Goal: Information Seeking & Learning: Learn about a topic

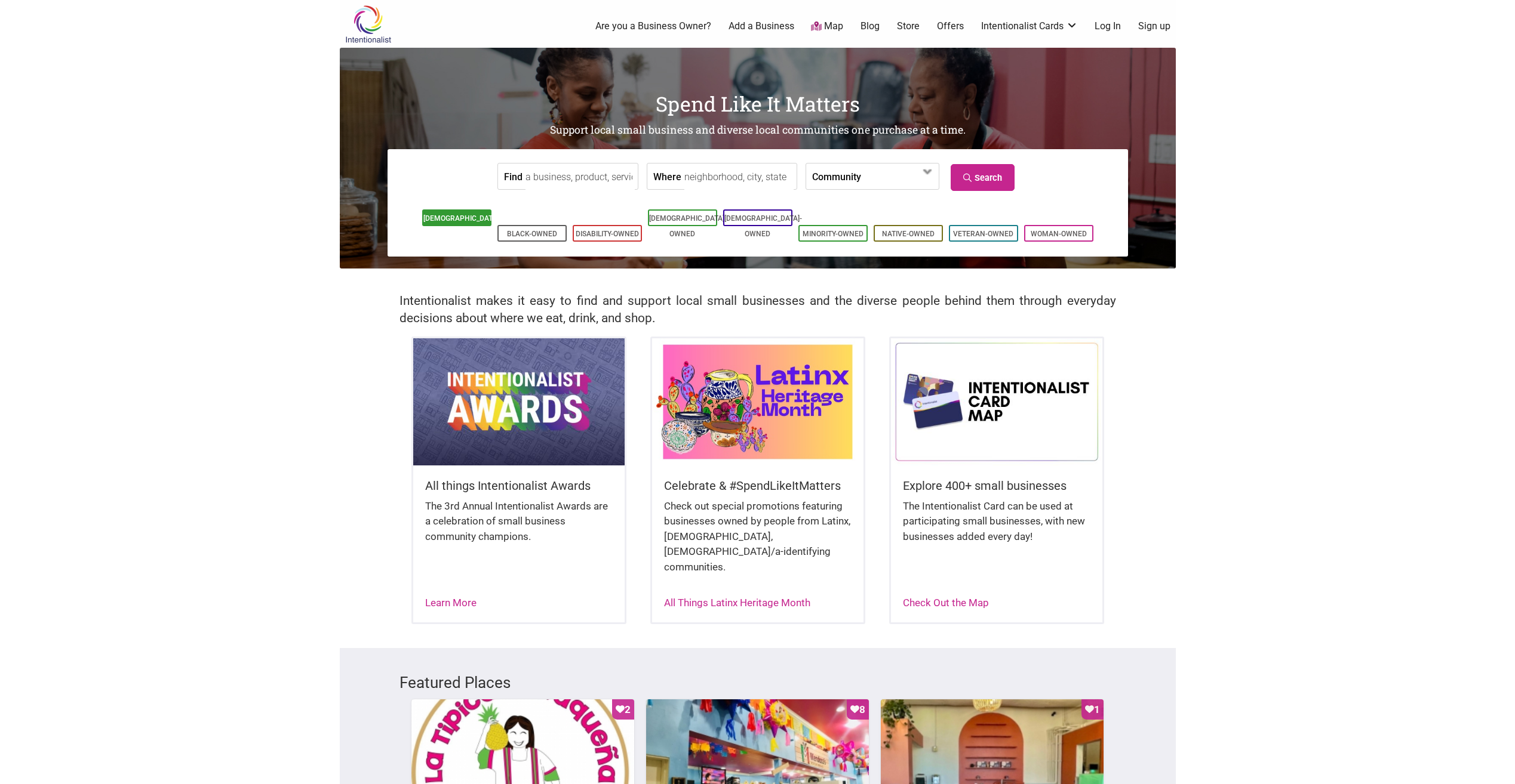
click at [451, 214] on li "[DEMOGRAPHIC_DATA]-Owned" at bounding box center [457, 218] width 69 height 17
click at [476, 219] on link "[DEMOGRAPHIC_DATA]-Owned" at bounding box center [462, 227] width 77 height 24
click at [1256, 358] on body "× Menu 0 Are you a Business Owner? Add a Business Map Blog Store Offers Intenti…" at bounding box center [757, 392] width 1515 height 784
click at [456, 224] on link "[DEMOGRAPHIC_DATA]-Owned" at bounding box center [462, 227] width 77 height 24
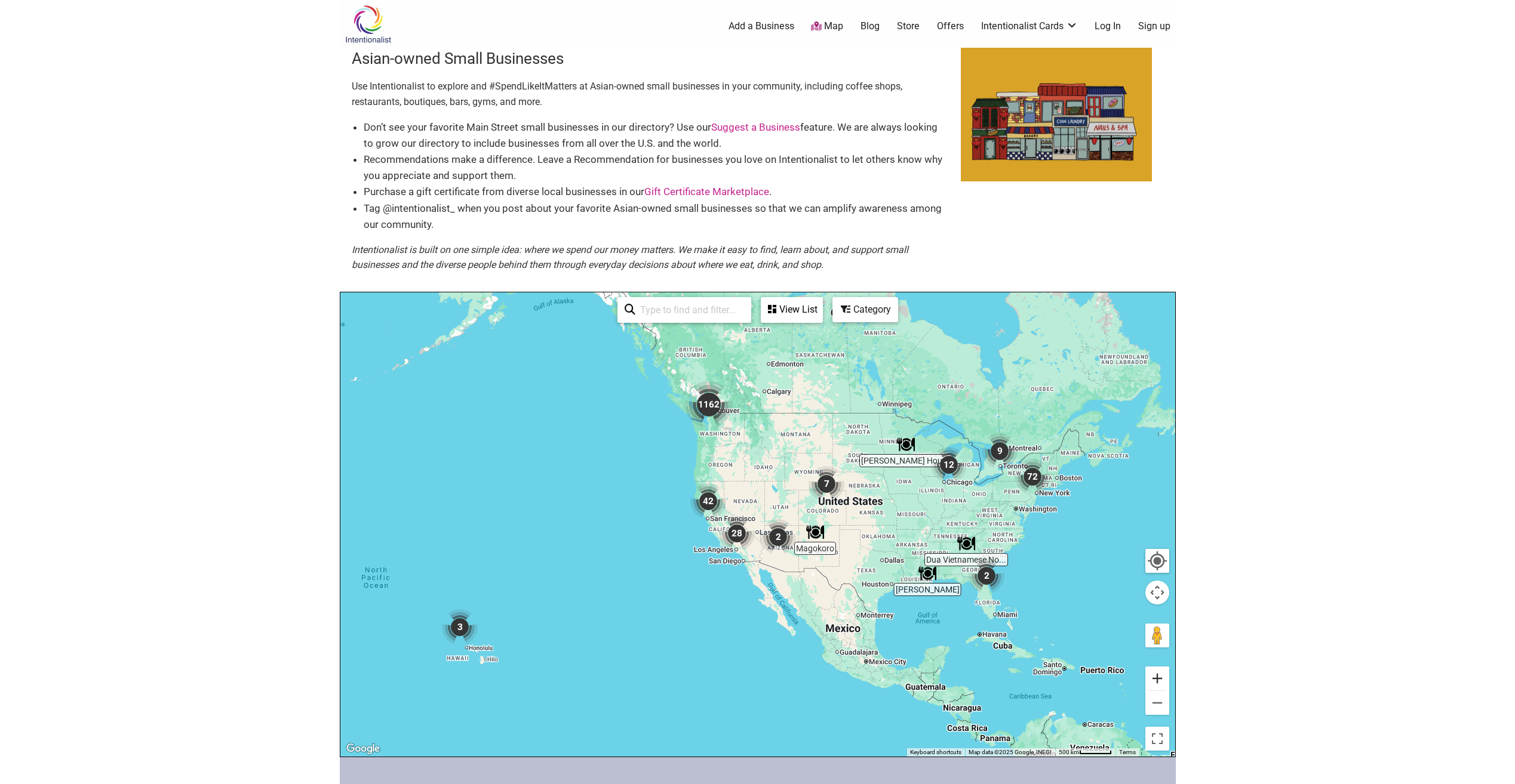
click at [1160, 677] on button "Zoom in" at bounding box center [1157, 679] width 24 height 24
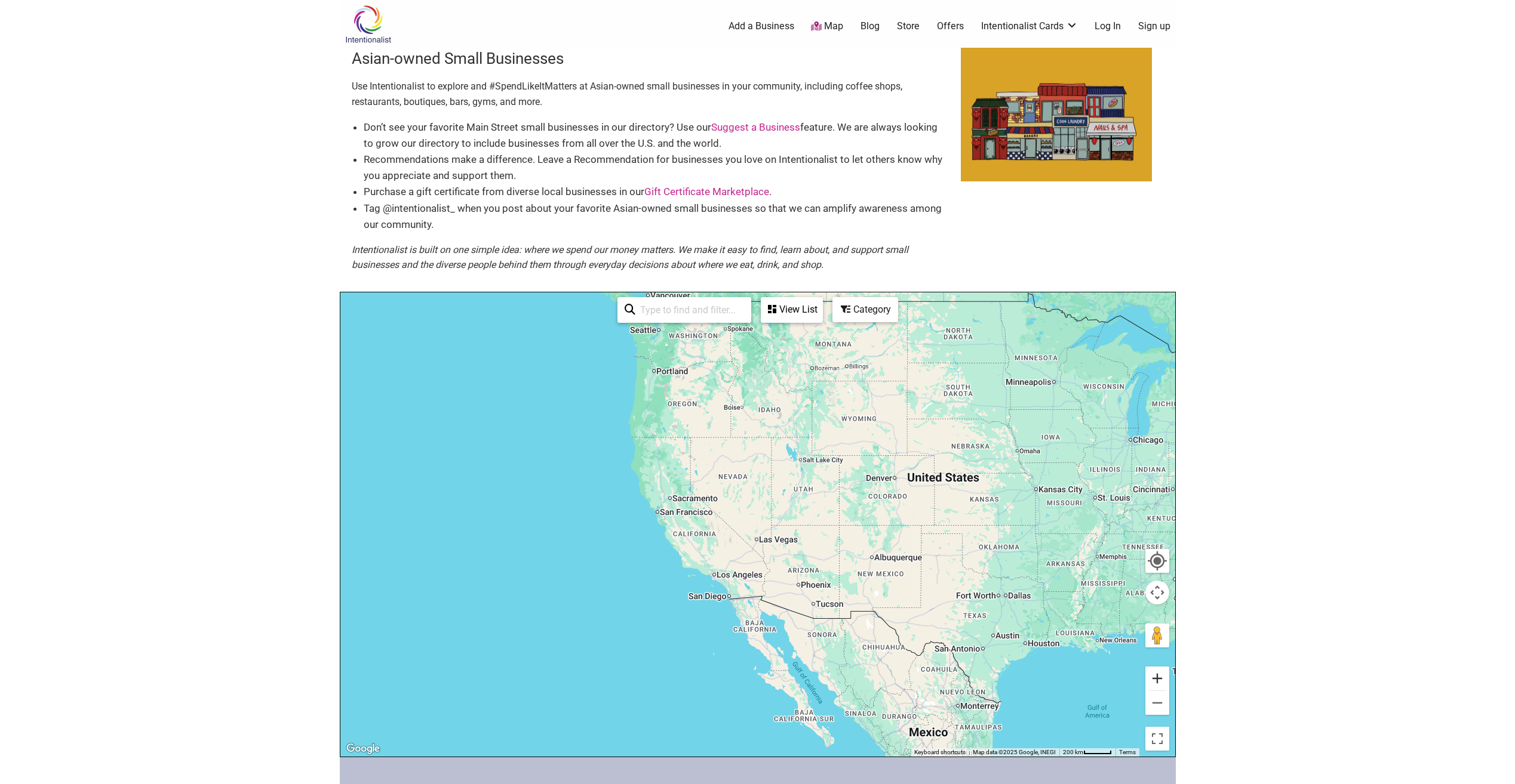
click at [1161, 675] on button "Zoom in" at bounding box center [1157, 679] width 24 height 24
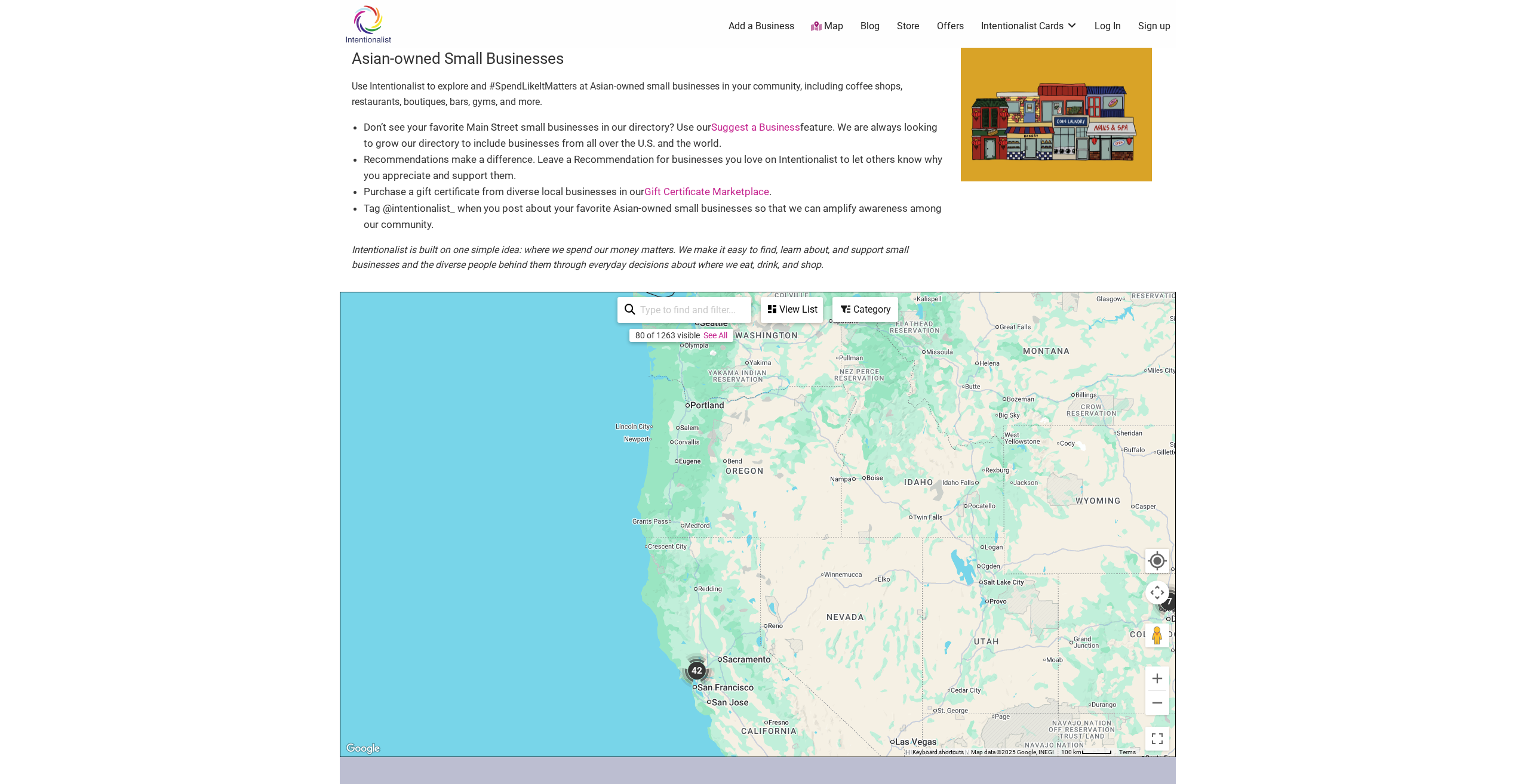
drag, startPoint x: 634, startPoint y: 413, endPoint x: 781, endPoint y: 590, distance: 230.1
click at [780, 610] on div at bounding box center [757, 524] width 835 height 464
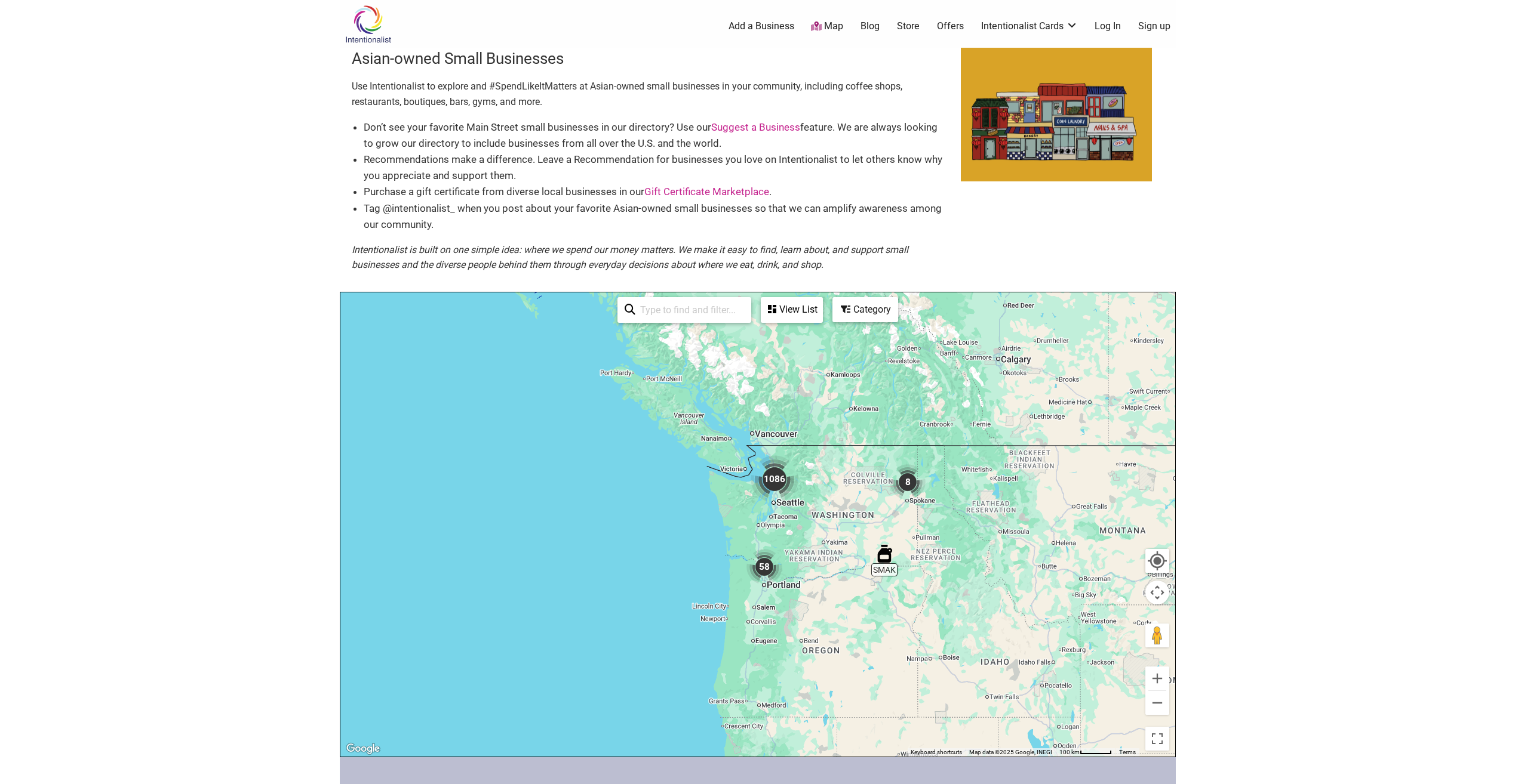
drag, startPoint x: 736, startPoint y: 468, endPoint x: 790, endPoint y: 561, distance: 107.5
click at [809, 636] on div at bounding box center [757, 524] width 835 height 464
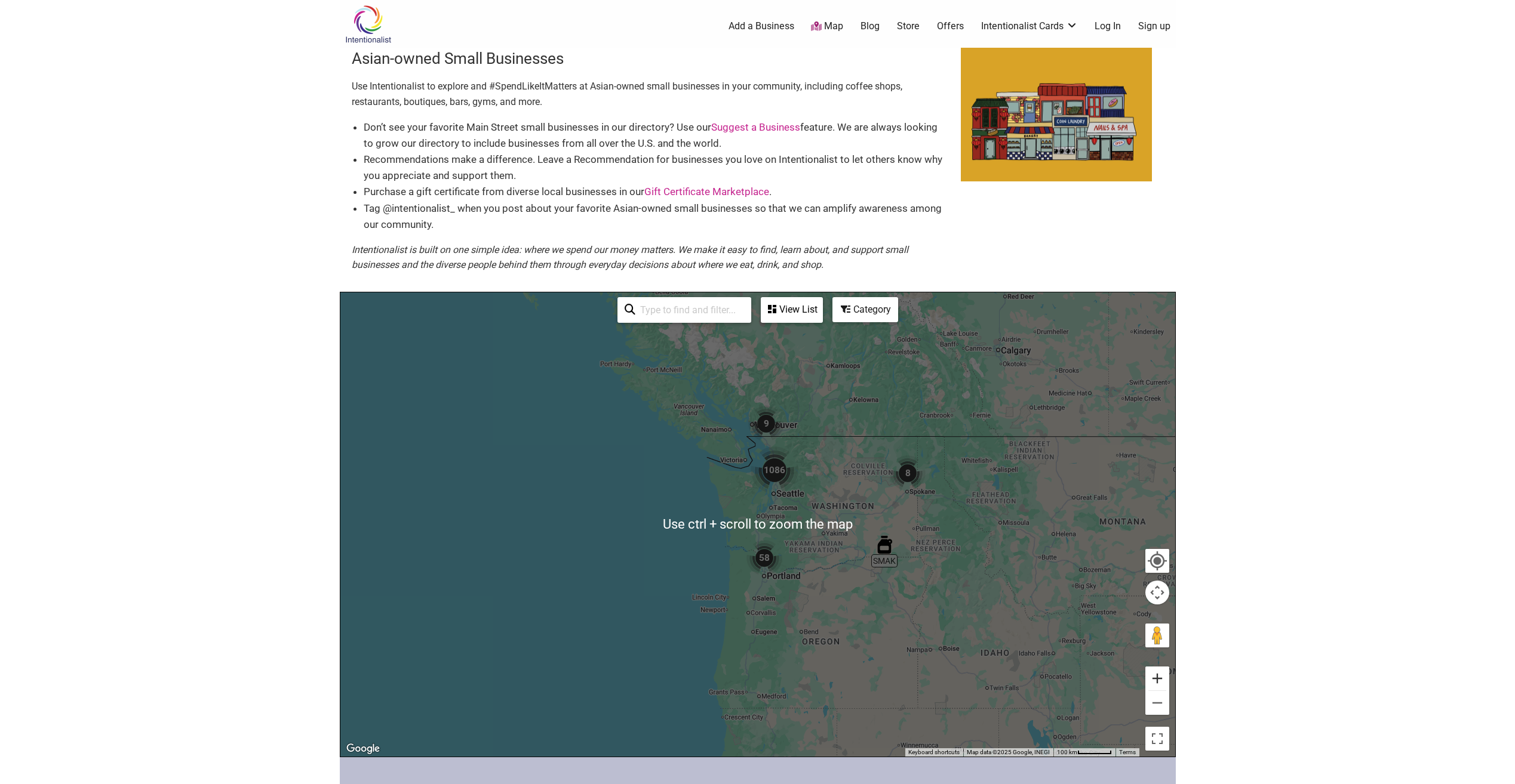
click at [1158, 674] on button "Zoom in" at bounding box center [1157, 679] width 24 height 24
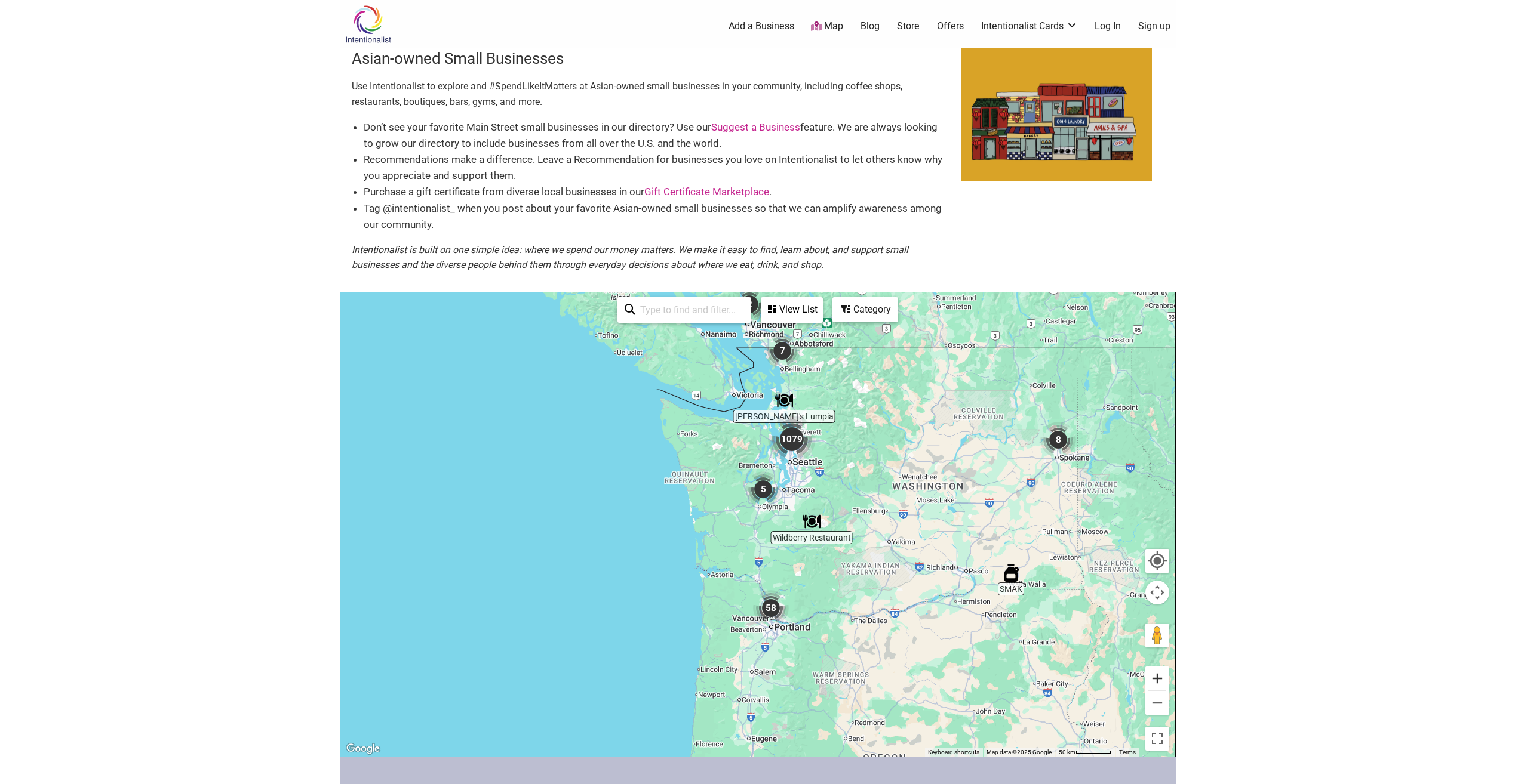
click at [1159, 674] on button "Zoom in" at bounding box center [1157, 679] width 24 height 24
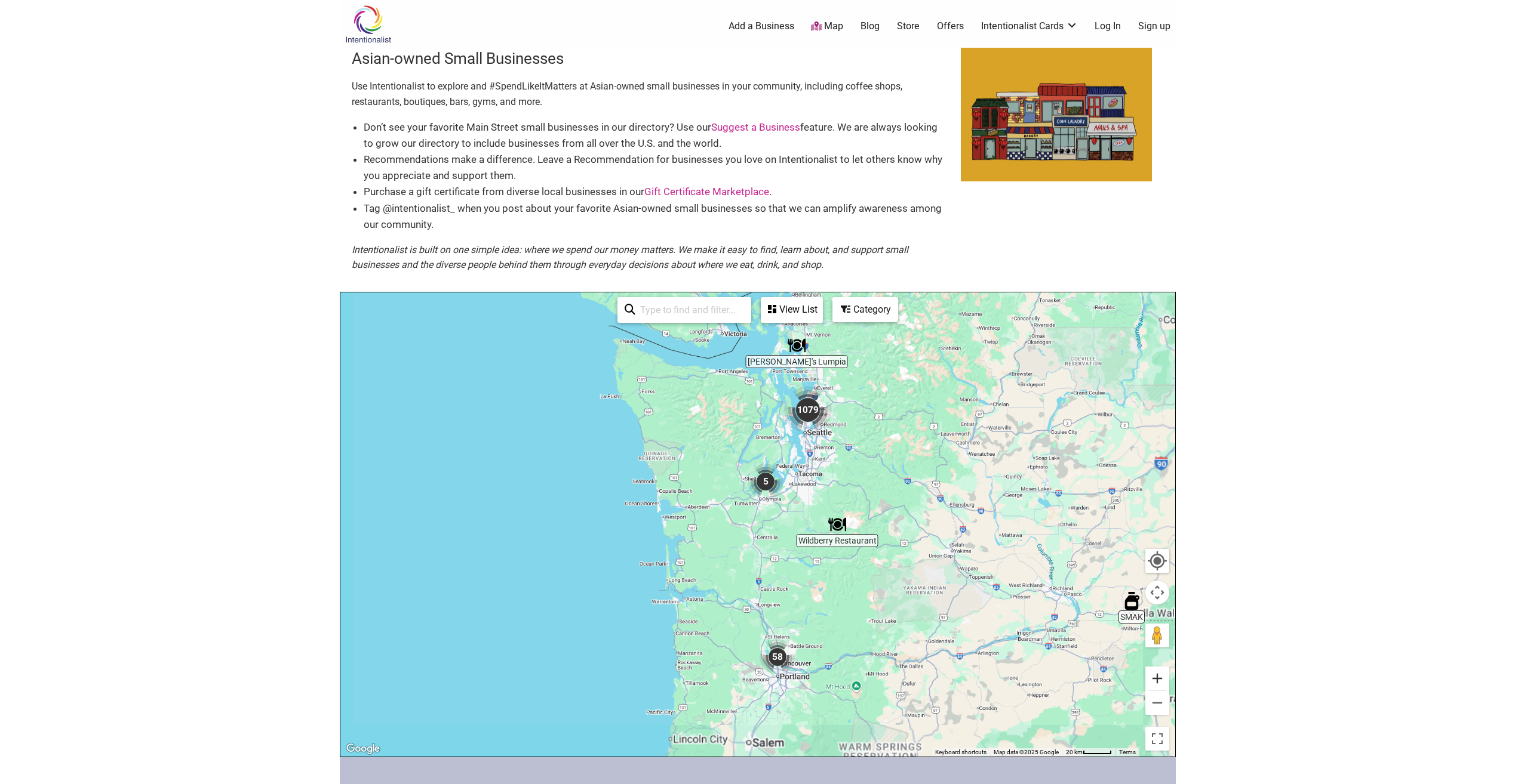
click at [1159, 674] on button "Zoom in" at bounding box center [1157, 679] width 24 height 24
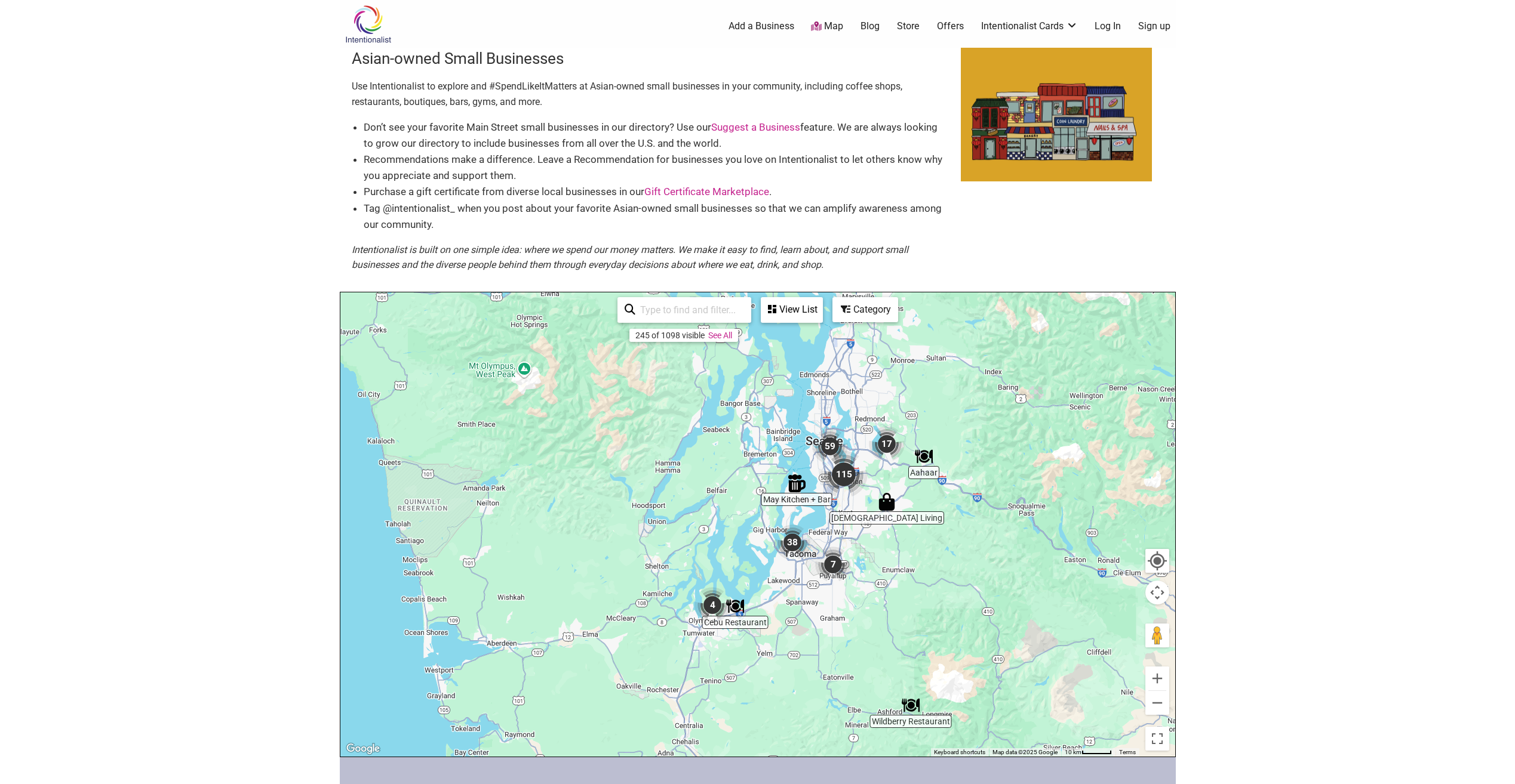
drag, startPoint x: 870, startPoint y: 487, endPoint x: 823, endPoint y: 625, distance: 145.8
click at [808, 656] on div at bounding box center [757, 524] width 835 height 464
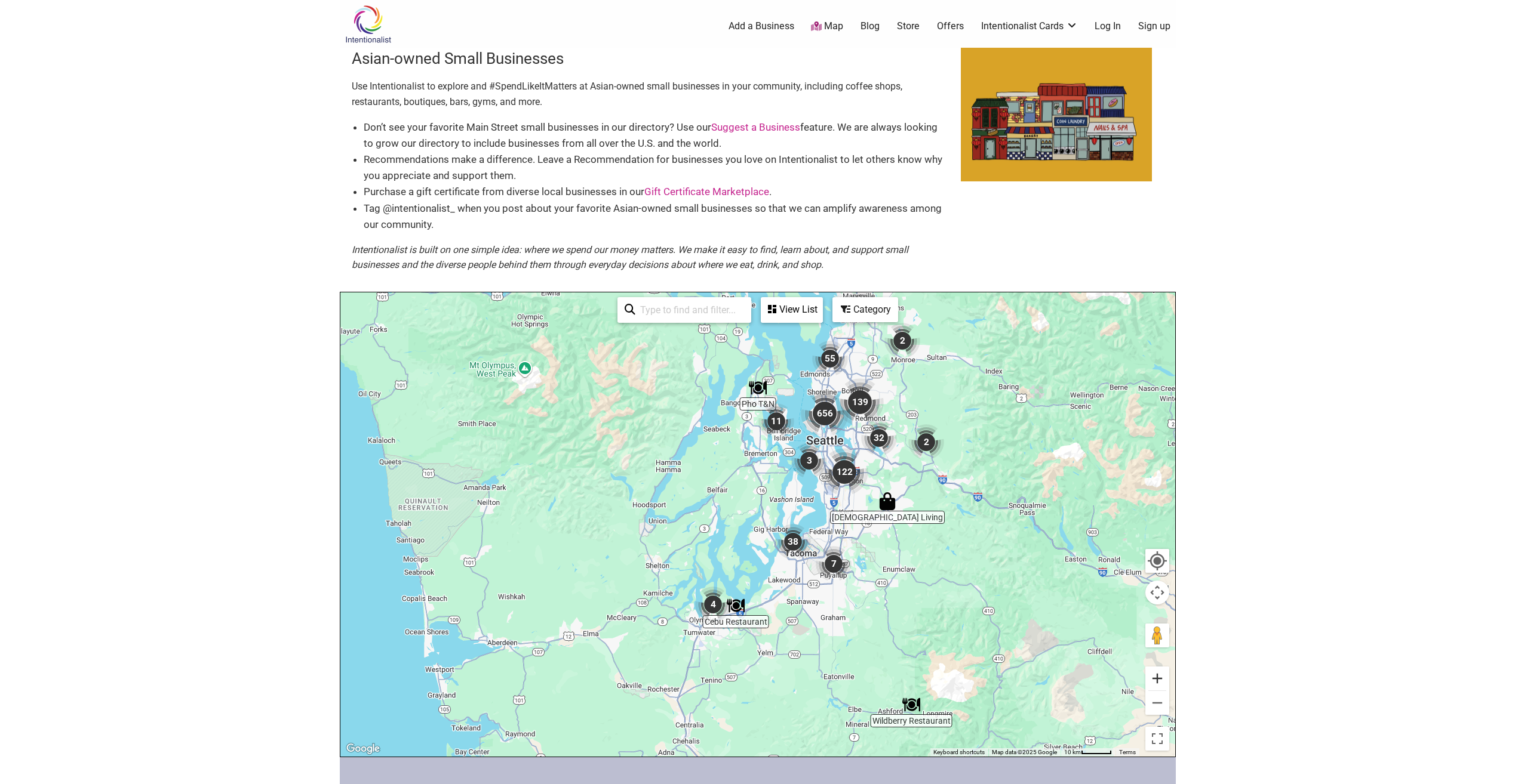
click at [1160, 678] on button "Zoom in" at bounding box center [1157, 679] width 24 height 24
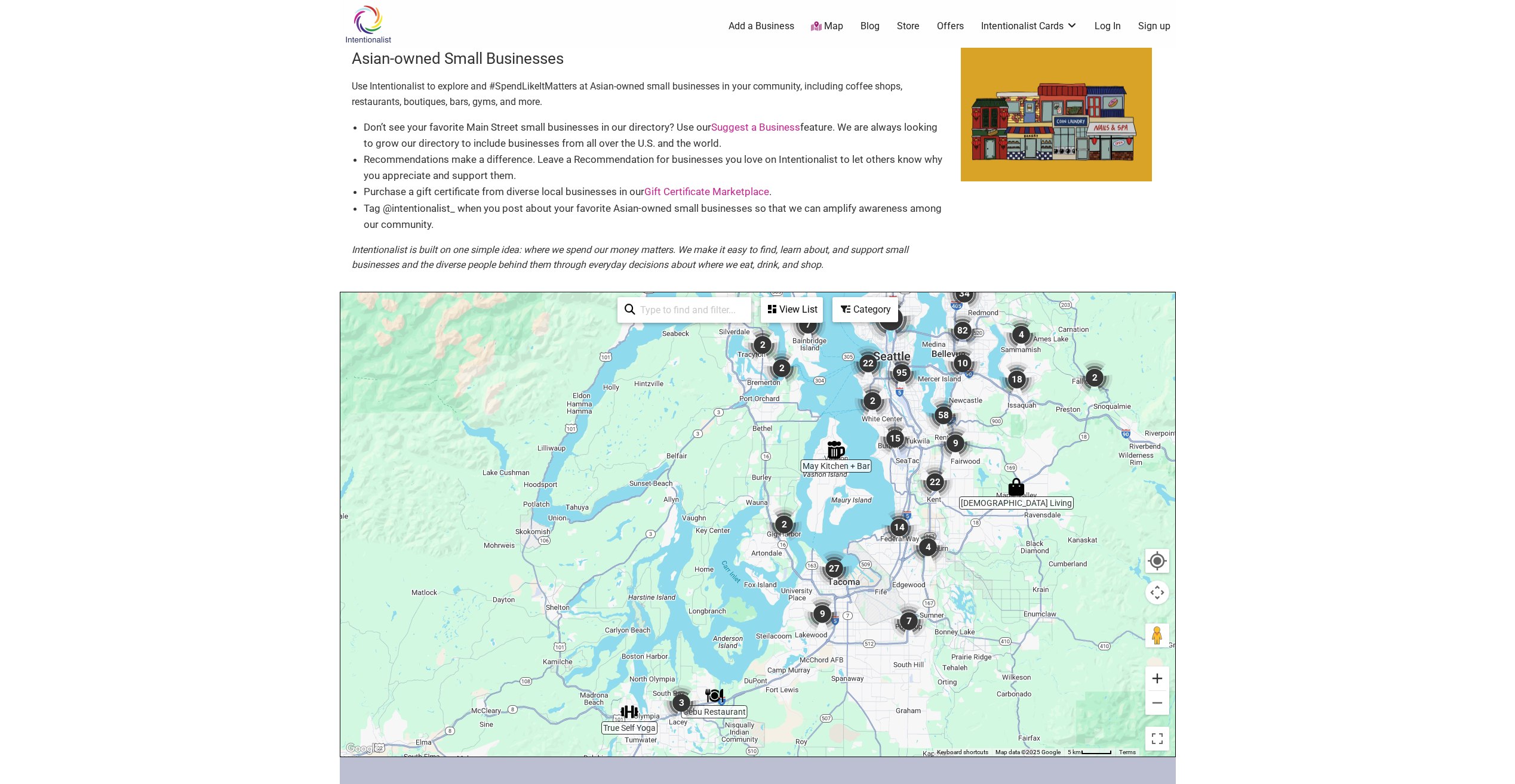
click at [1160, 678] on button "Zoom in" at bounding box center [1157, 679] width 24 height 24
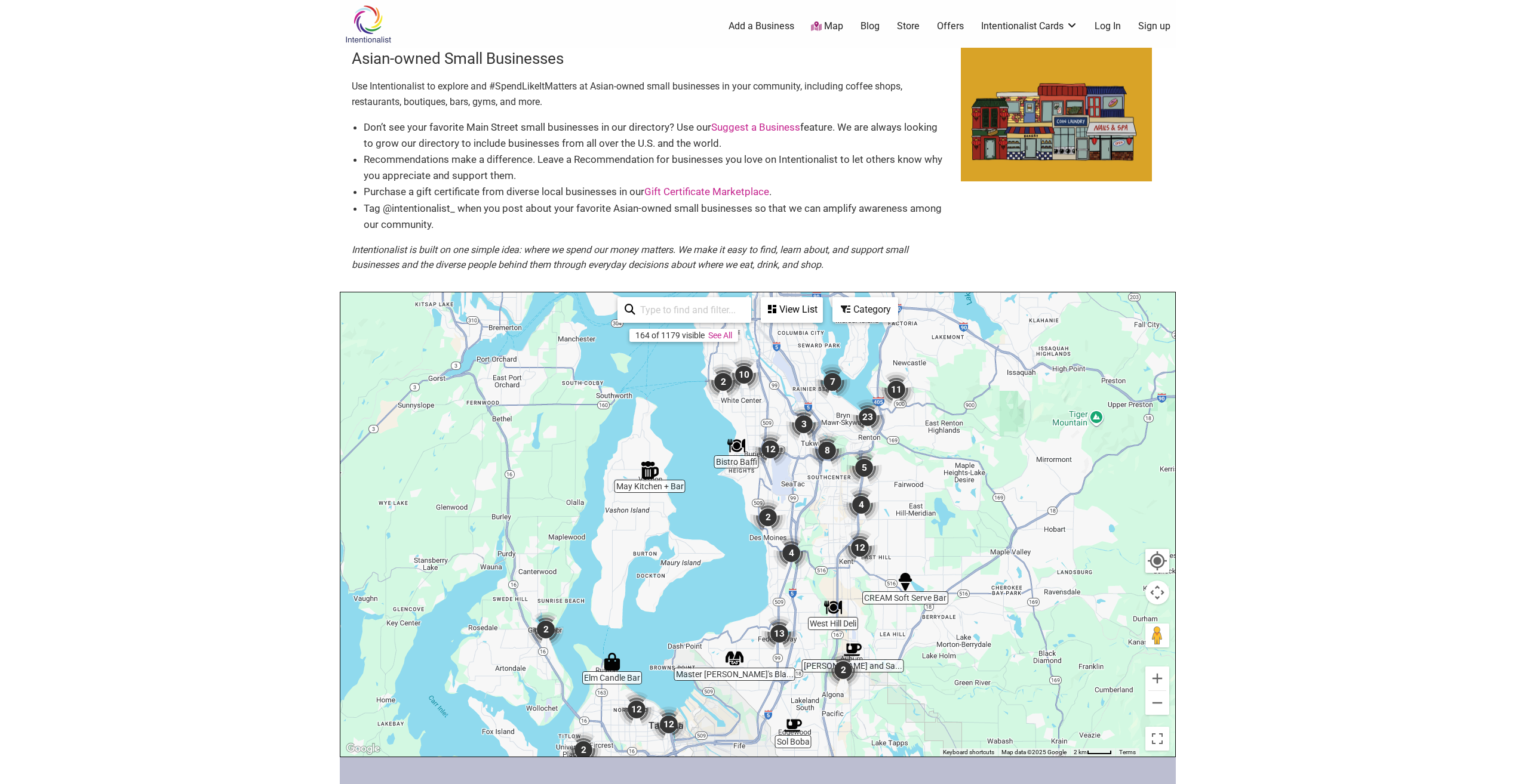
drag, startPoint x: 1053, startPoint y: 623, endPoint x: 789, endPoint y: 708, distance: 277.3
click at [788, 708] on div at bounding box center [757, 524] width 835 height 464
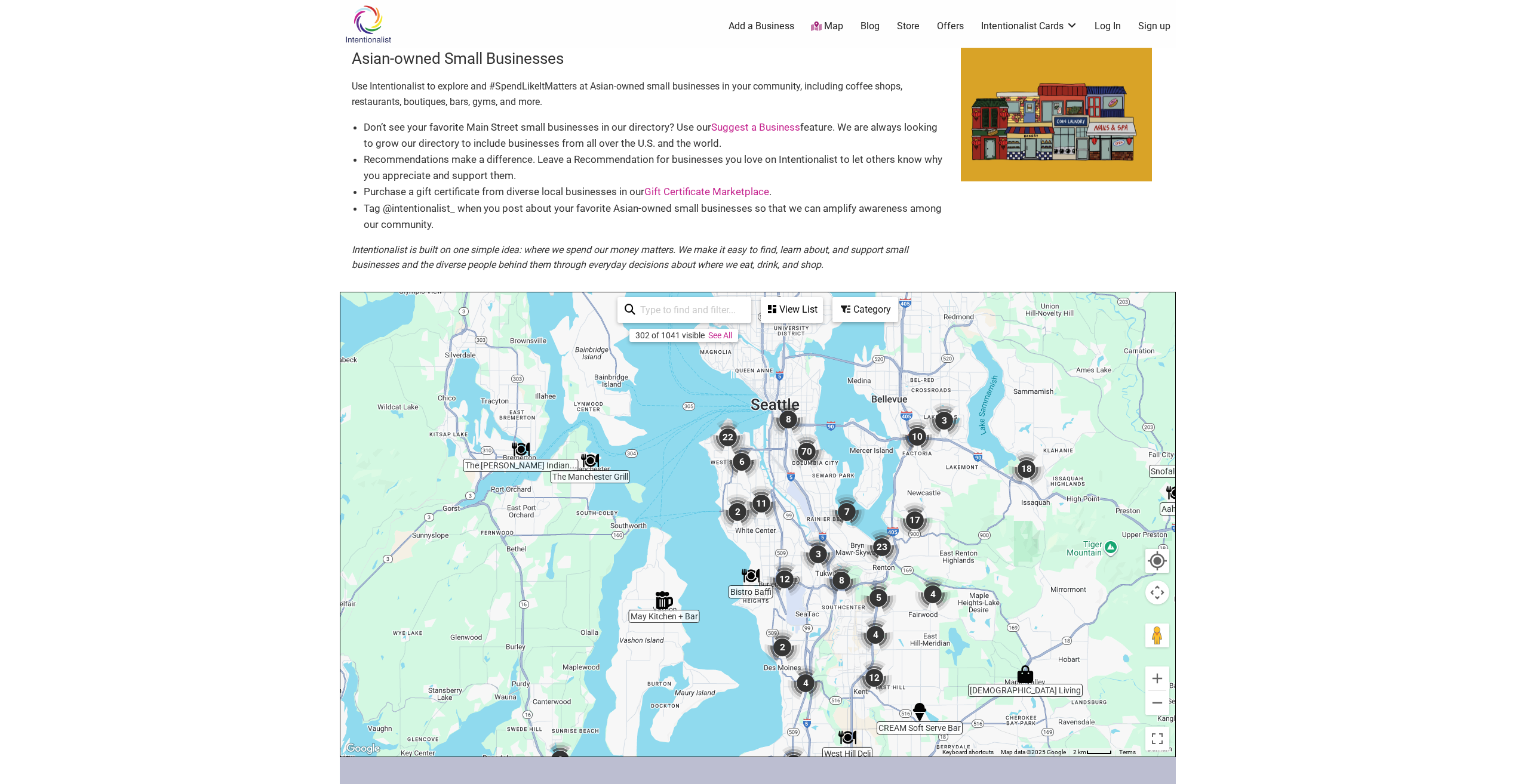
drag, startPoint x: 755, startPoint y: 483, endPoint x: 772, endPoint y: 610, distance: 128.1
click at [769, 622] on div at bounding box center [757, 524] width 835 height 464
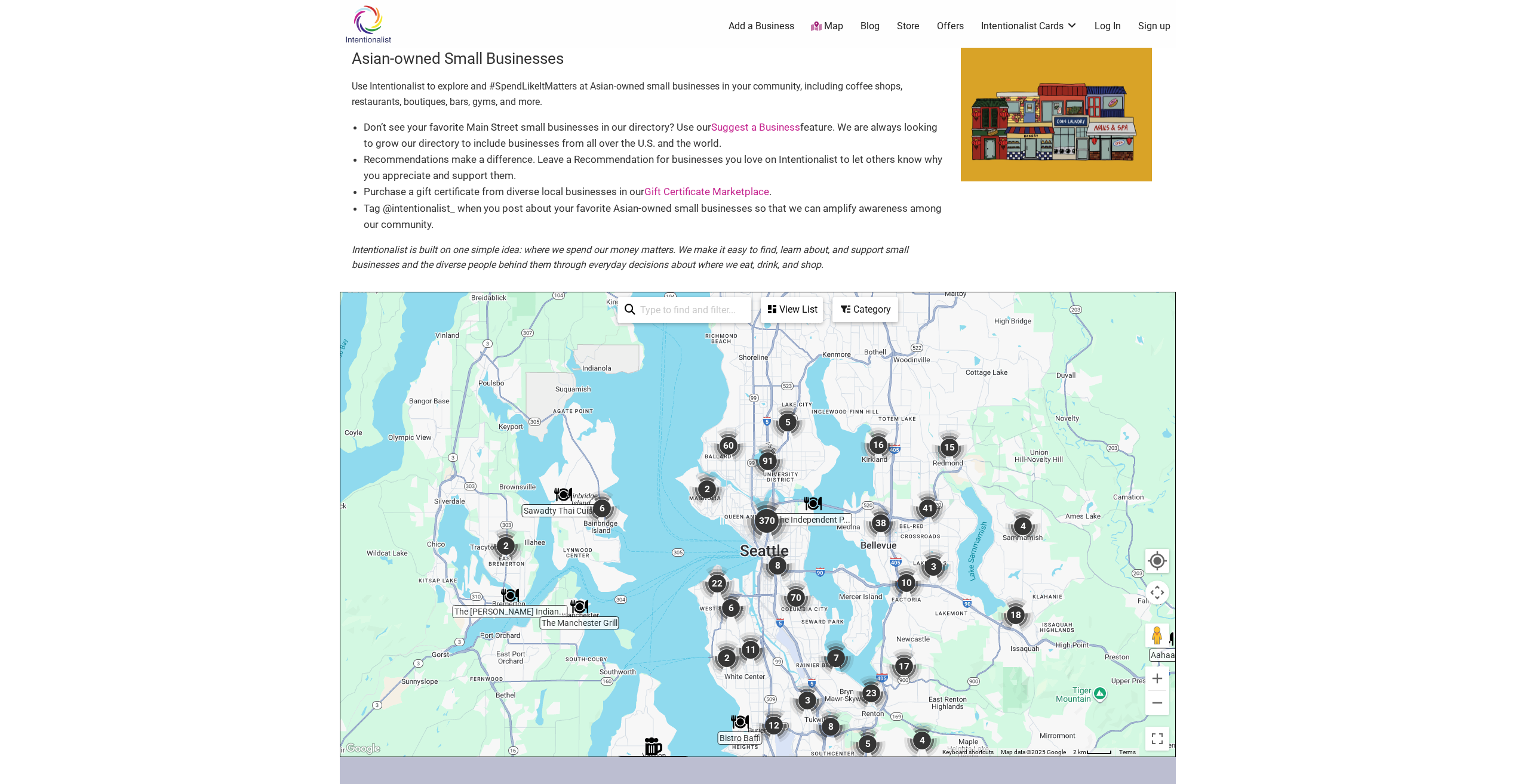
drag, startPoint x: 786, startPoint y: 500, endPoint x: 786, endPoint y: 617, distance: 117.0
click at [780, 635] on div at bounding box center [757, 524] width 835 height 464
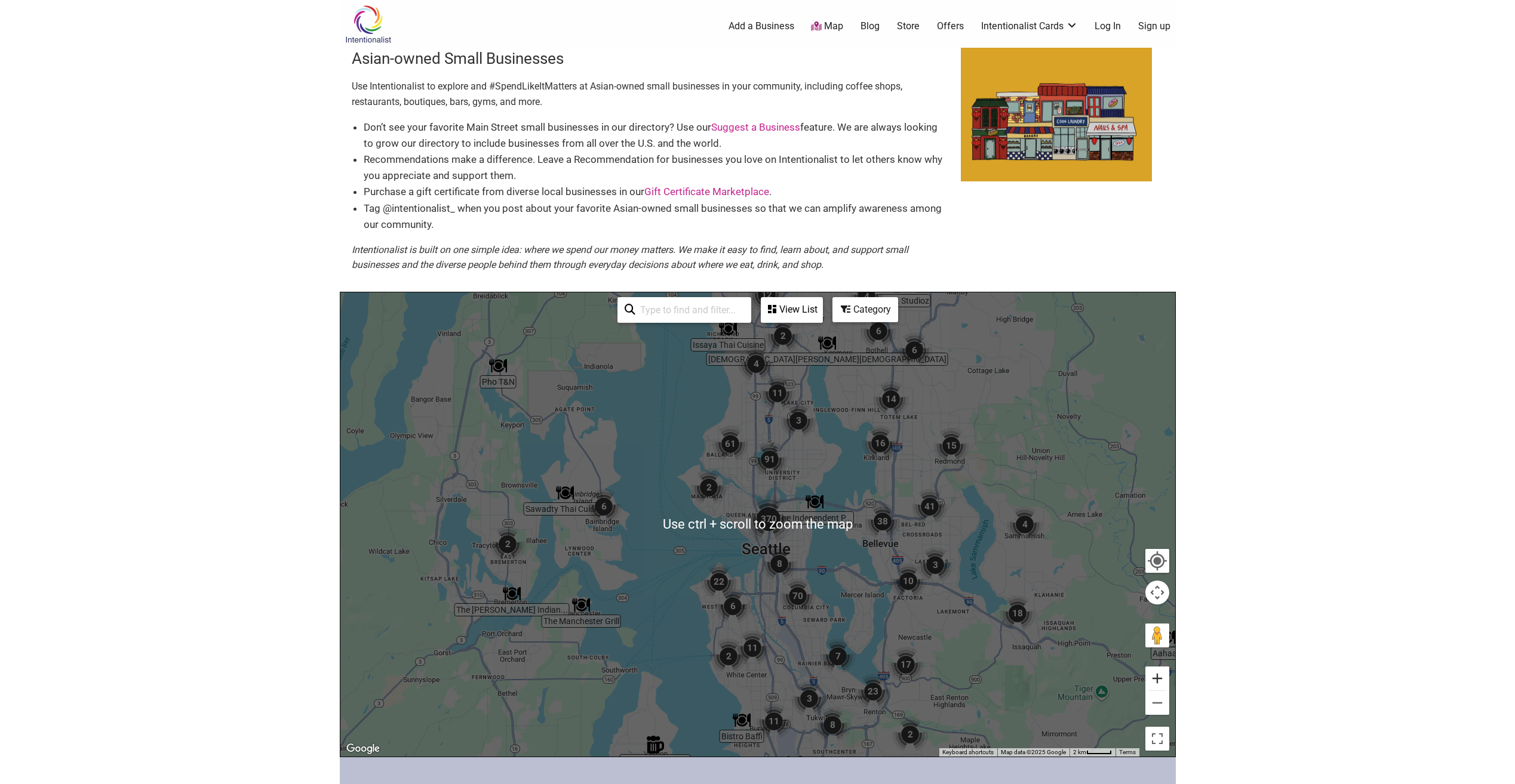
click at [1152, 675] on button "Zoom in" at bounding box center [1157, 679] width 24 height 24
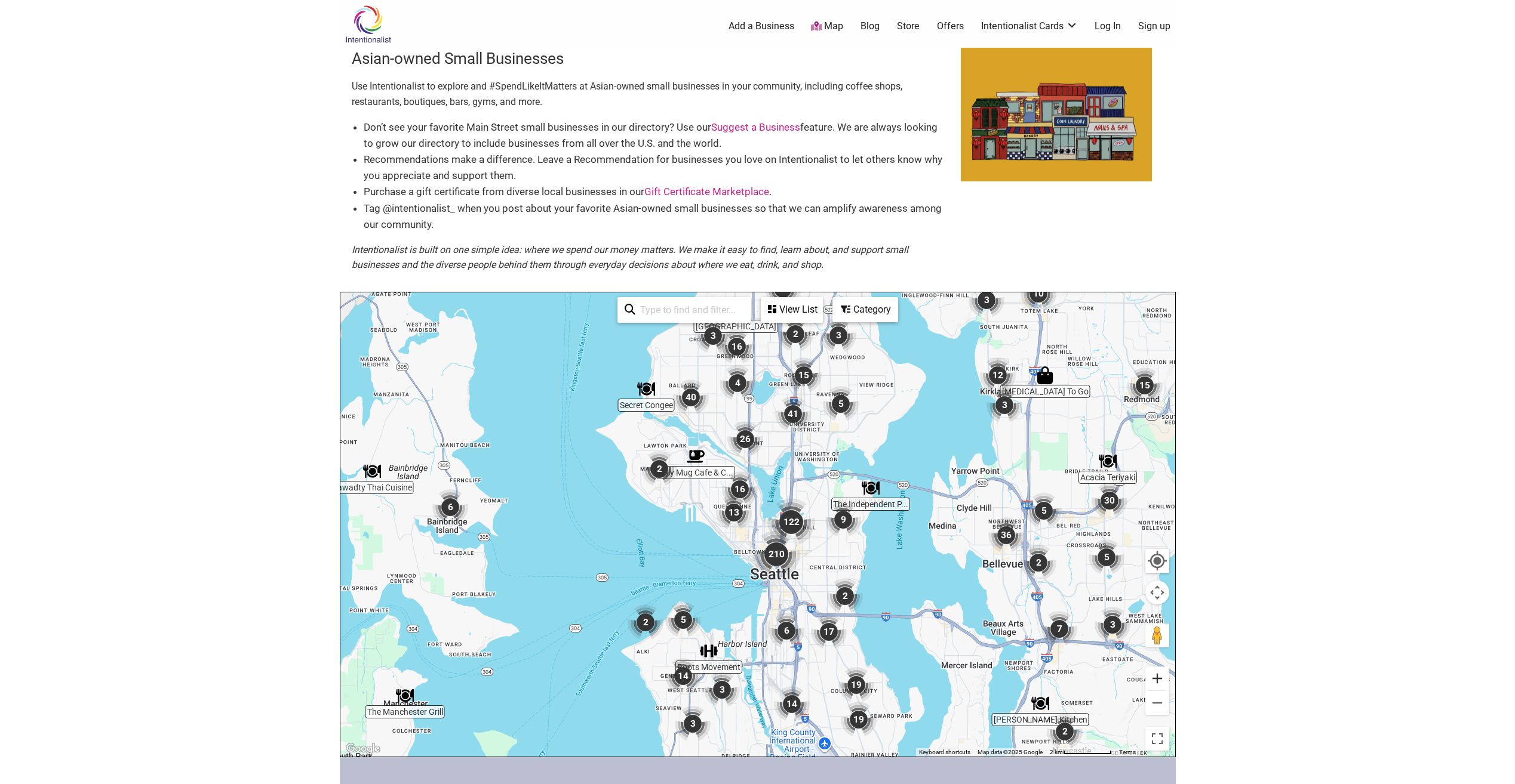
click at [1154, 675] on button "Zoom in" at bounding box center [1157, 679] width 24 height 24
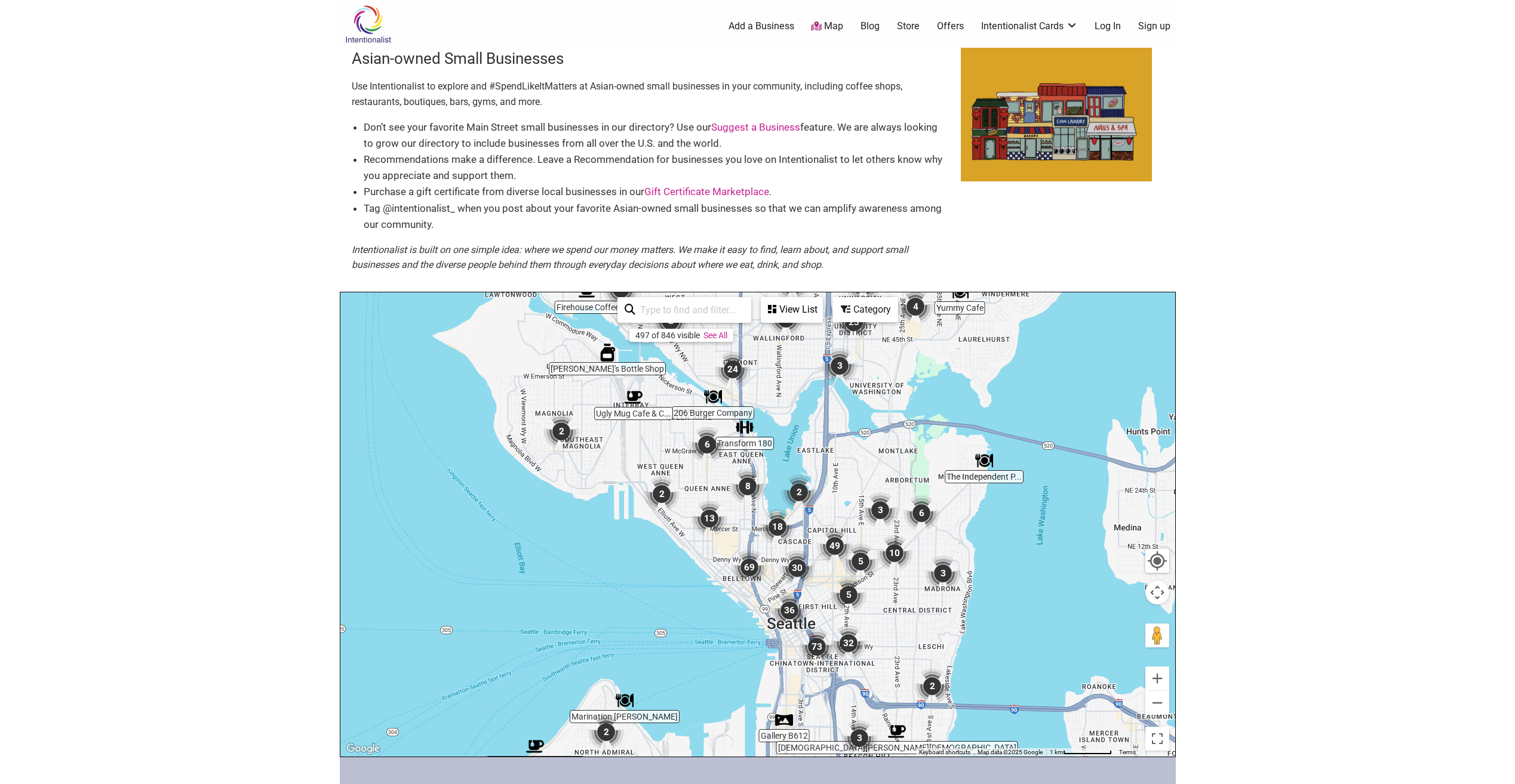
click at [752, 565] on img "69" at bounding box center [749, 567] width 45 height 45
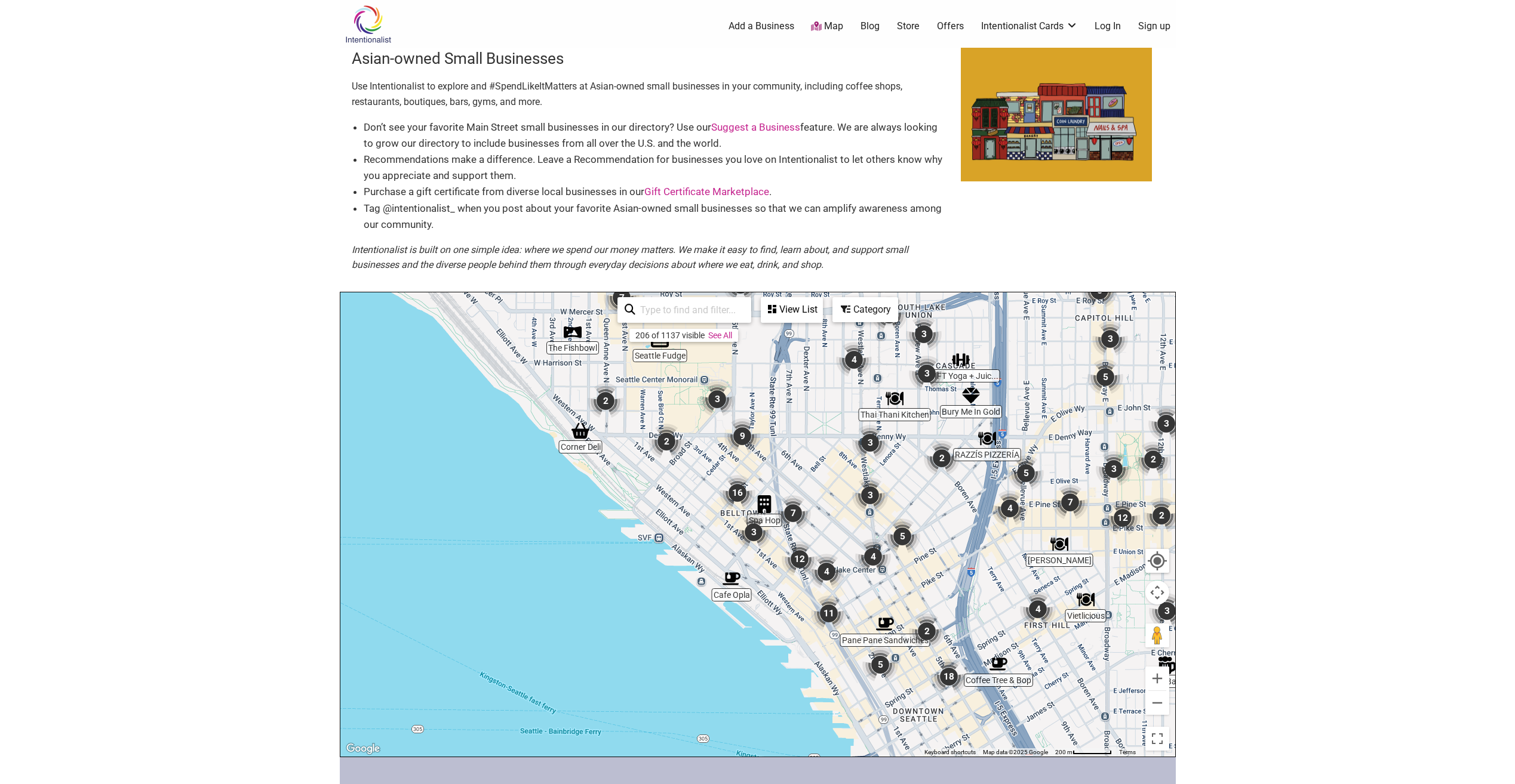
click at [868, 495] on img "3" at bounding box center [870, 495] width 45 height 45
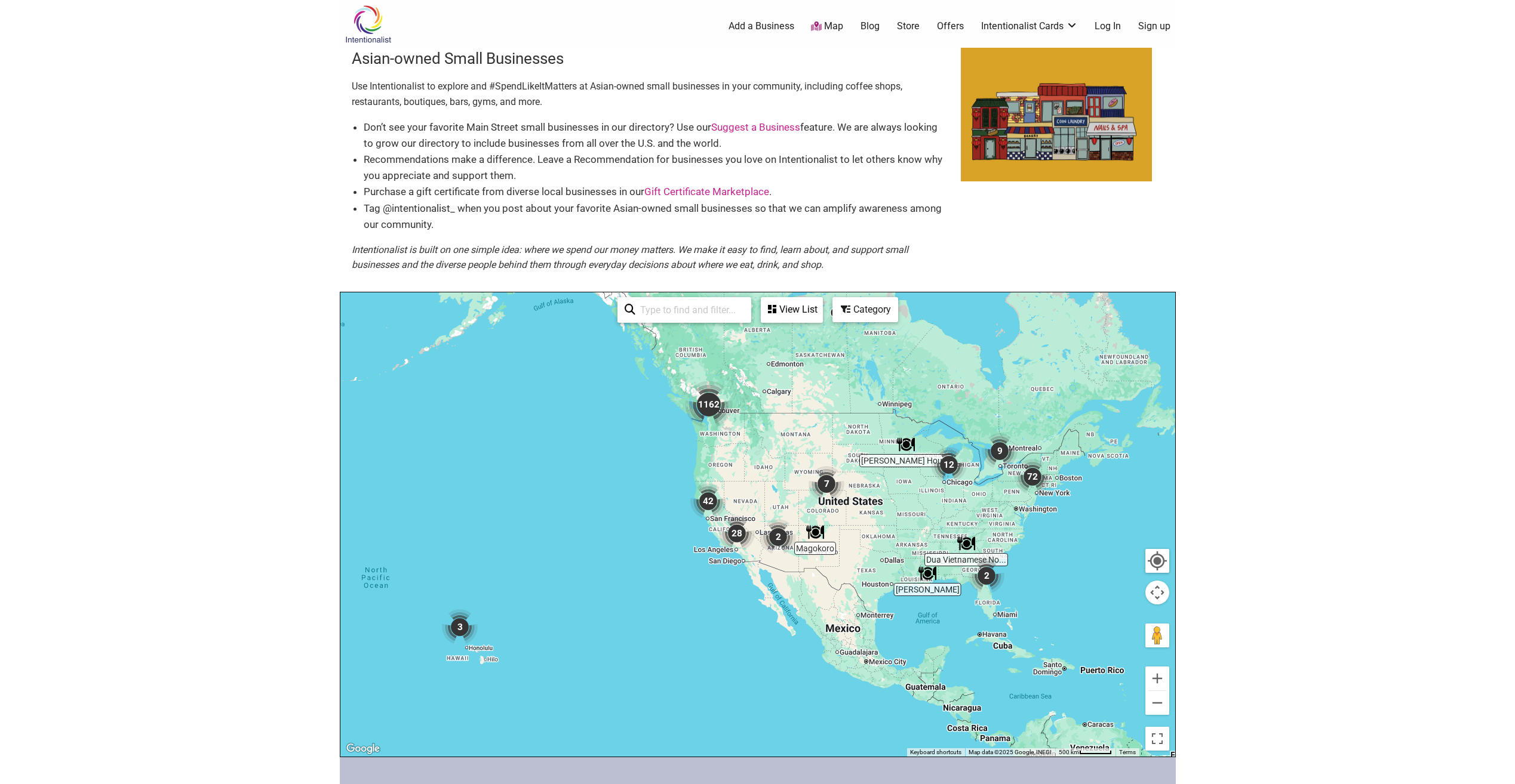
click at [710, 408] on img "1162" at bounding box center [709, 405] width 57 height 57
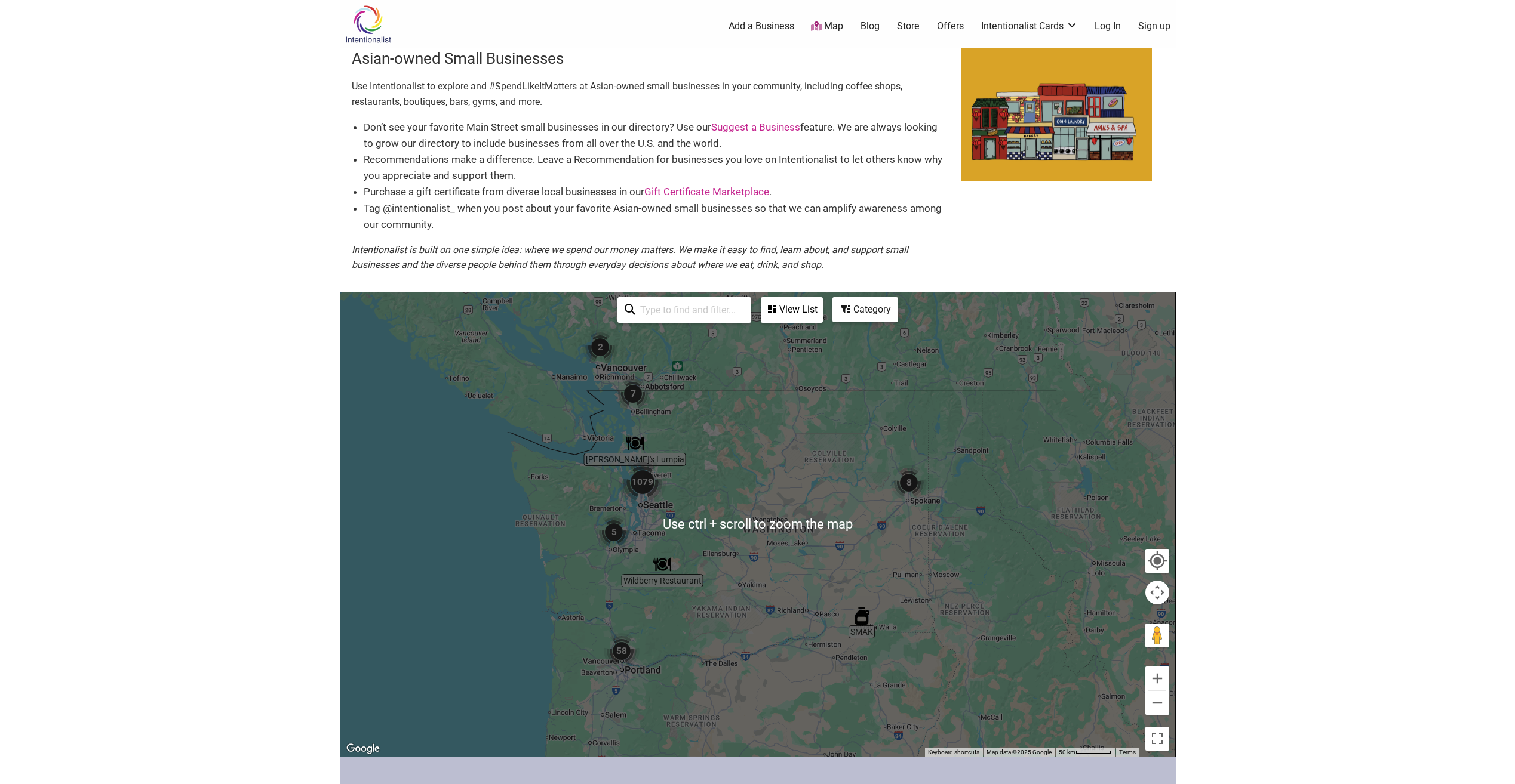
scroll to position [60, 0]
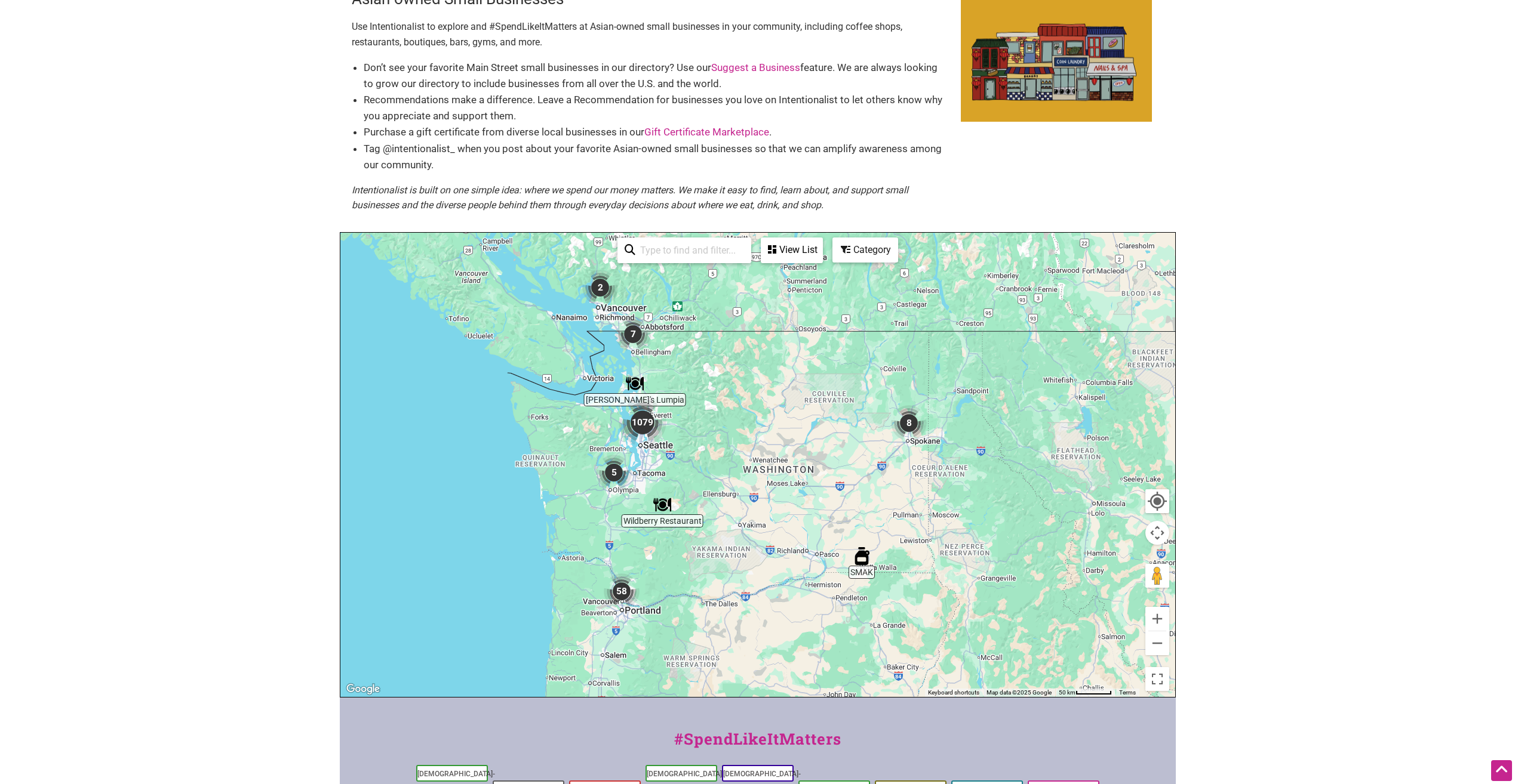
click at [661, 246] on input "search" at bounding box center [690, 250] width 109 height 24
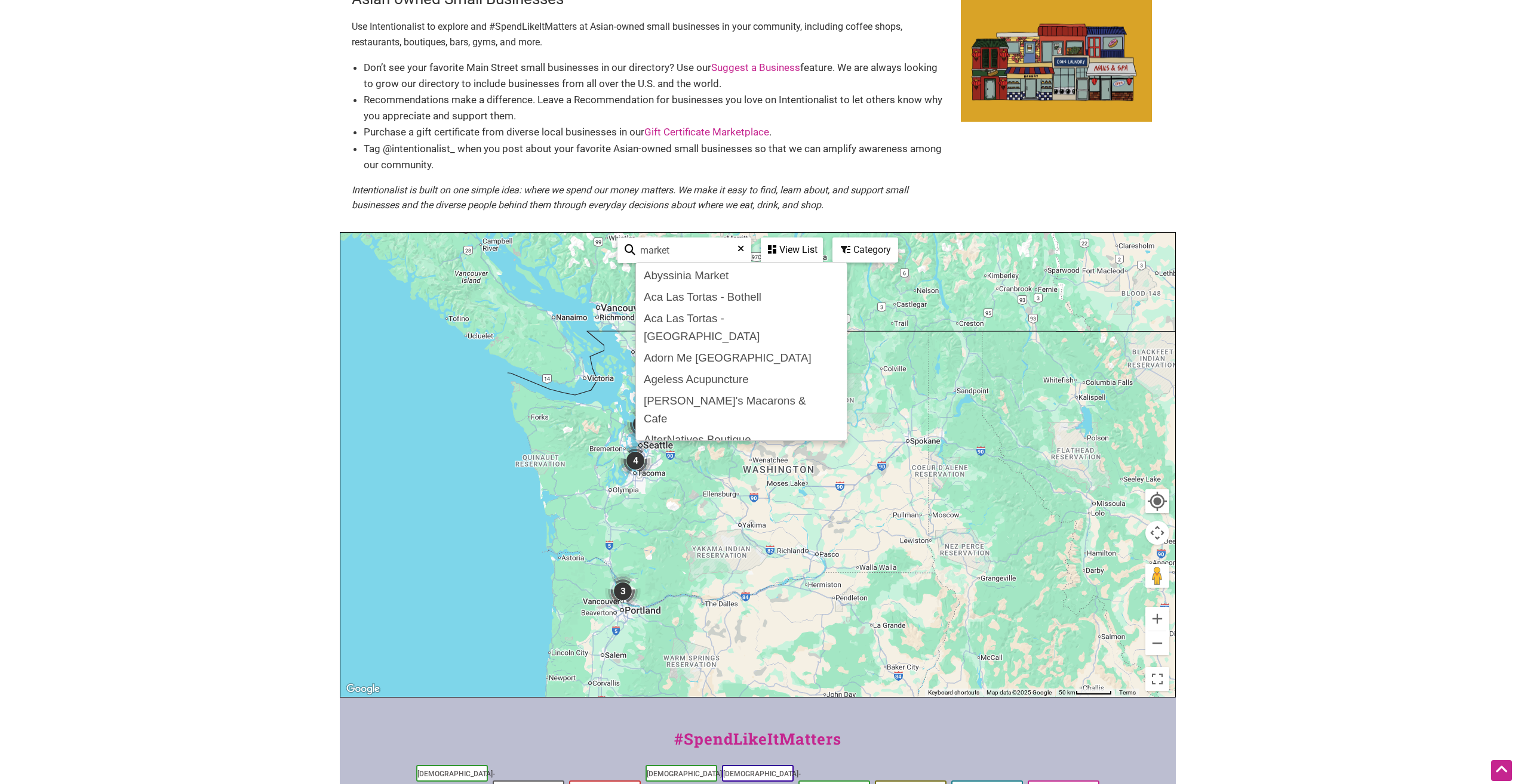
type input "market"
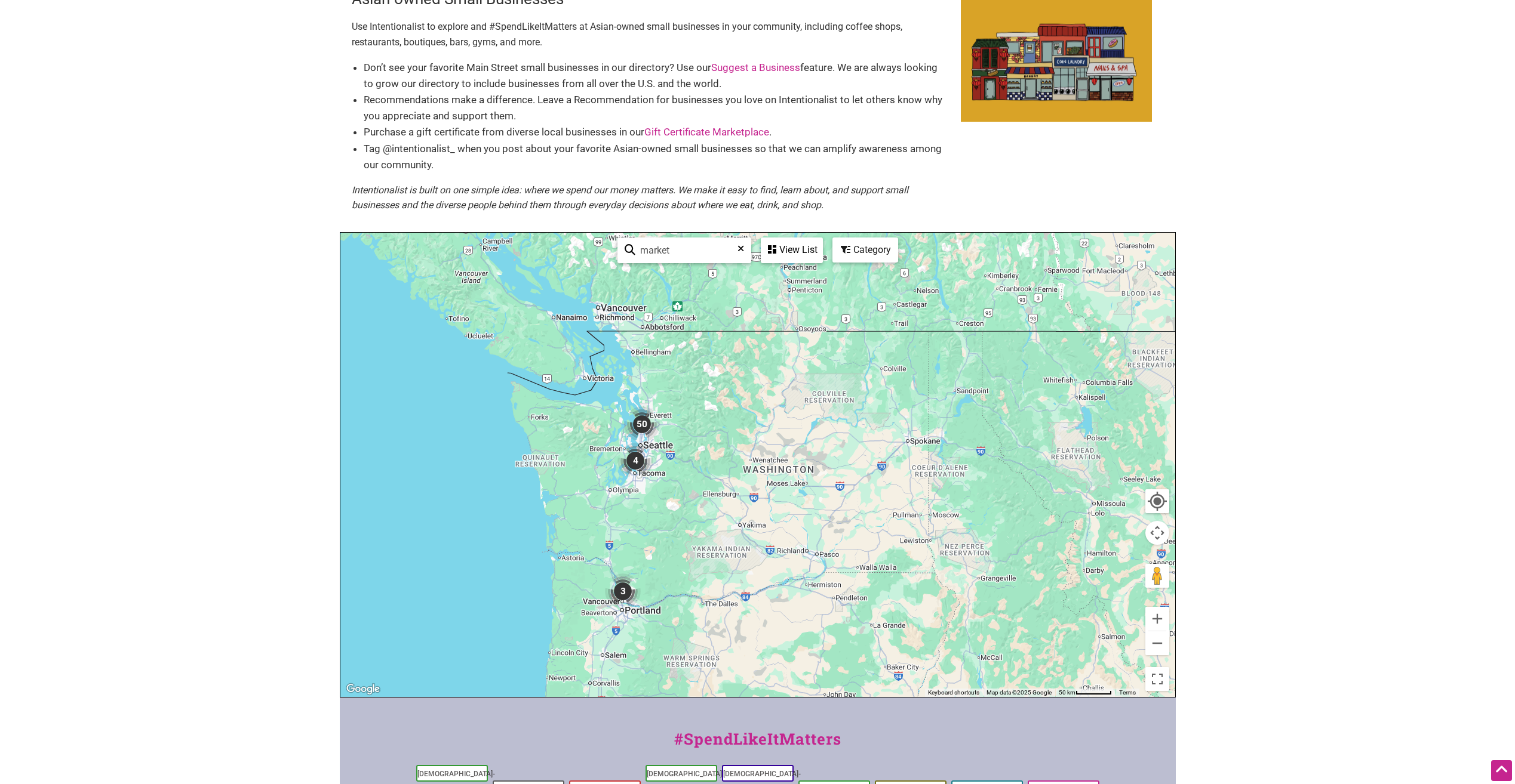
click at [587, 482] on div "To navigate, press the arrow keys." at bounding box center [757, 464] width 835 height 464
click at [641, 419] on img "50" at bounding box center [642, 424] width 45 height 45
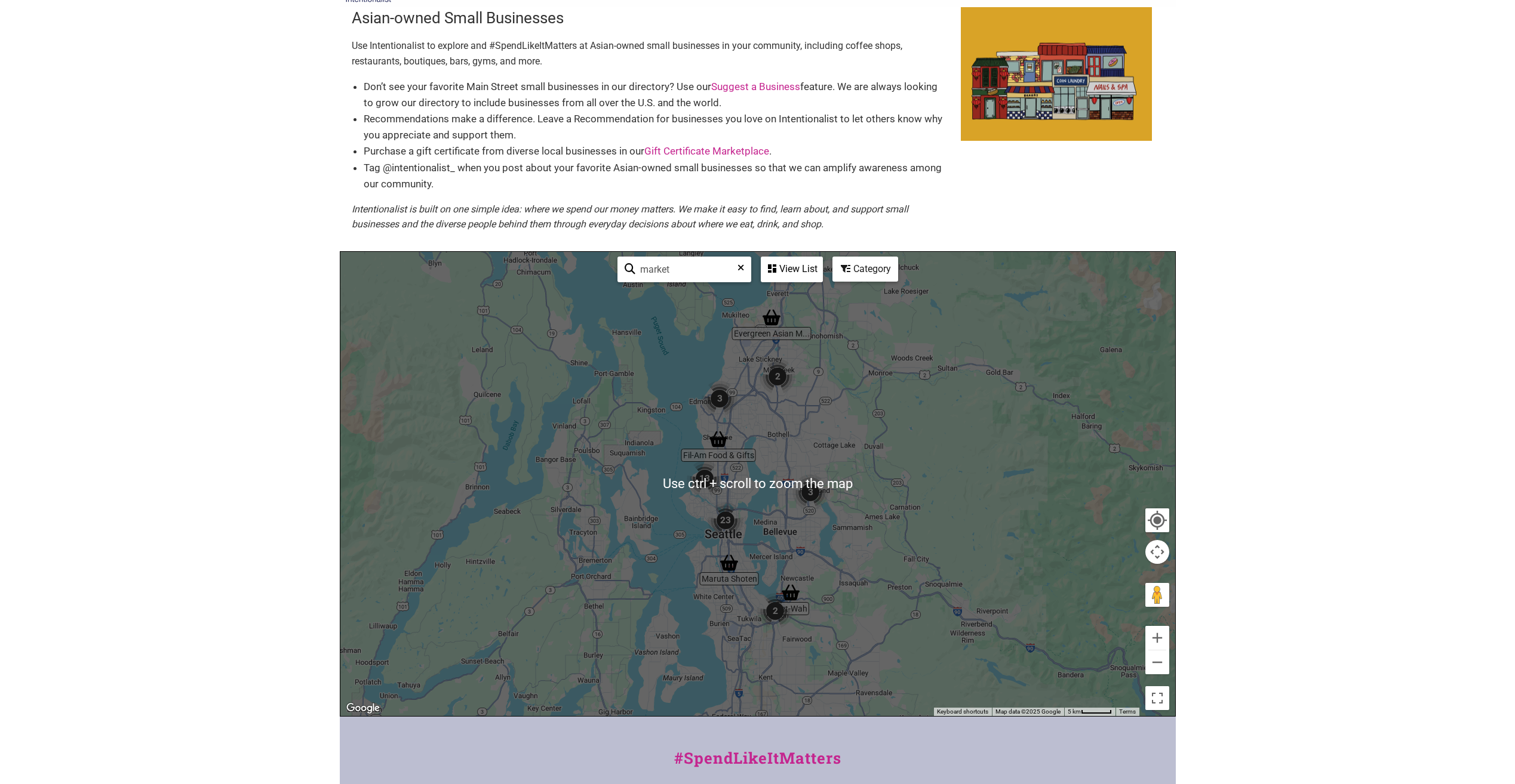
scroll to position [60, 0]
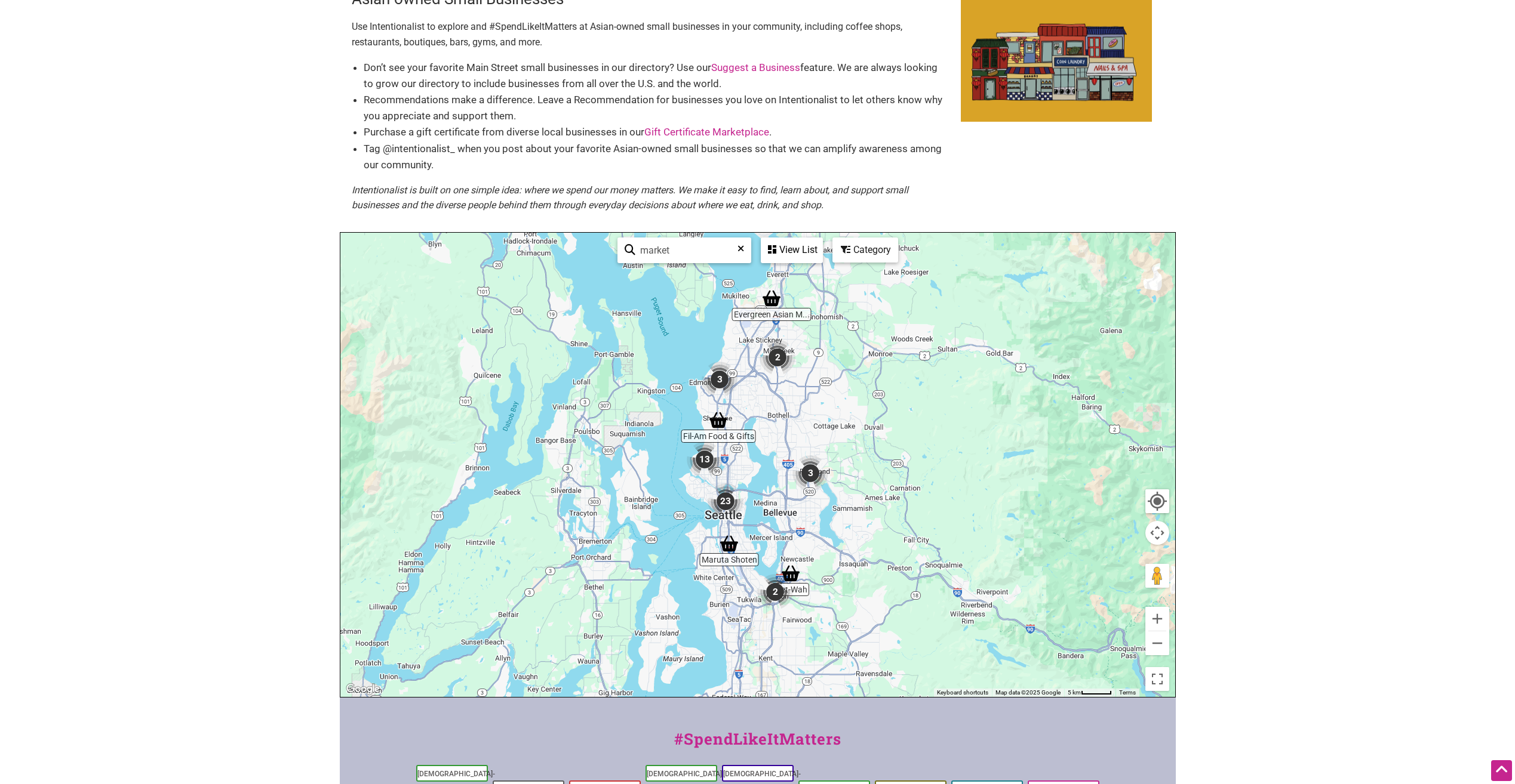
click at [721, 504] on img "23" at bounding box center [725, 501] width 45 height 45
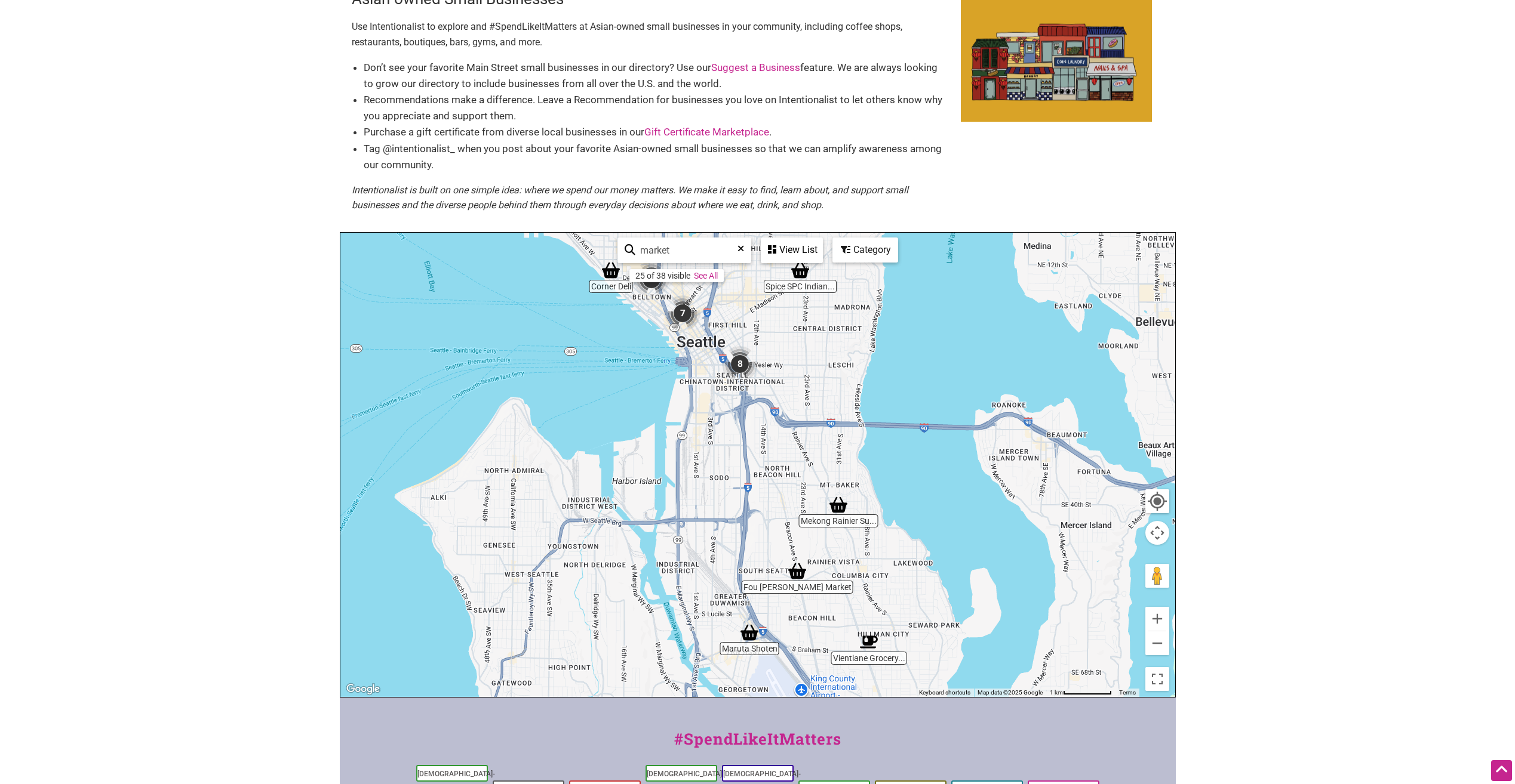
click at [741, 361] on img "8" at bounding box center [740, 364] width 45 height 45
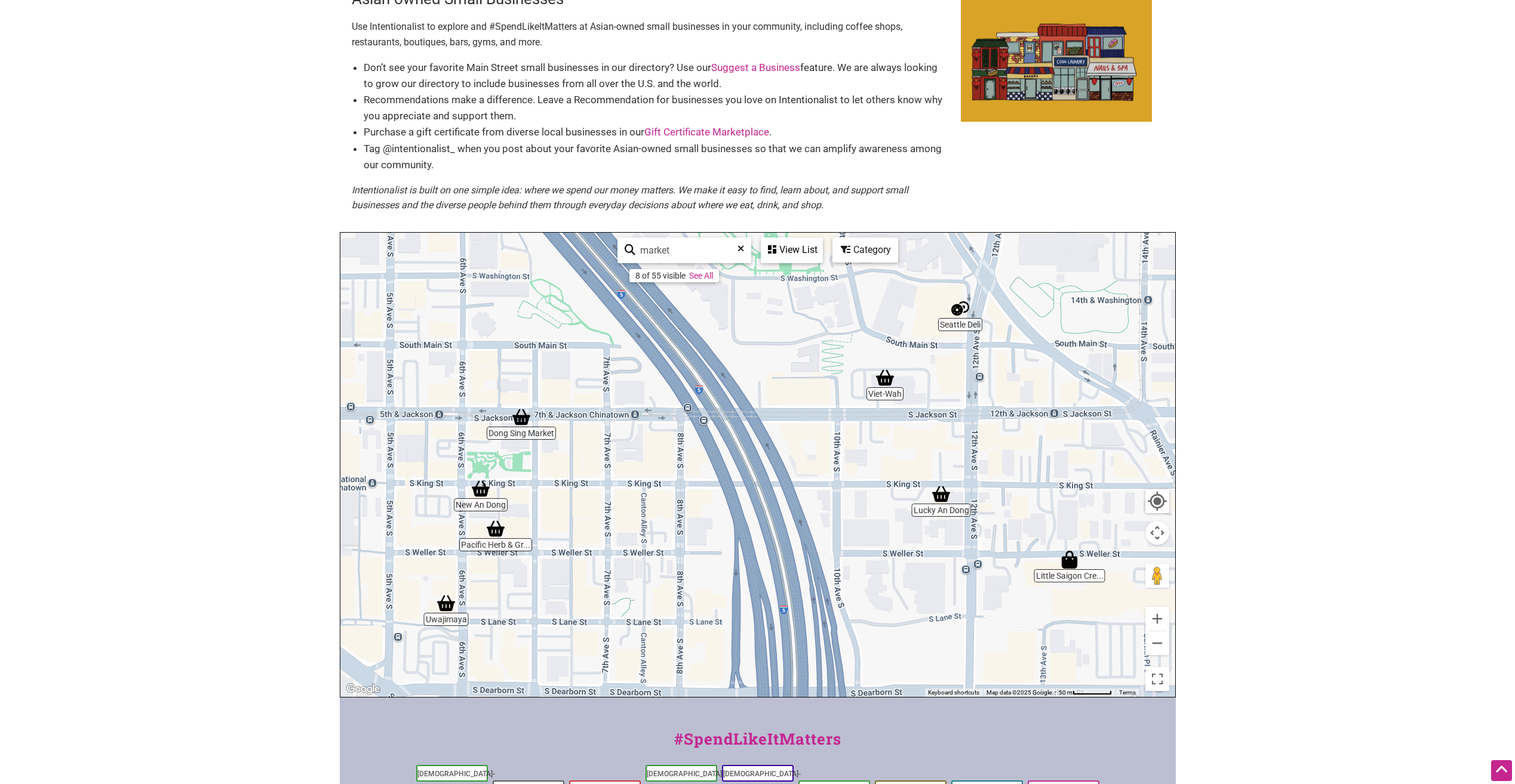
click at [497, 543] on div "To navigate, press the arrow keys." at bounding box center [757, 464] width 835 height 464
click at [491, 528] on img "Pacific Herb & Grocery" at bounding box center [495, 529] width 27 height 27
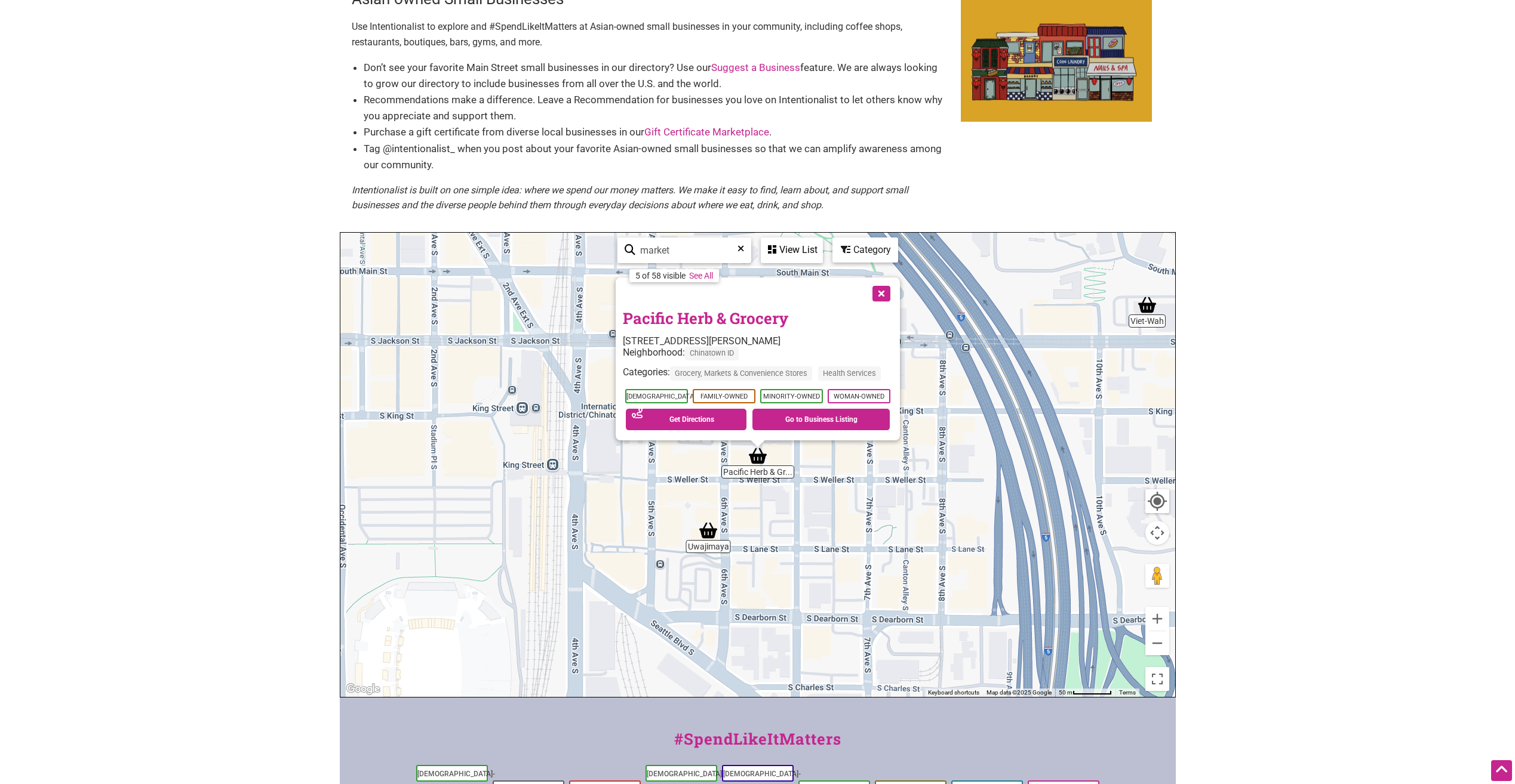
click at [882, 289] on button "Close" at bounding box center [880, 292] width 30 height 30
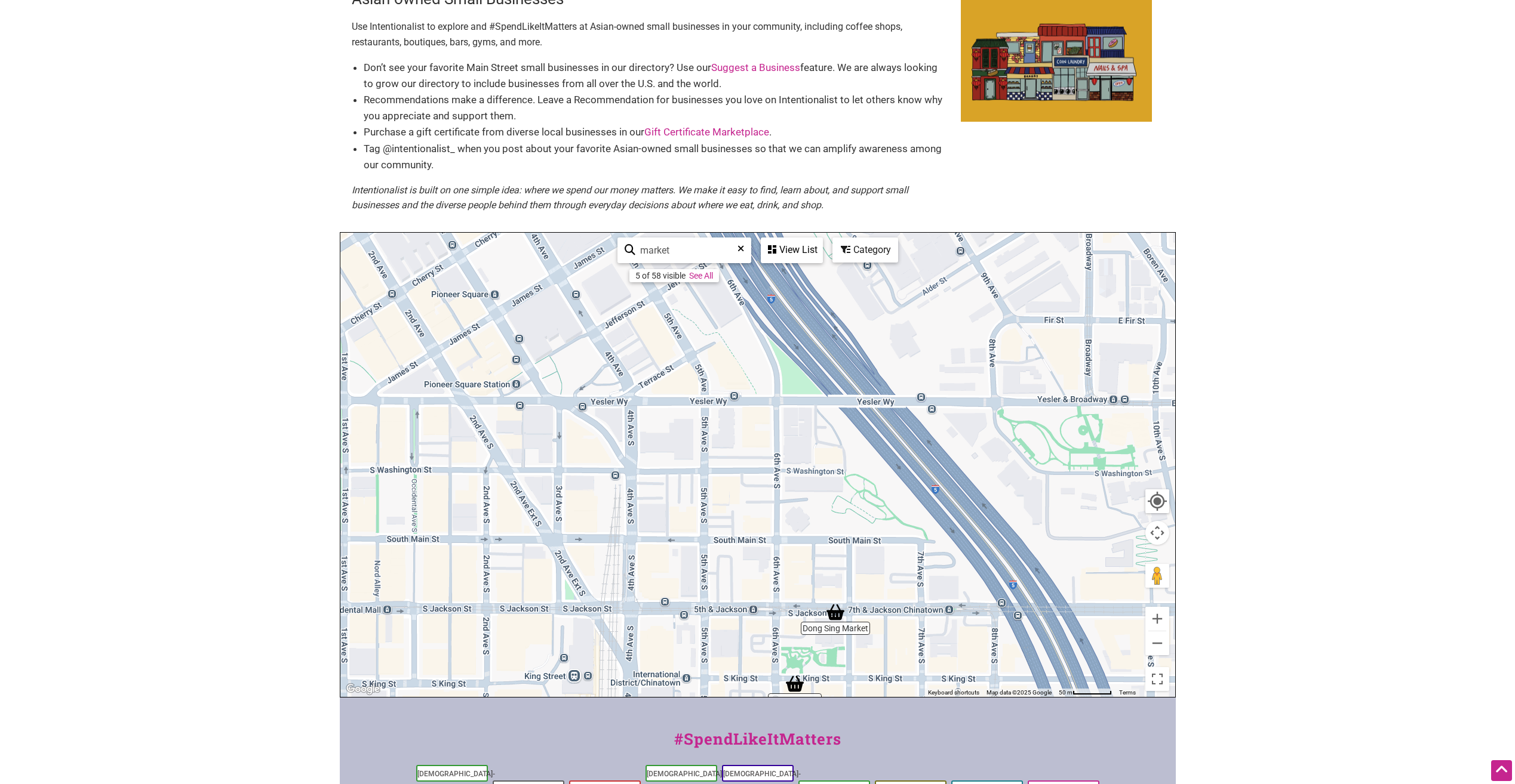
drag, startPoint x: 835, startPoint y: 381, endPoint x: 1064, endPoint y: 615, distance: 327.4
click at [888, 647] on div "To navigate, press the arrow keys." at bounding box center [757, 464] width 835 height 464
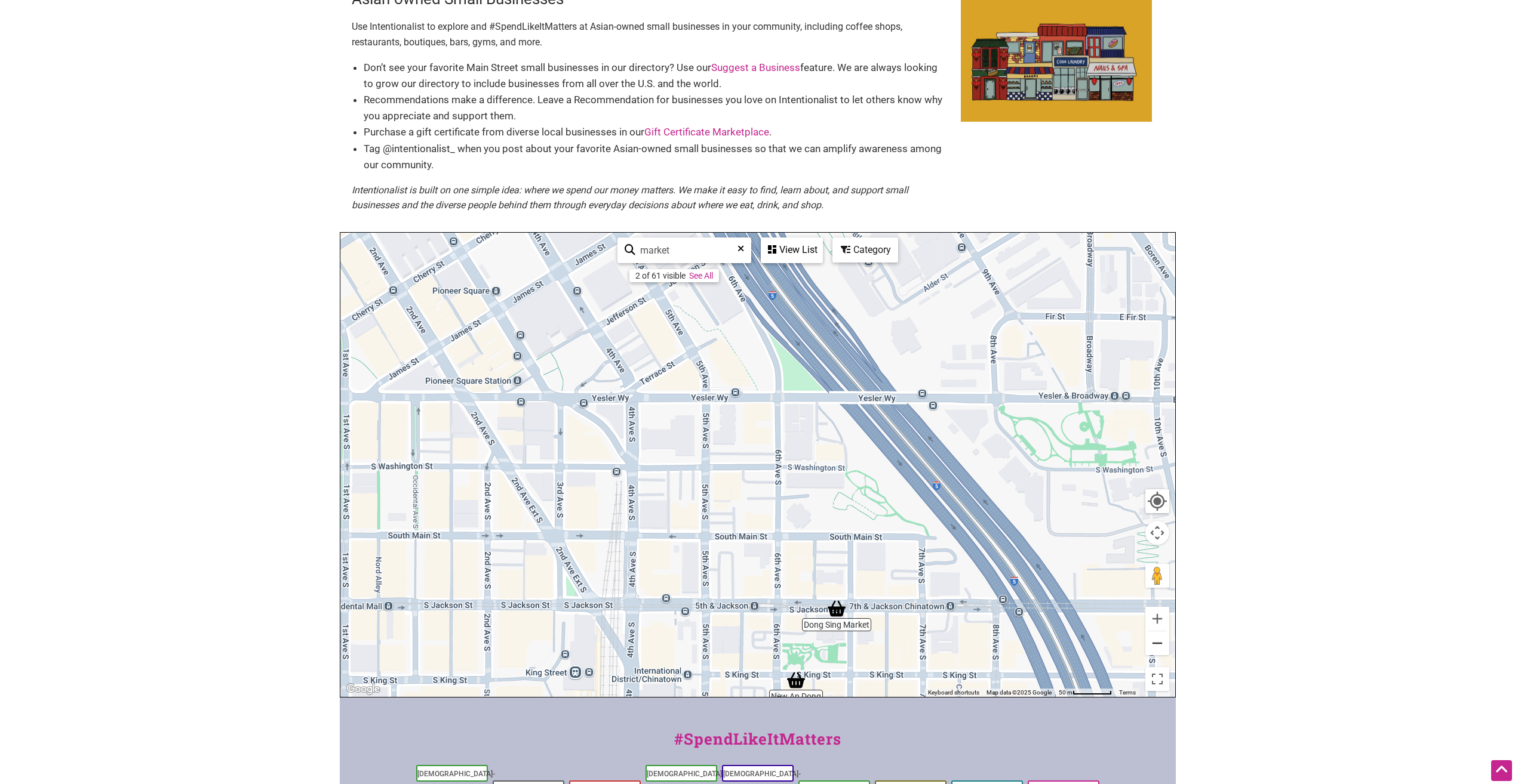
click at [1160, 647] on button "Zoom out" at bounding box center [1157, 643] width 24 height 24
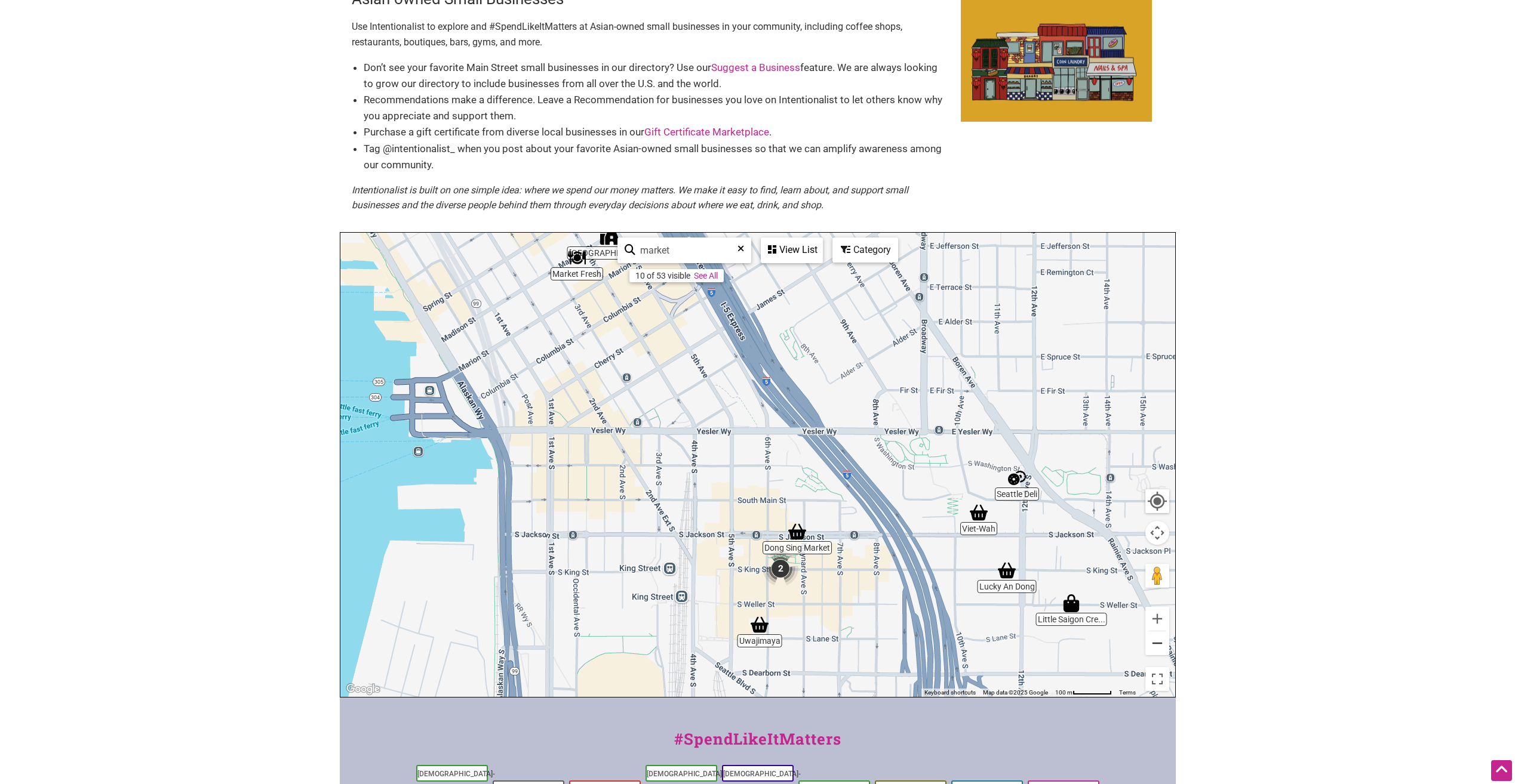
click at [1160, 647] on button "Zoom out" at bounding box center [1157, 643] width 24 height 24
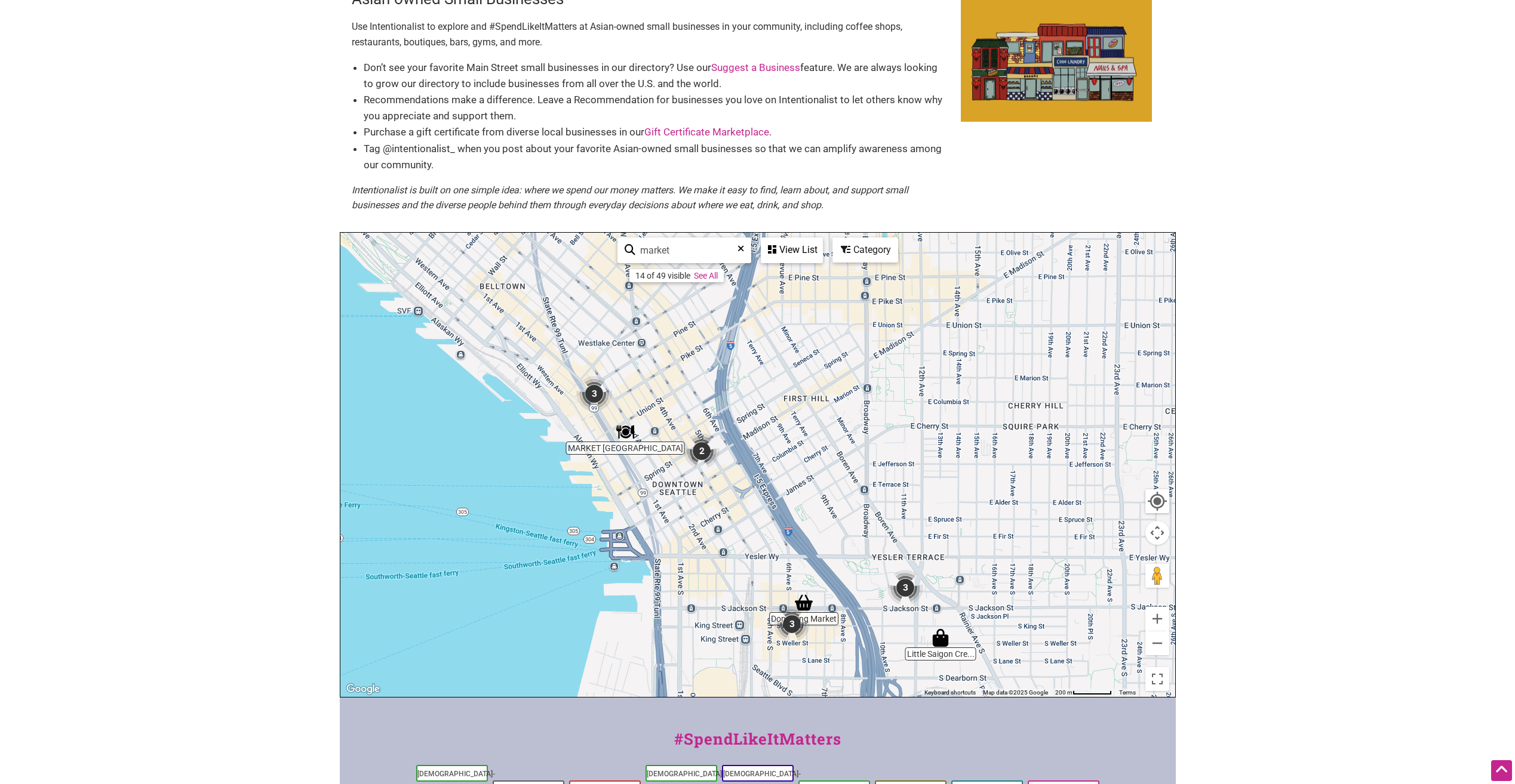
drag, startPoint x: 705, startPoint y: 408, endPoint x: 760, endPoint y: 550, distance: 152.3
click at [759, 551] on div "To navigate, press the arrow keys." at bounding box center [757, 464] width 835 height 464
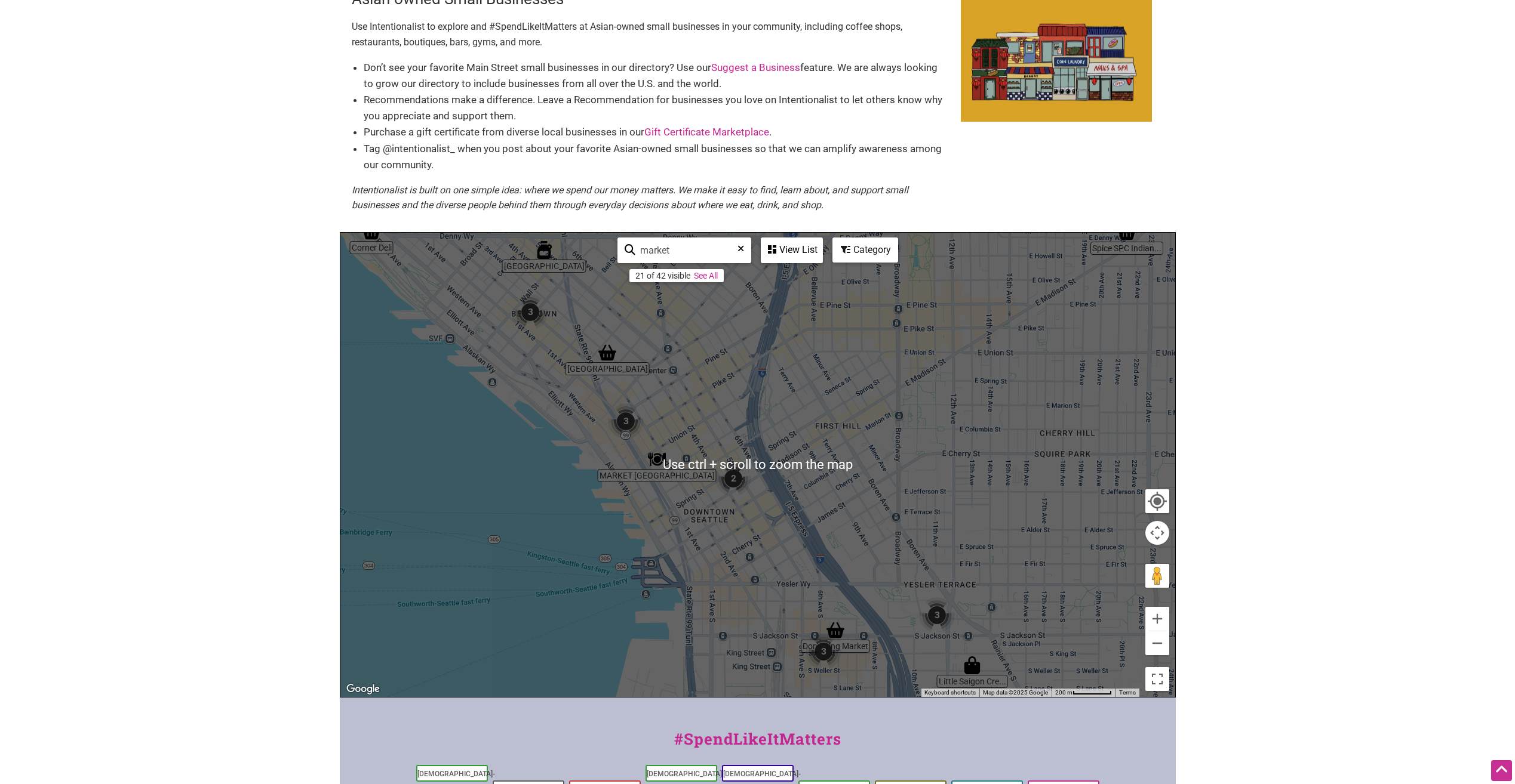
scroll to position [0, 0]
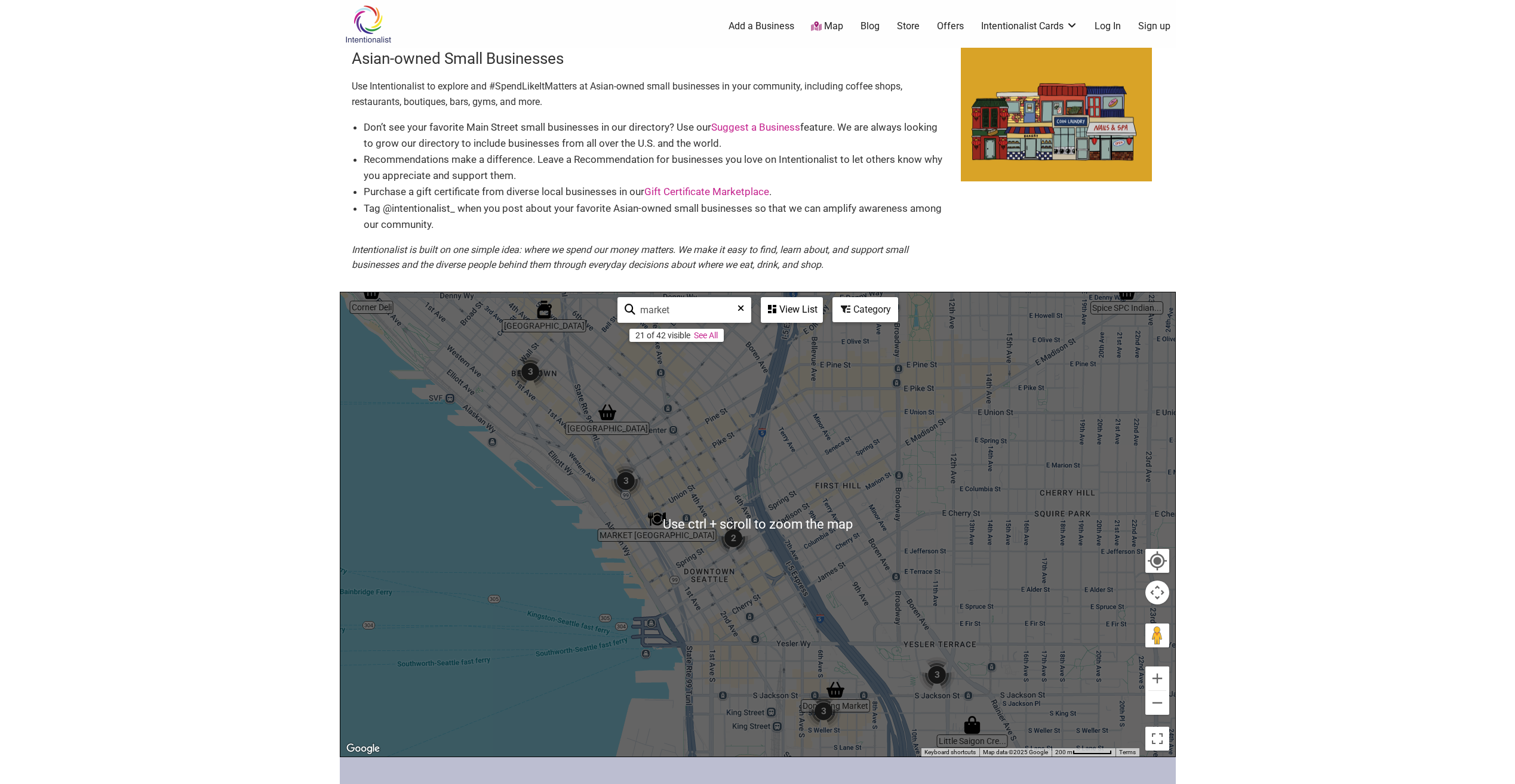
click at [731, 540] on img "2" at bounding box center [733, 538] width 45 height 45
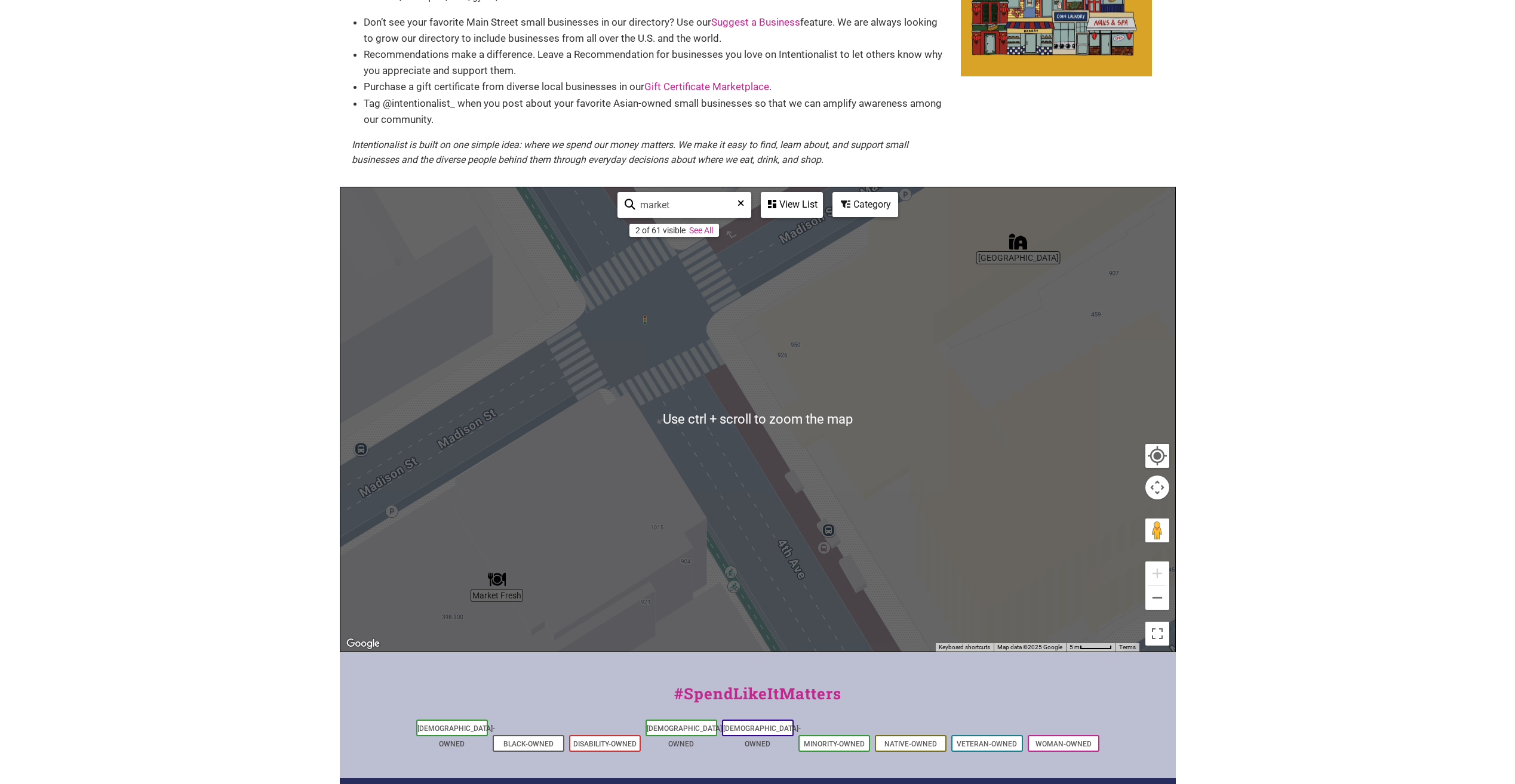
scroll to position [120, 0]
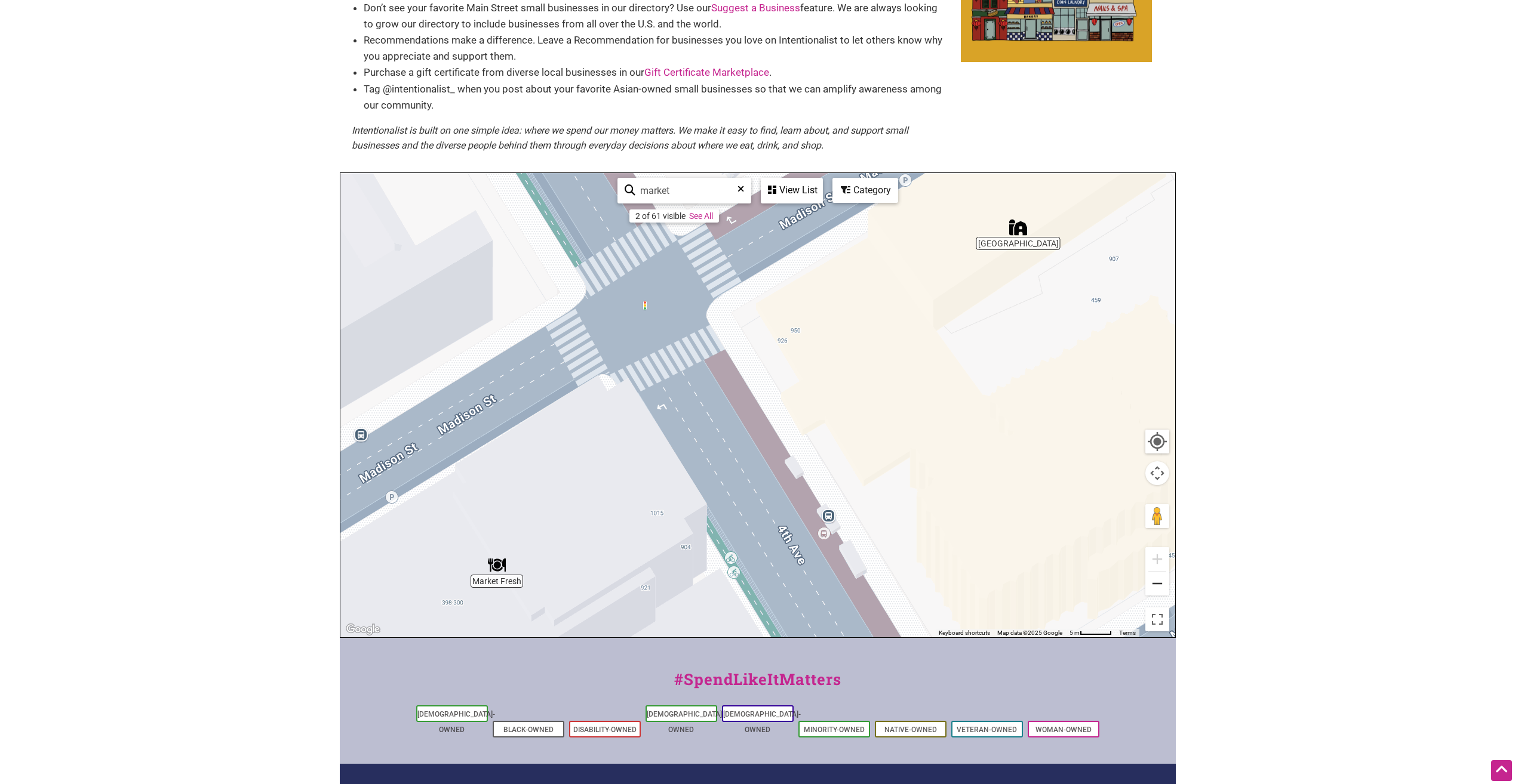
click at [1154, 586] on button "Zoom out" at bounding box center [1157, 584] width 24 height 24
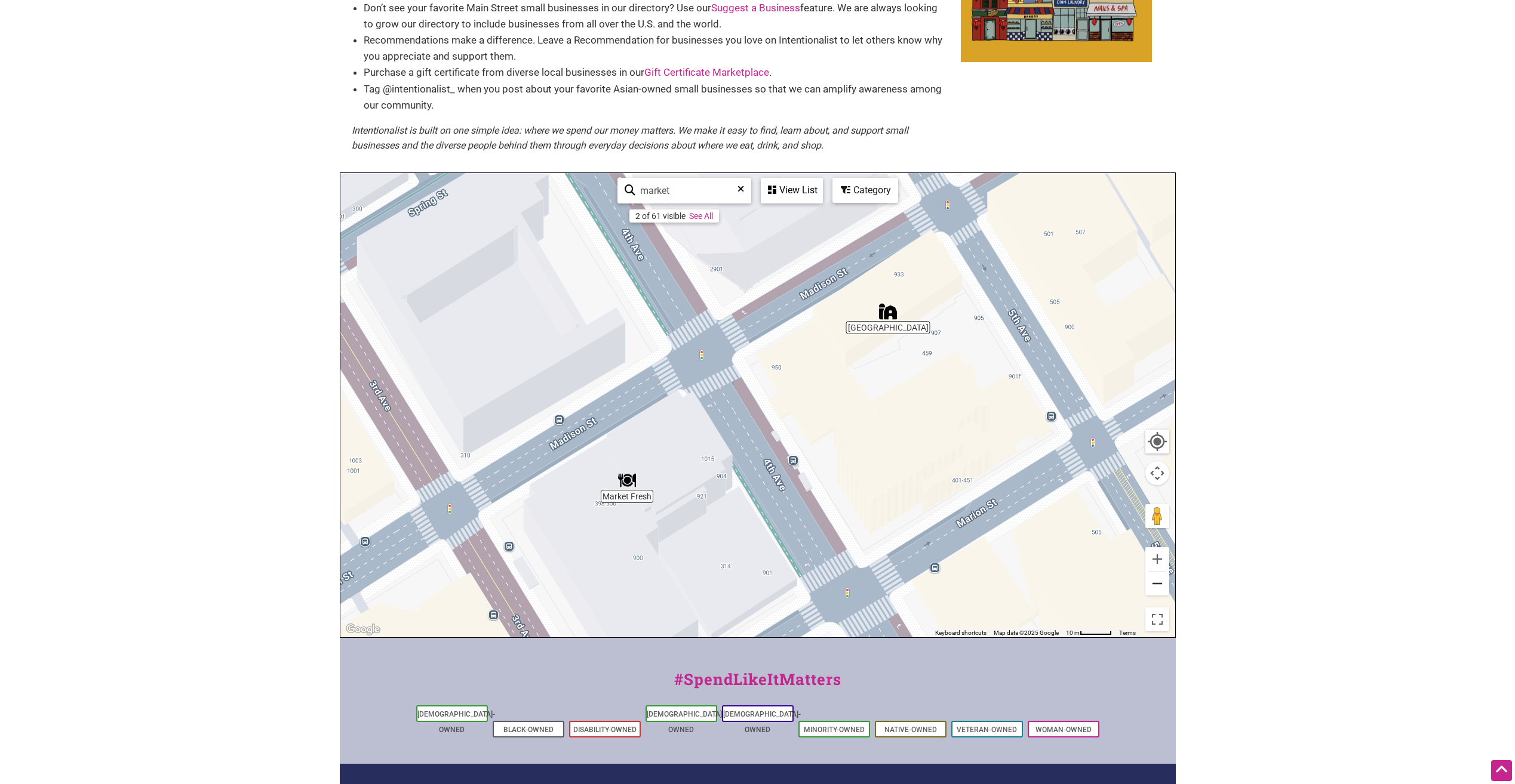
click at [1154, 586] on button "Zoom out" at bounding box center [1157, 584] width 24 height 24
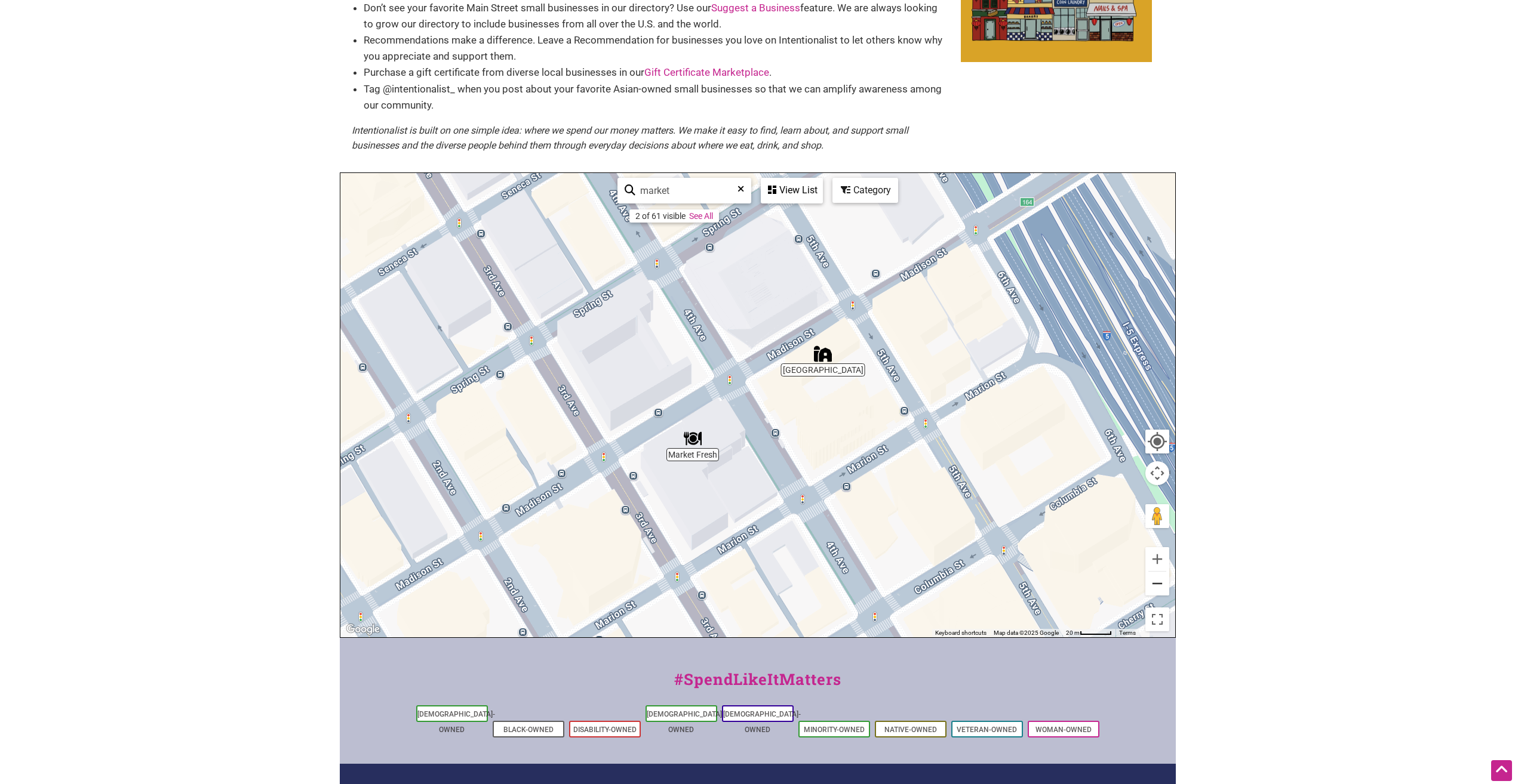
click at [1160, 579] on button "Zoom out" at bounding box center [1157, 584] width 24 height 24
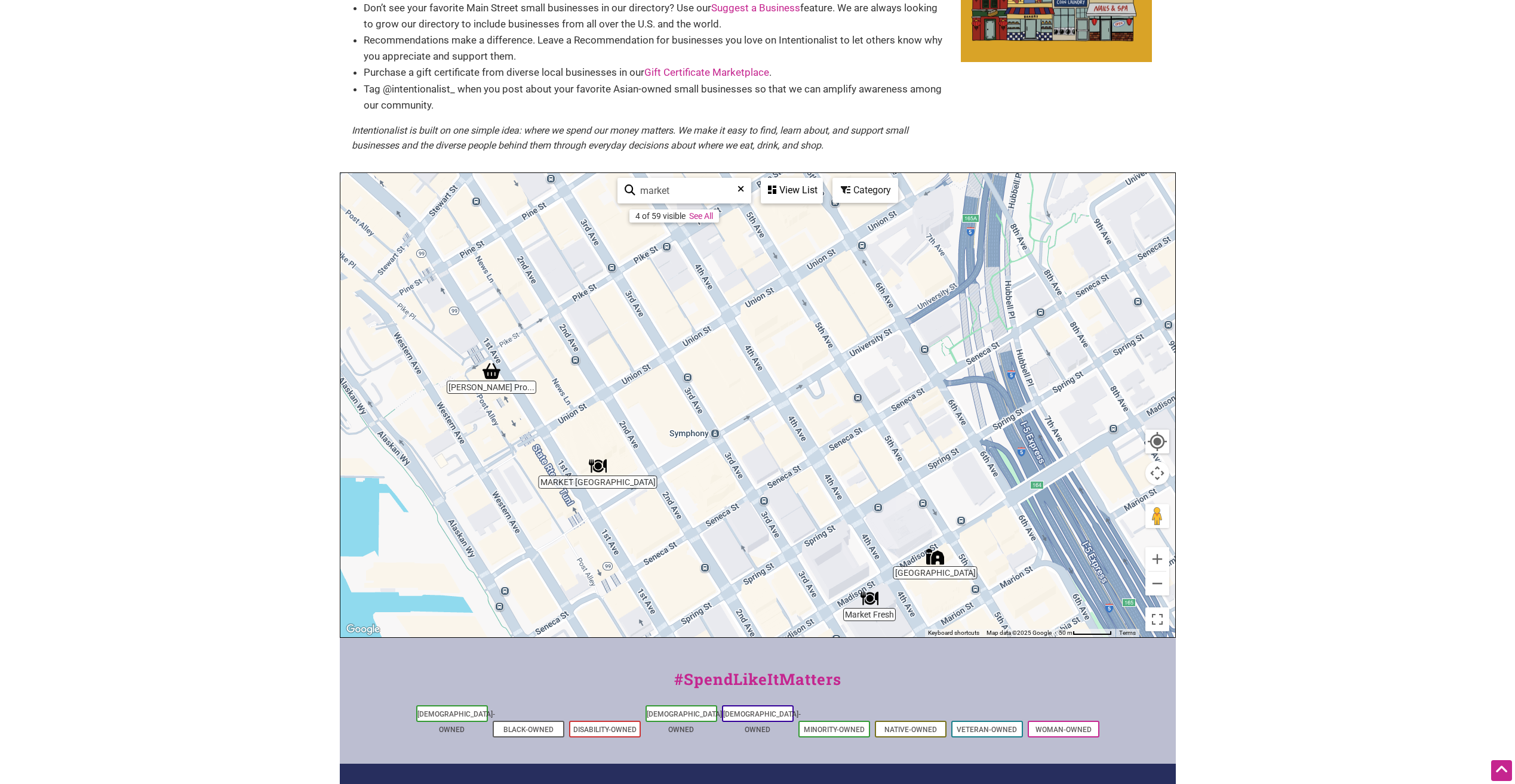
drag, startPoint x: 534, startPoint y: 342, endPoint x: 682, endPoint y: 514, distance: 226.9
click at [682, 515] on div "To navigate, press the arrow keys." at bounding box center [757, 405] width 835 height 464
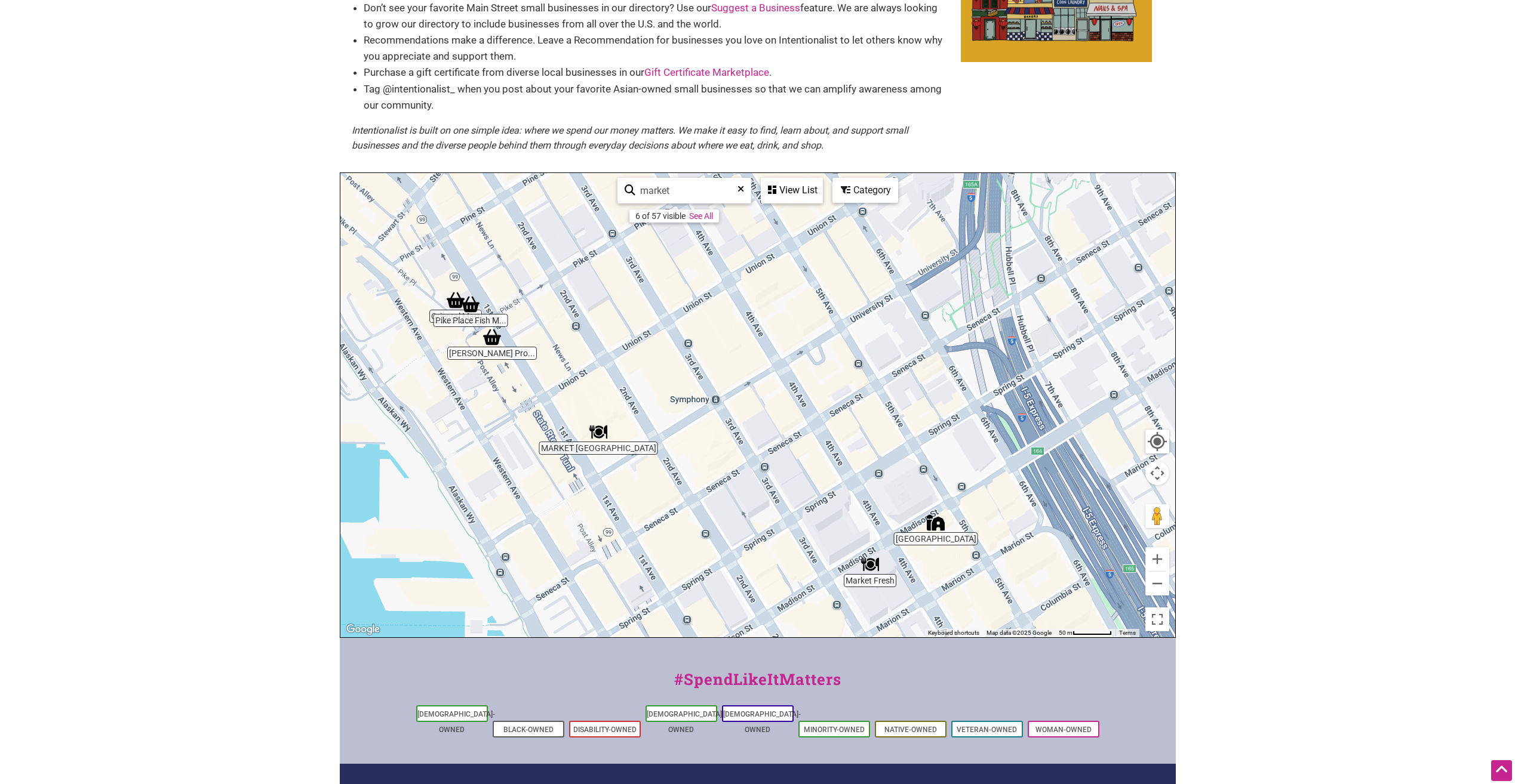
click at [451, 301] on img "Oriental Mart" at bounding box center [455, 300] width 27 height 27
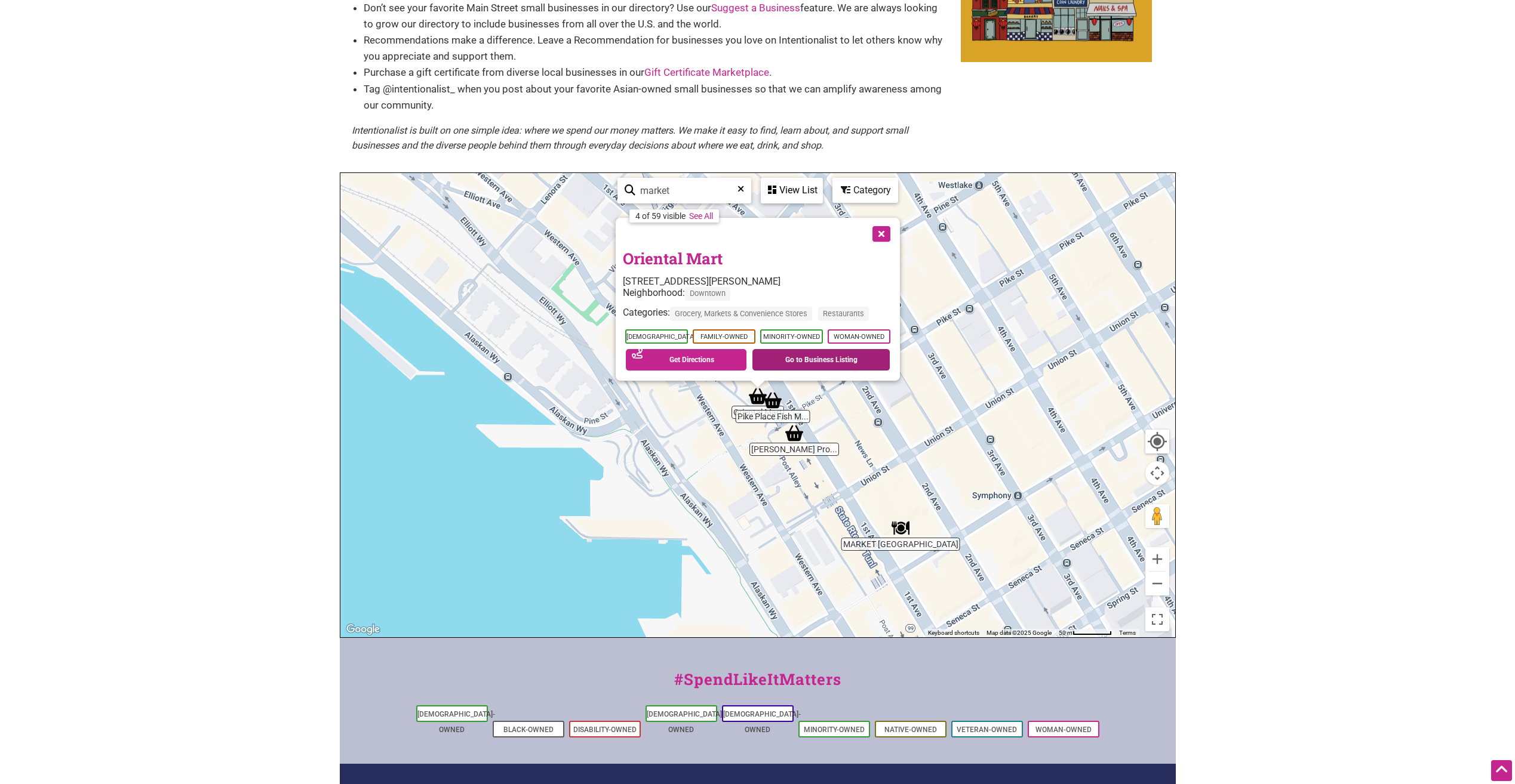
click at [815, 360] on link "Go to Business Listing" at bounding box center [821, 360] width 137 height 22
click at [879, 230] on button "Close" at bounding box center [880, 233] width 30 height 30
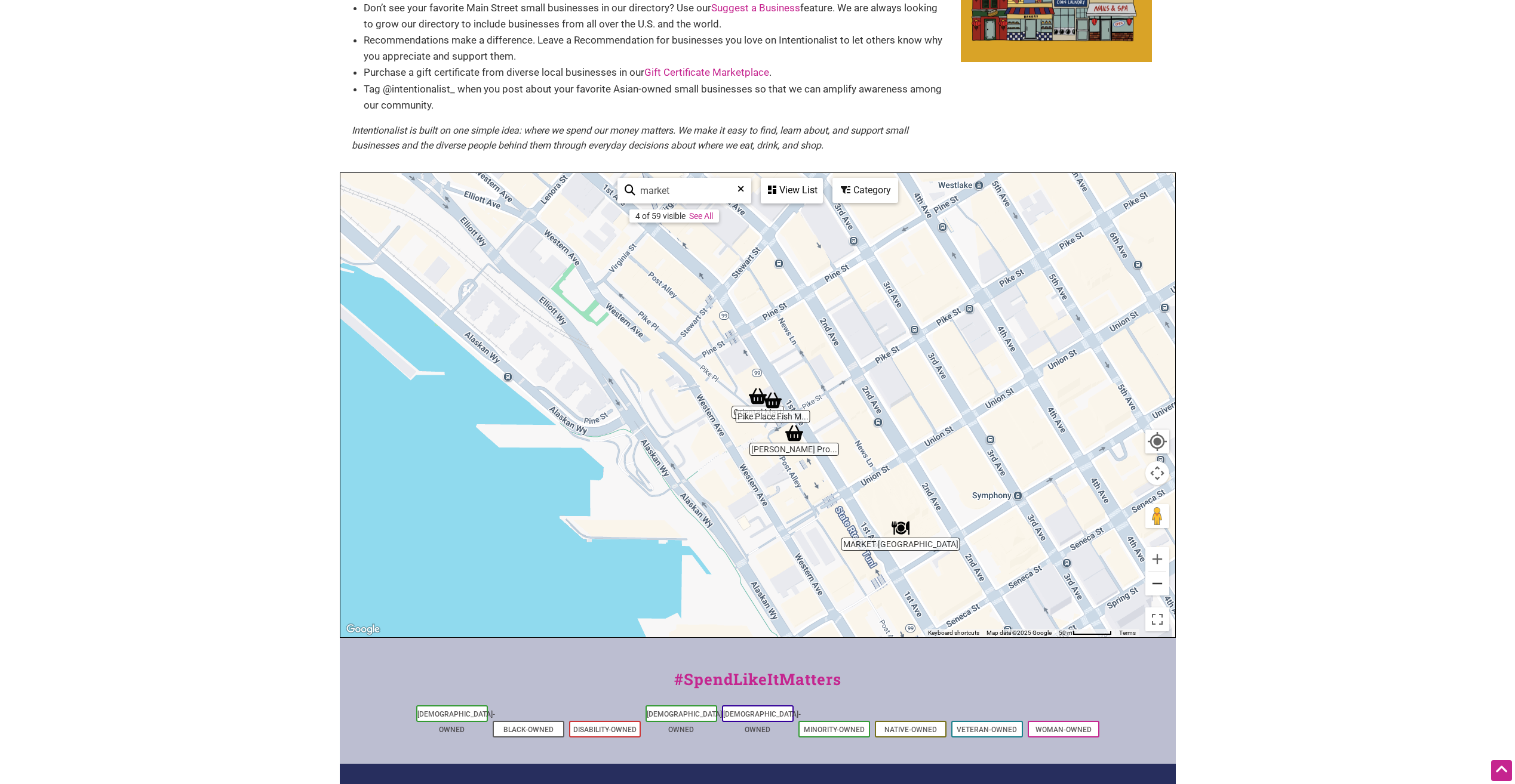
click at [1163, 590] on button "Zoom out" at bounding box center [1157, 584] width 24 height 24
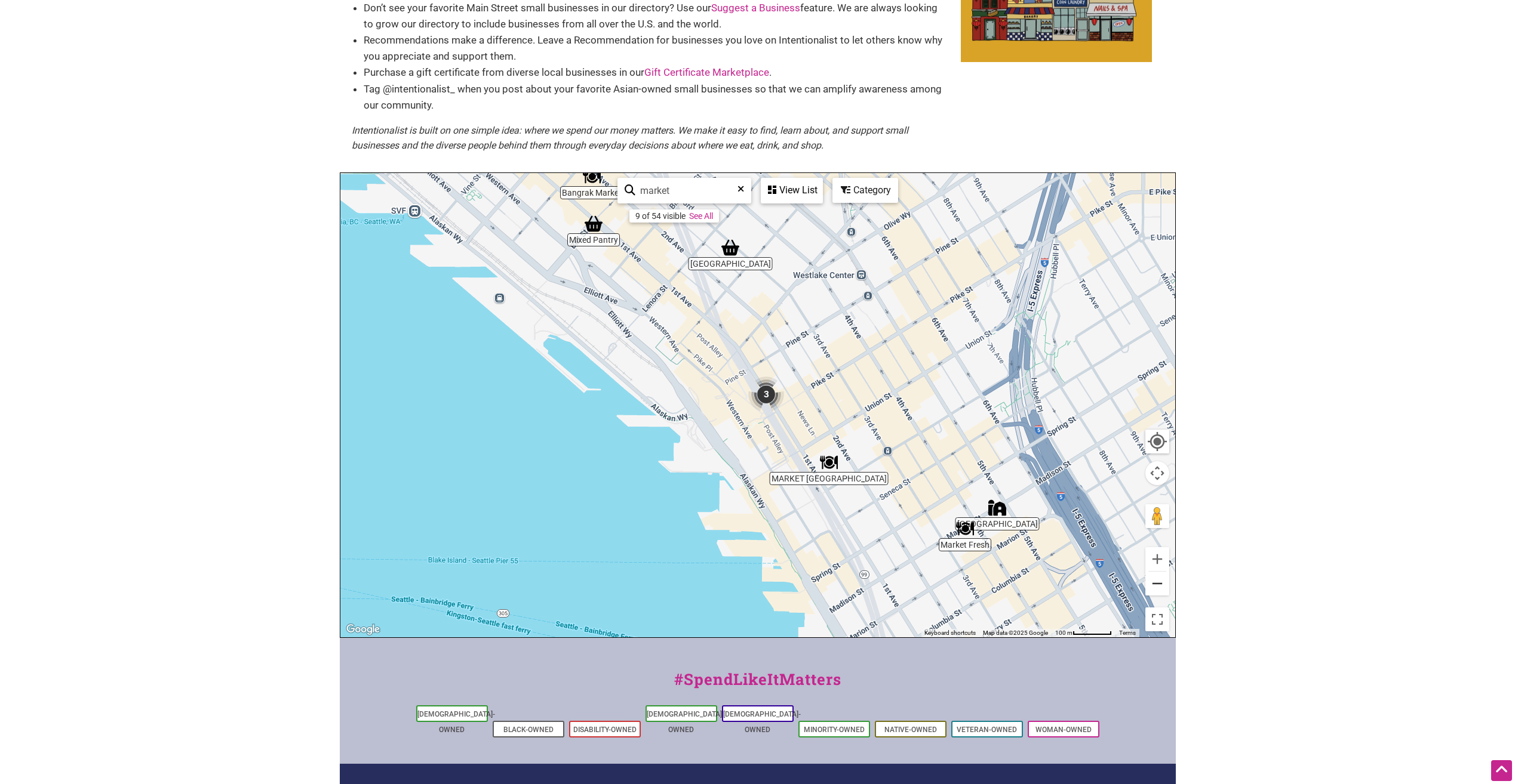
click at [1163, 590] on button "Zoom out" at bounding box center [1157, 584] width 24 height 24
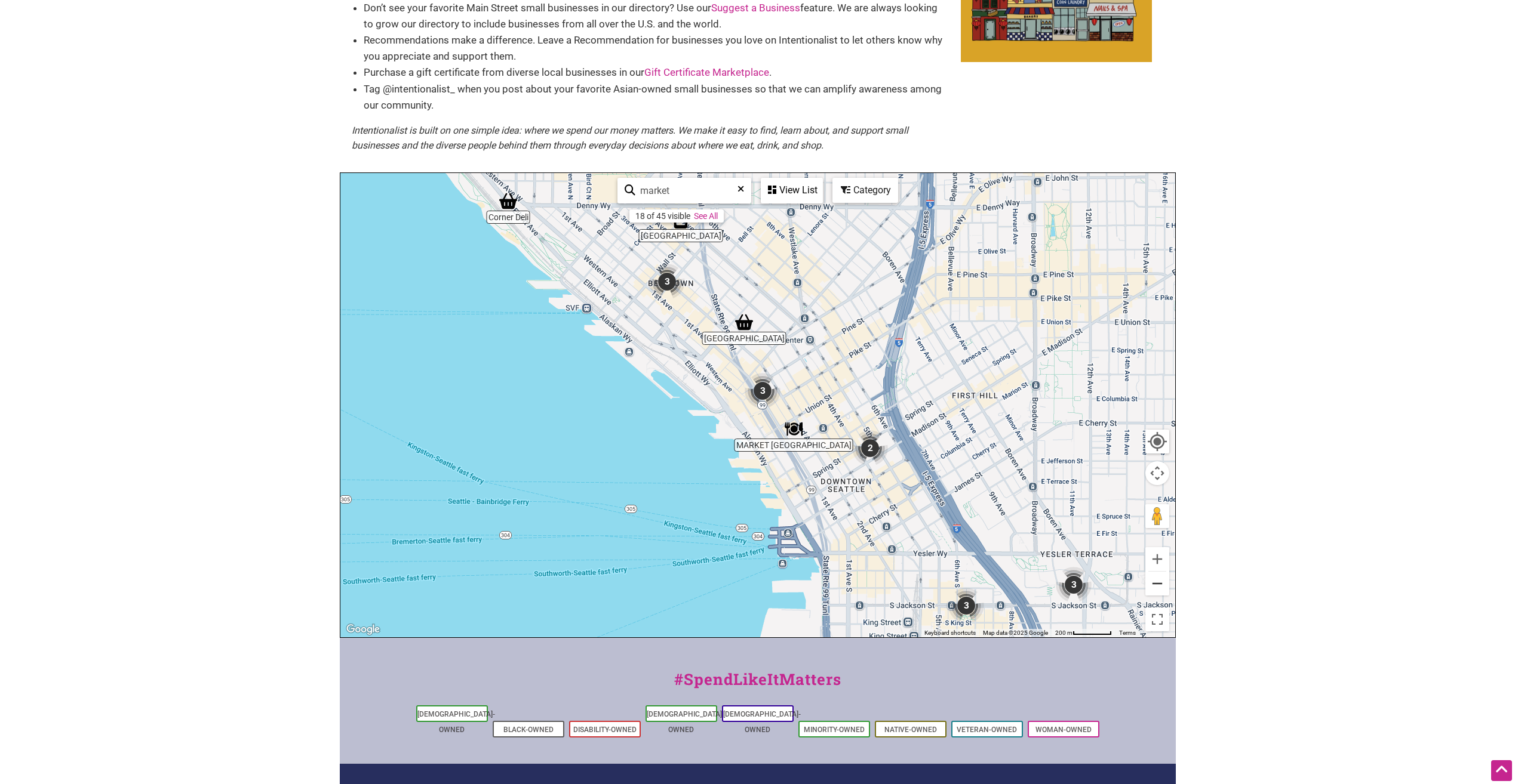
click at [1154, 581] on button "Zoom out" at bounding box center [1157, 584] width 24 height 24
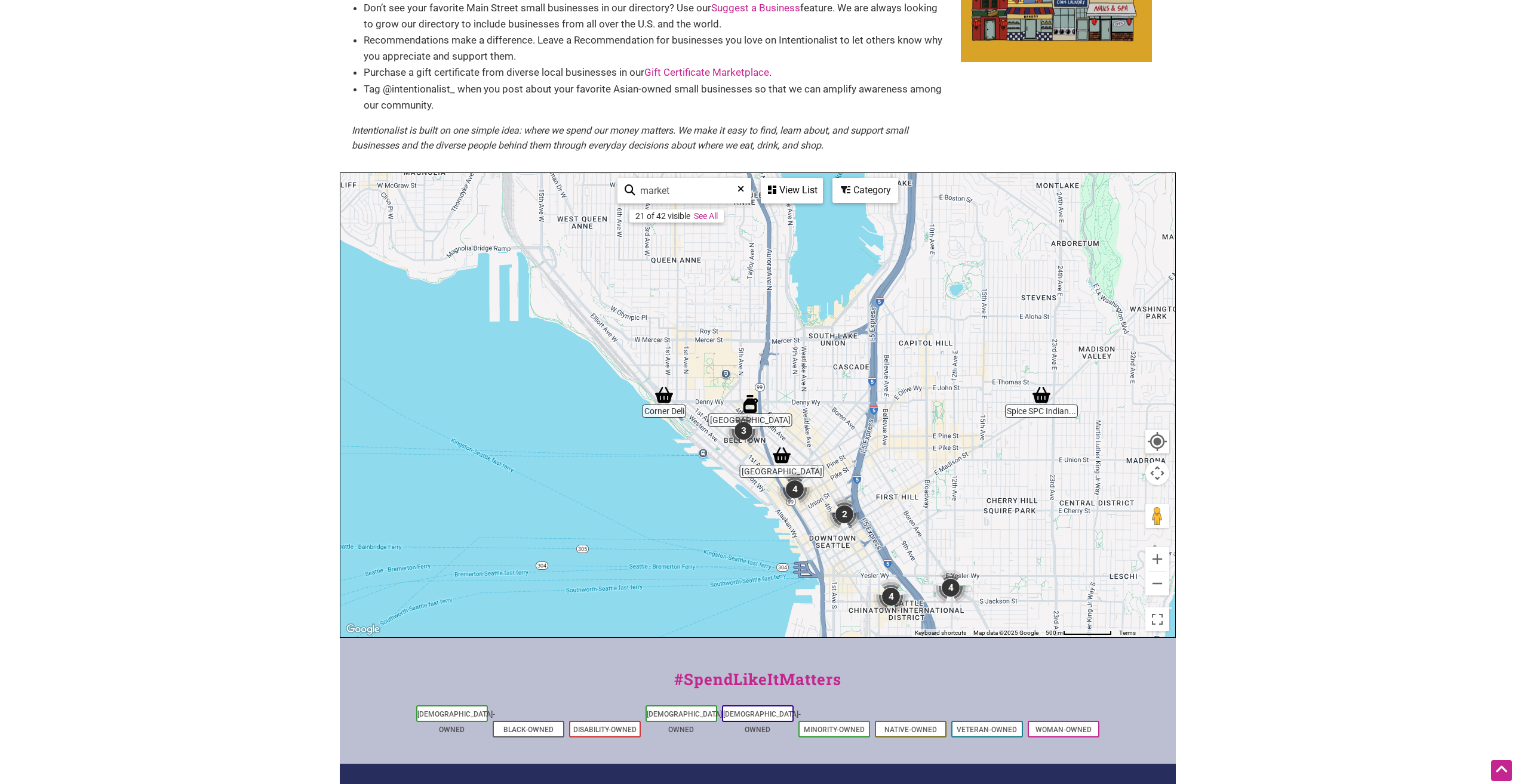
drag, startPoint x: 789, startPoint y: 335, endPoint x: 821, endPoint y: 436, distance: 105.9
click at [821, 436] on div "To navigate, press the arrow keys." at bounding box center [757, 405] width 835 height 464
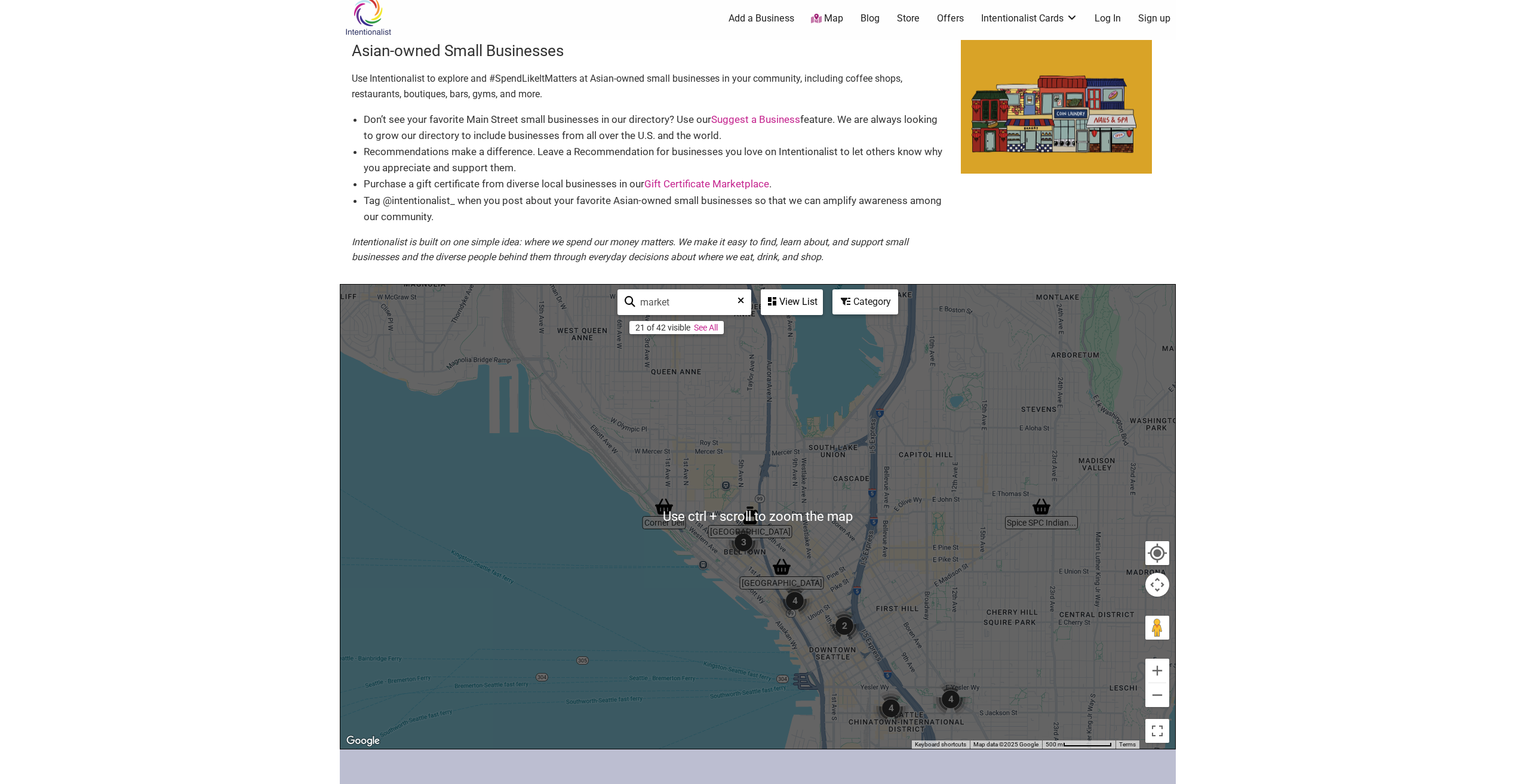
scroll to position [0, 0]
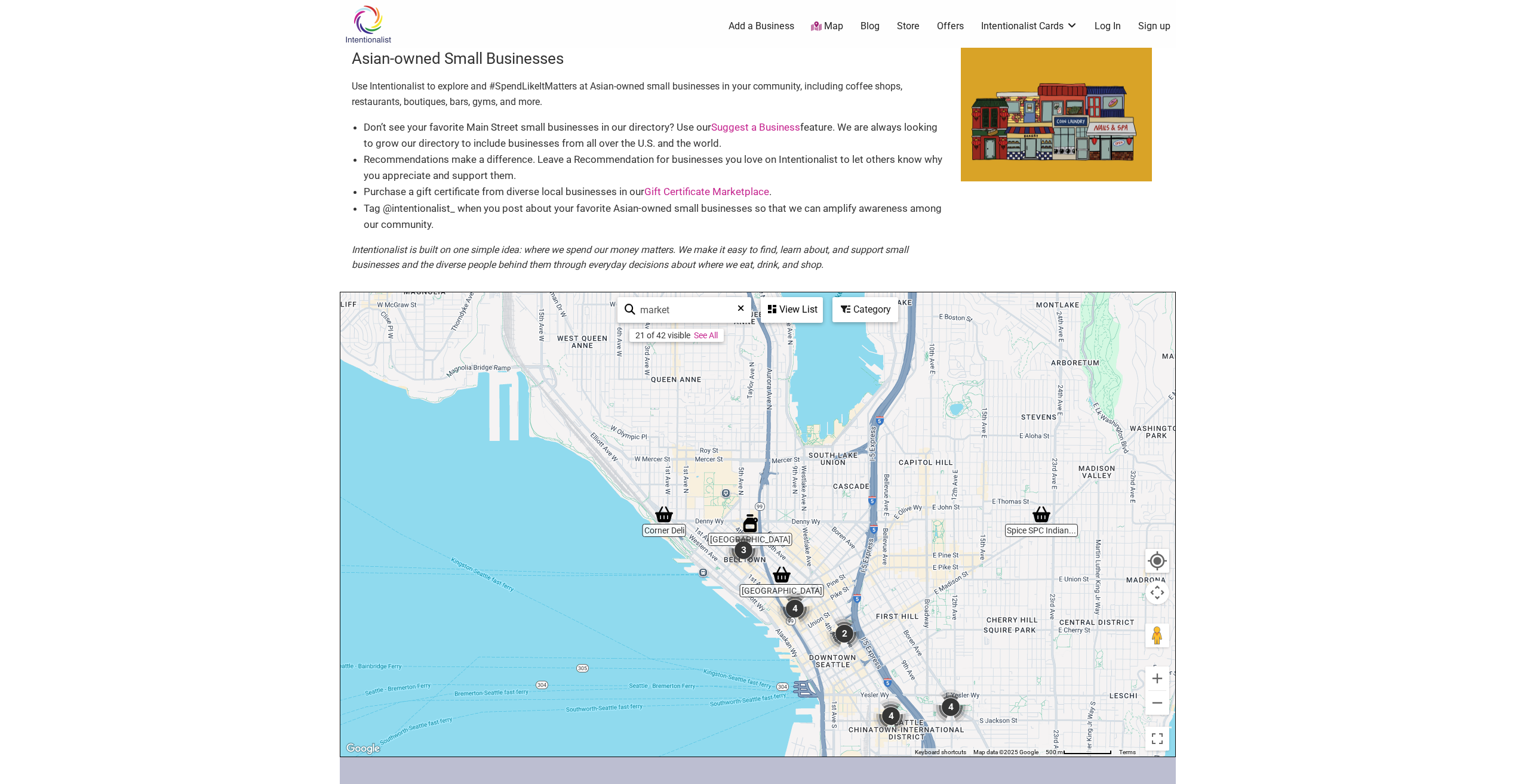
click at [660, 517] on img "Corner Deli" at bounding box center [664, 514] width 27 height 27
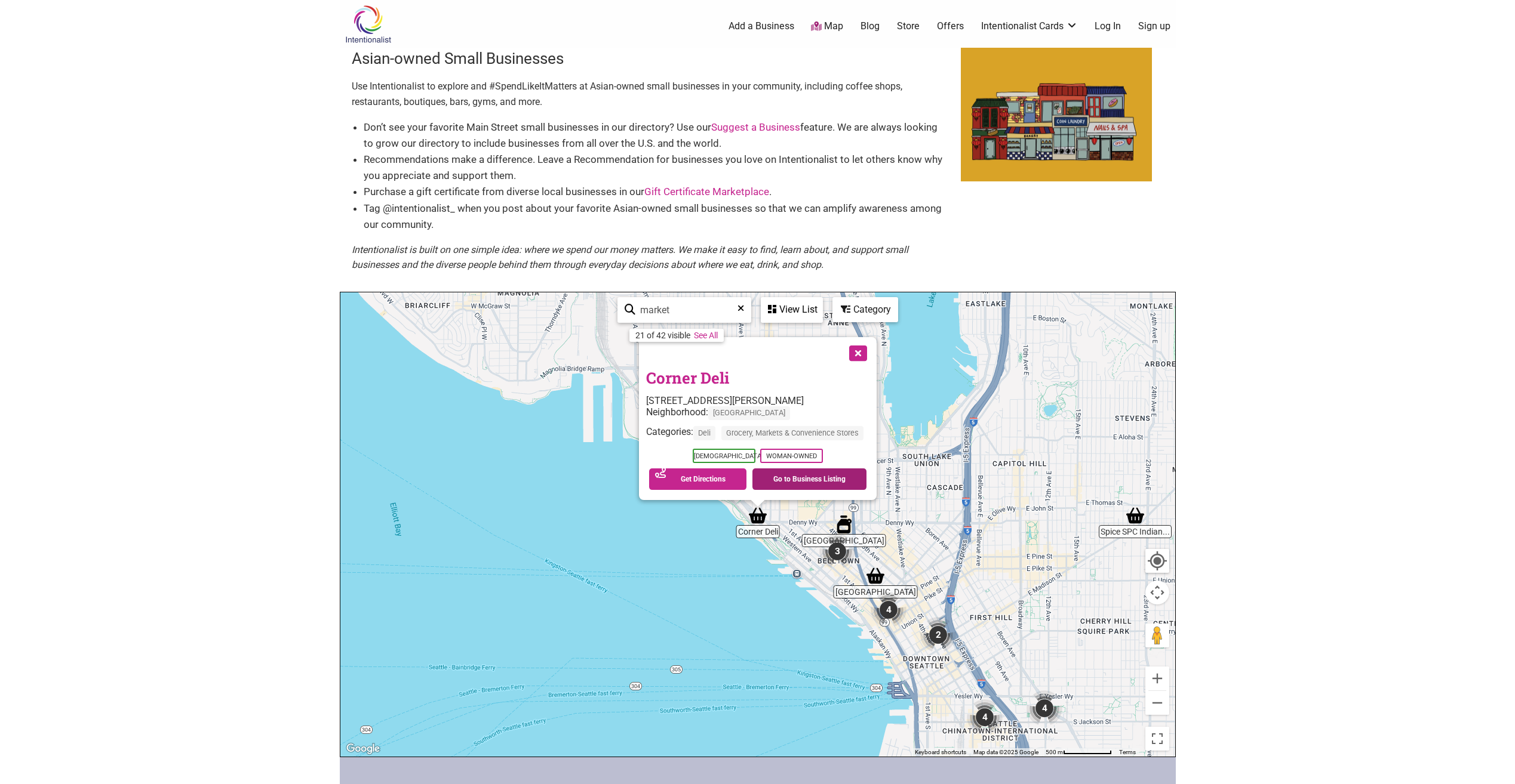
click at [792, 480] on link "Go to Business Listing" at bounding box center [809, 480] width 114 height 22
click at [861, 352] on button "Close" at bounding box center [856, 352] width 30 height 30
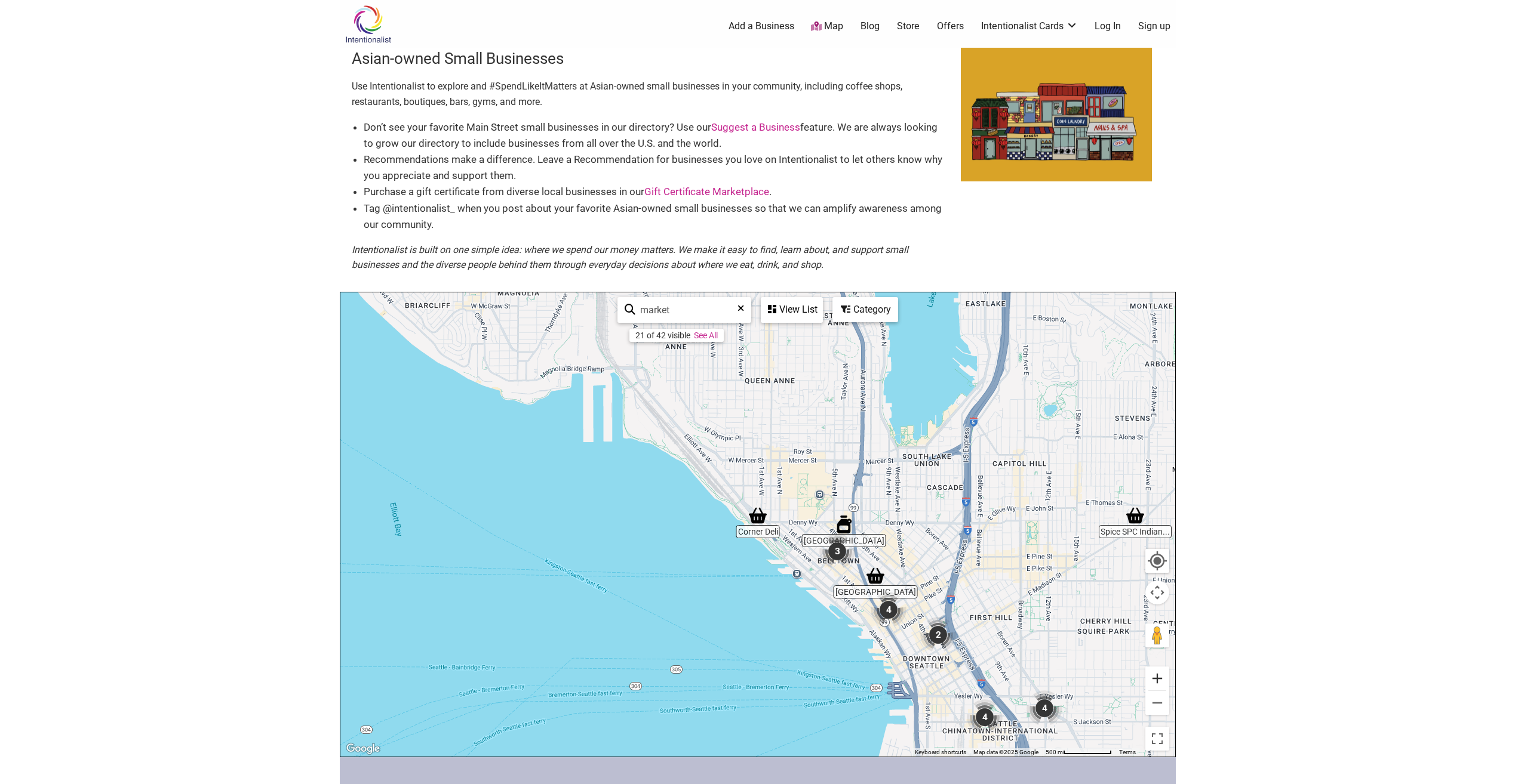
click at [1160, 676] on button "Zoom in" at bounding box center [1157, 679] width 24 height 24
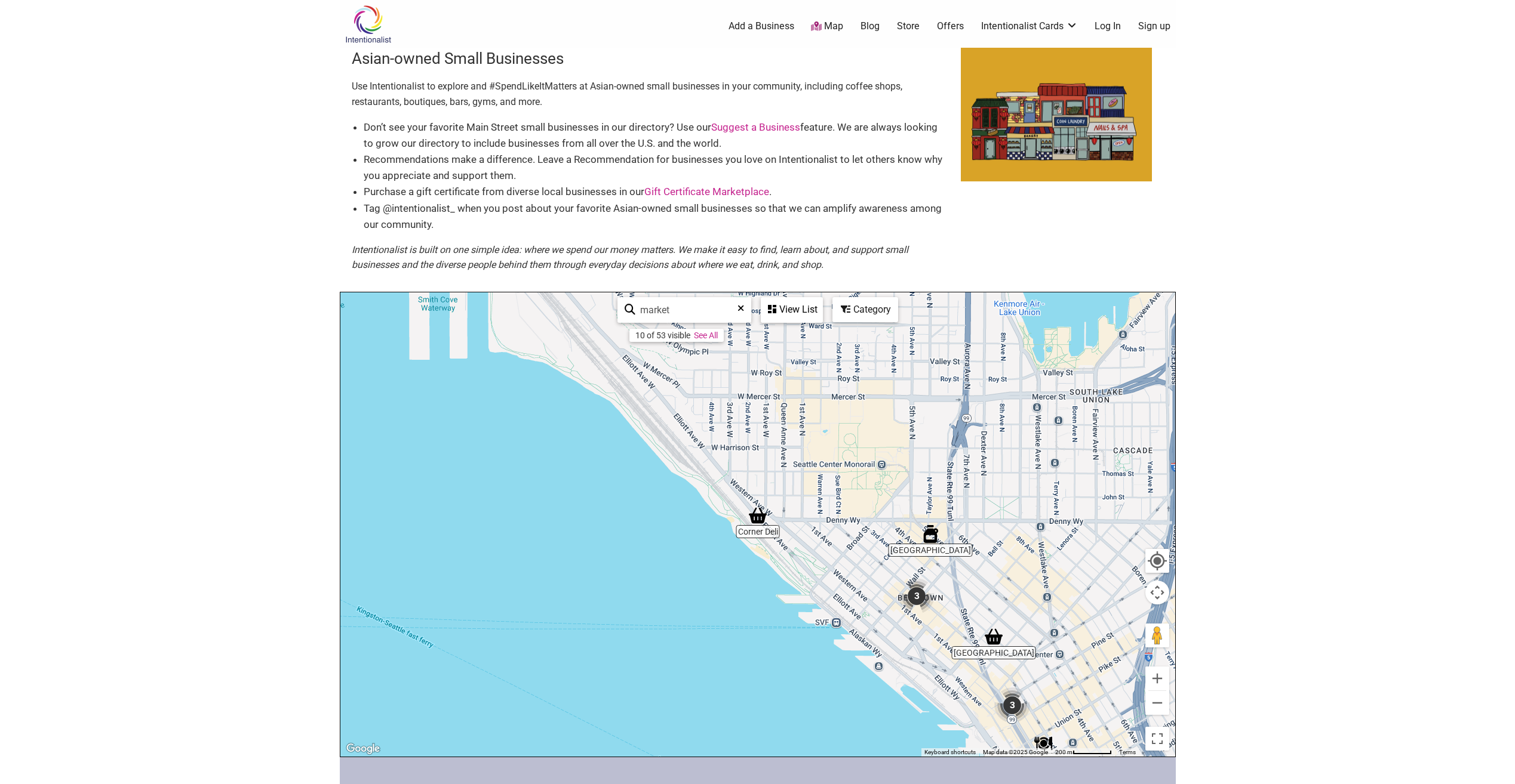
click at [914, 592] on img "3" at bounding box center [916, 596] width 45 height 45
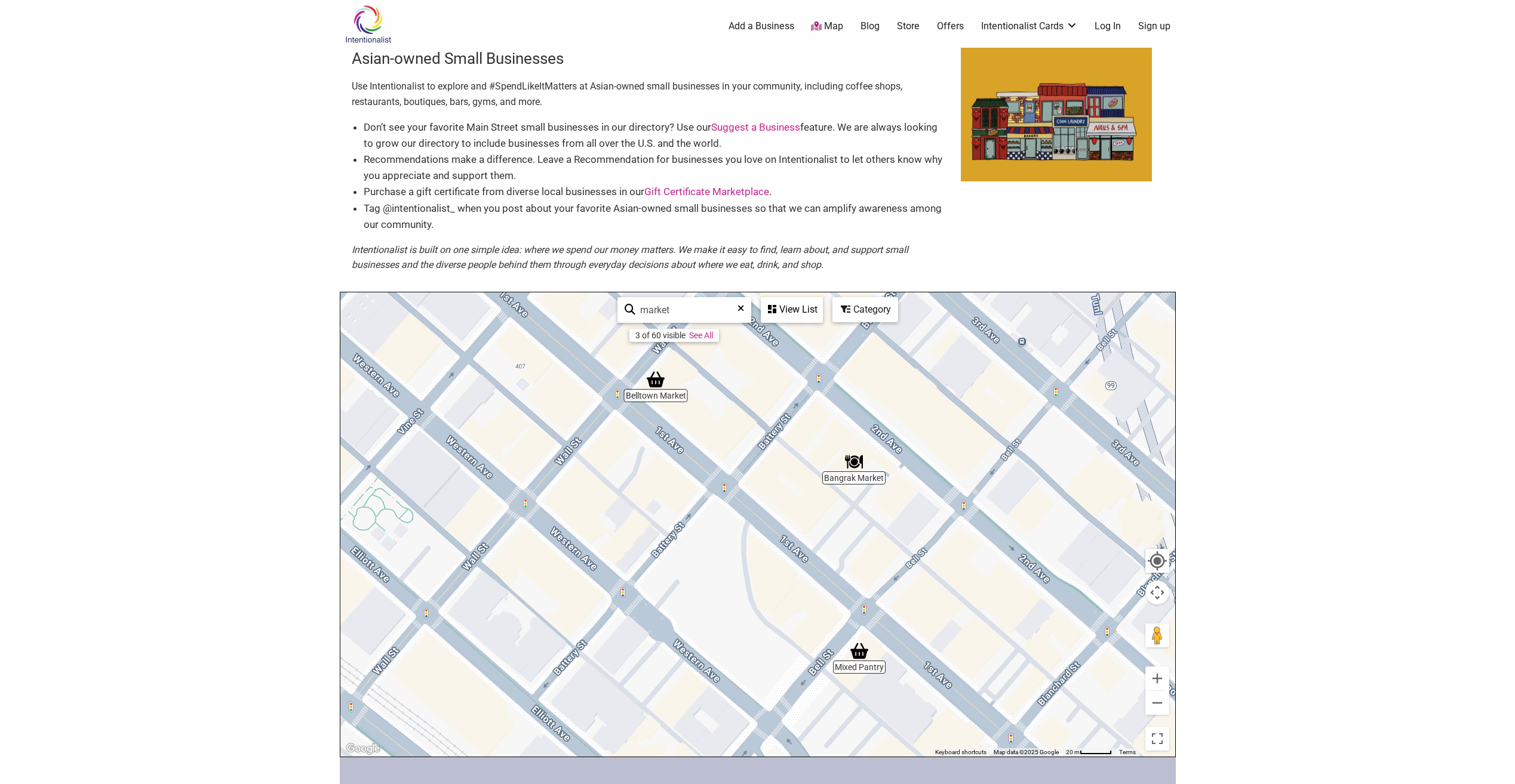
click at [653, 381] on img "Belltown Market" at bounding box center [655, 379] width 27 height 27
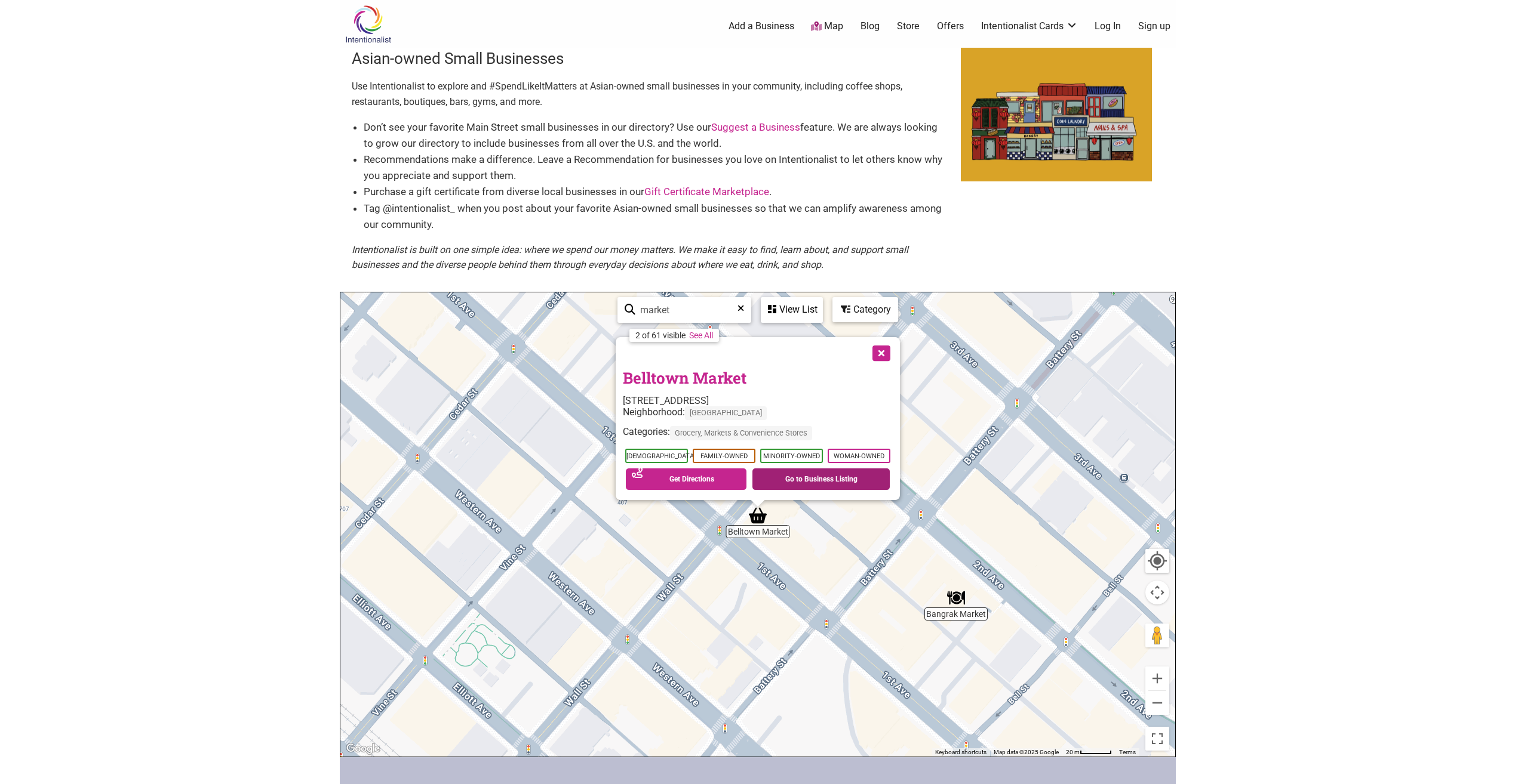
click at [788, 481] on link "Go to Business Listing" at bounding box center [821, 480] width 137 height 22
click at [1157, 699] on button "Zoom out" at bounding box center [1157, 703] width 24 height 24
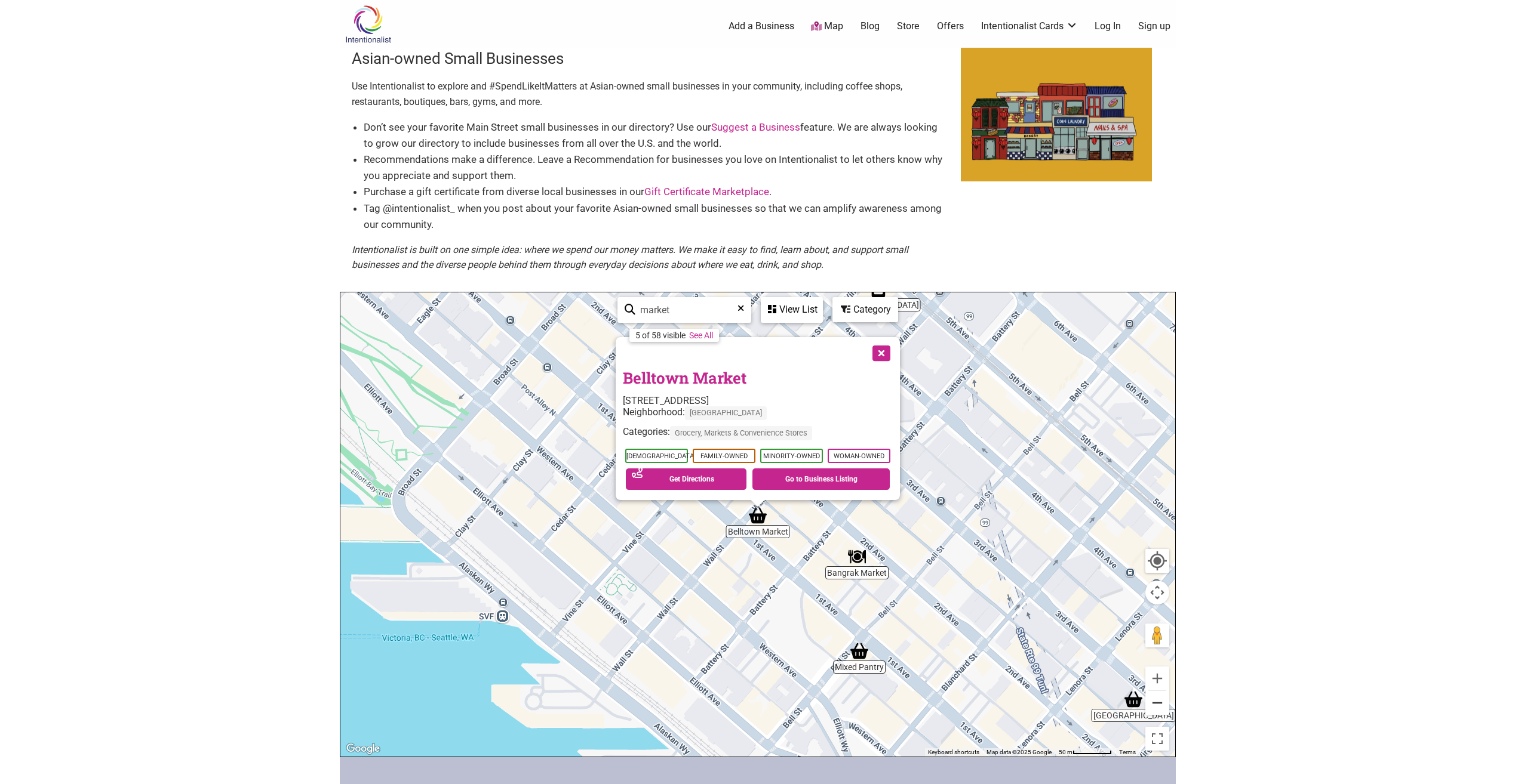
click at [1158, 701] on button "Zoom out" at bounding box center [1157, 703] width 24 height 24
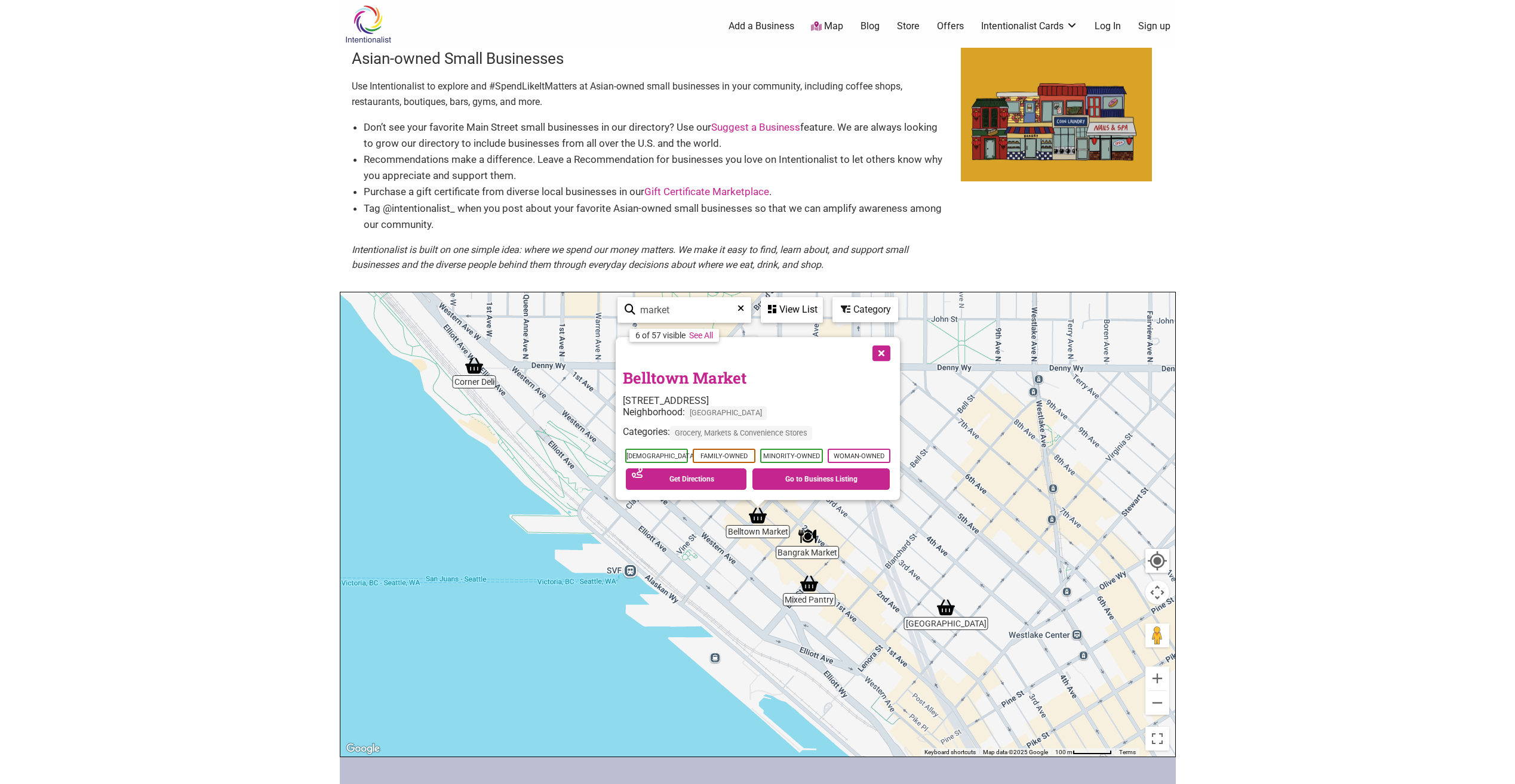
click at [877, 351] on button "Close" at bounding box center [880, 352] width 30 height 30
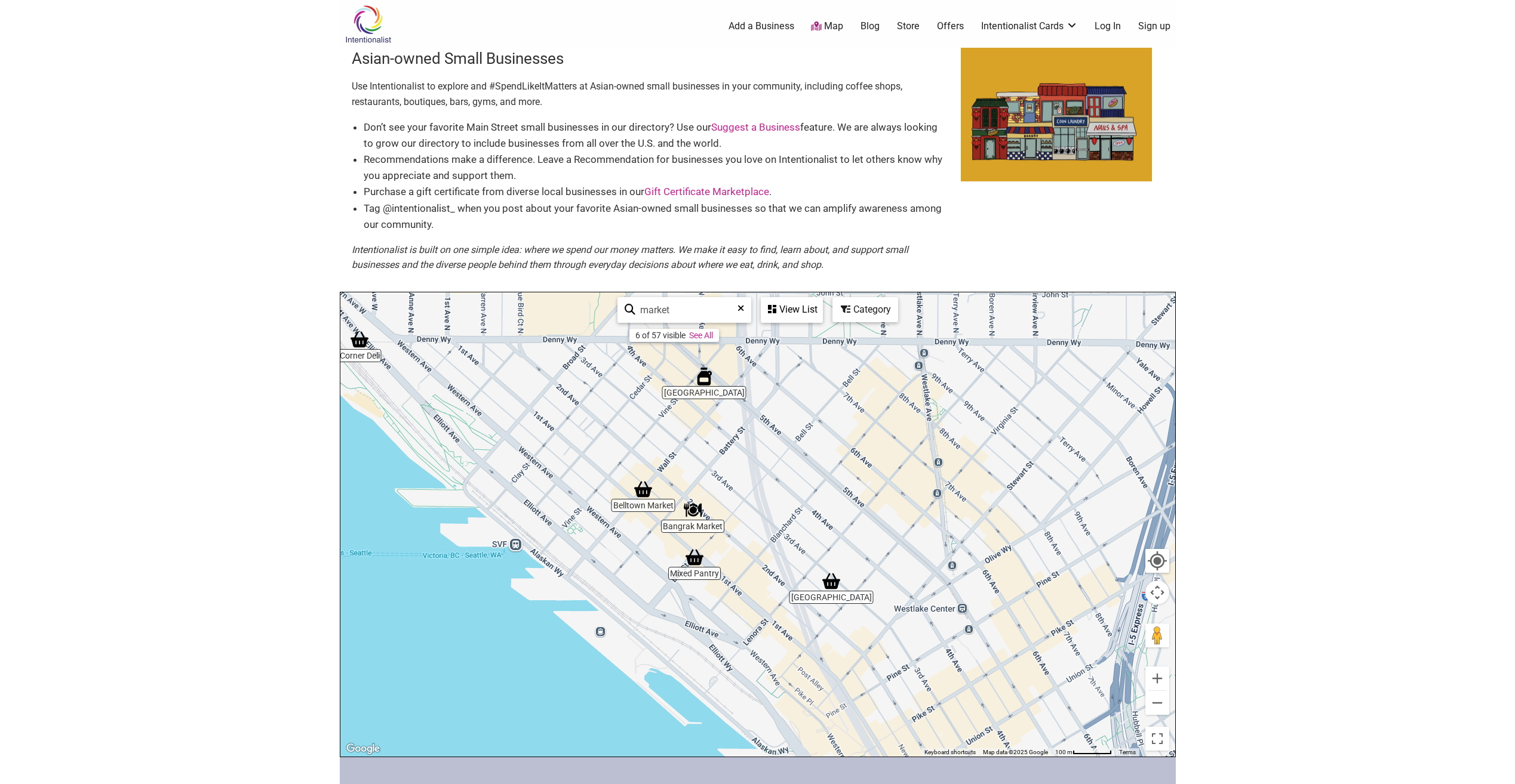
drag, startPoint x: 709, startPoint y: 466, endPoint x: 595, endPoint y: 444, distance: 116.1
click at [595, 444] on div "To navigate, press the arrow keys." at bounding box center [757, 524] width 835 height 464
click at [772, 533] on div "To navigate, press the arrow keys." at bounding box center [757, 524] width 835 height 464
click at [865, 719] on img "2" at bounding box center [864, 724] width 45 height 45
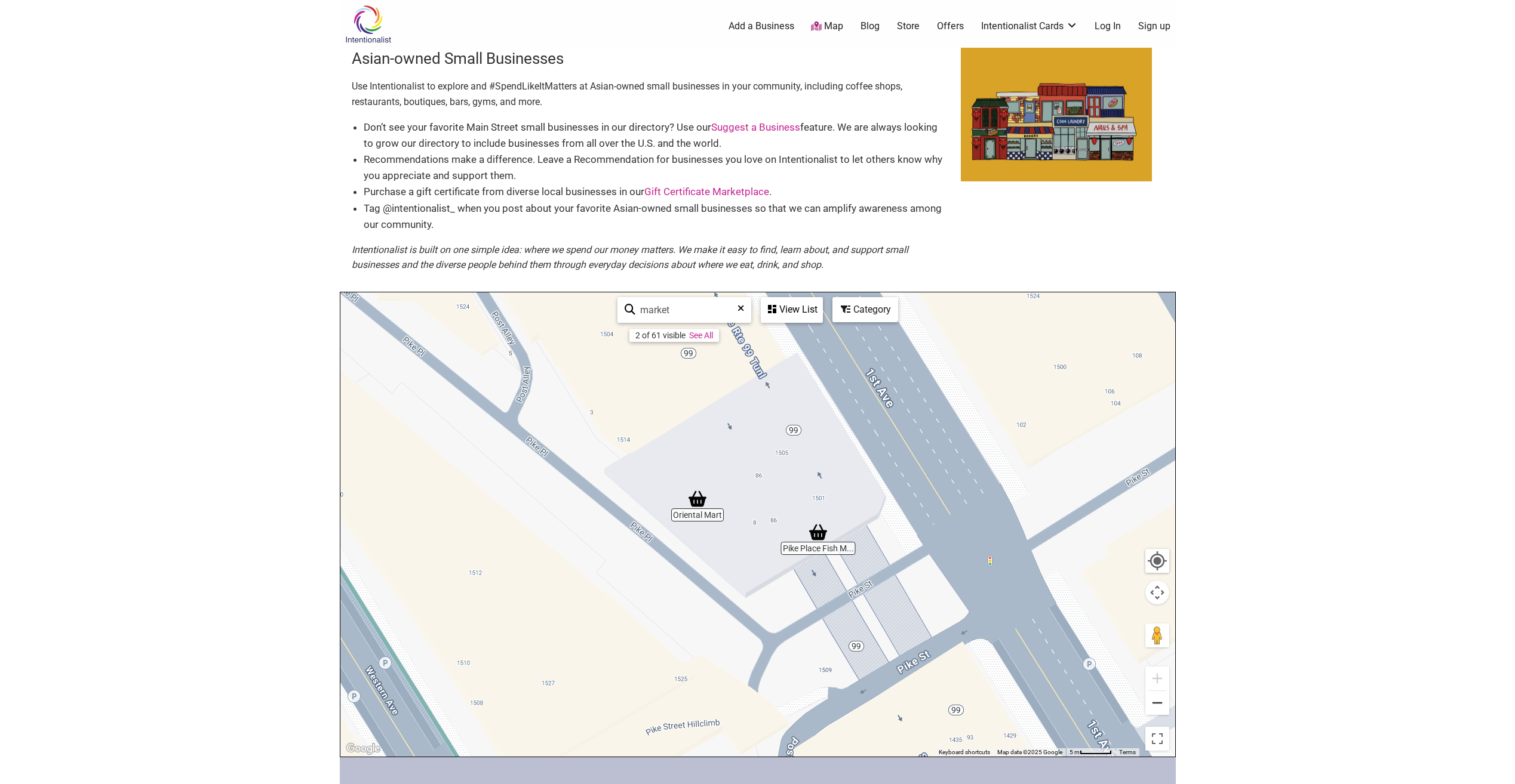
click at [1150, 706] on button "Zoom out" at bounding box center [1157, 703] width 24 height 24
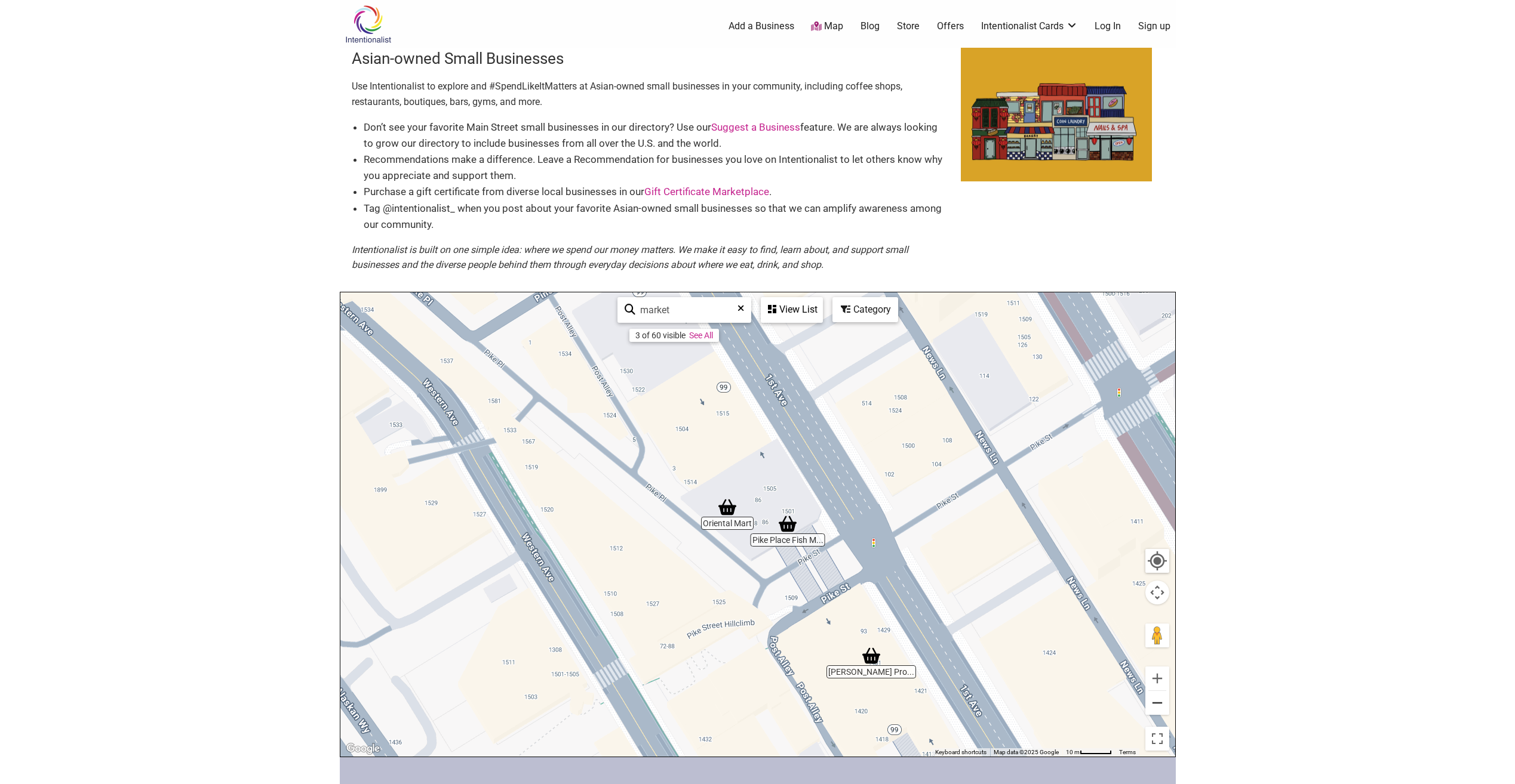
click at [1150, 706] on button "Zoom out" at bounding box center [1157, 703] width 24 height 24
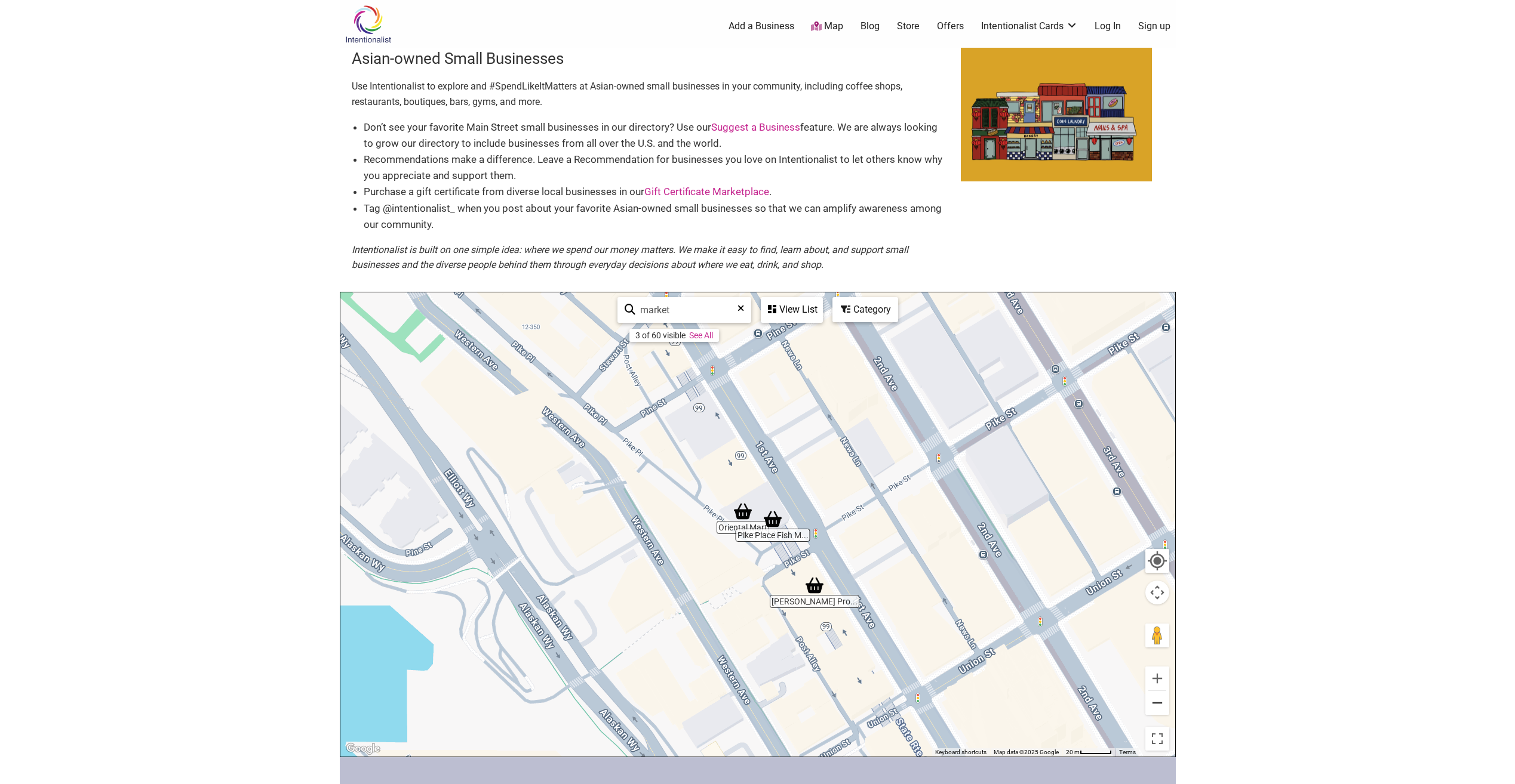
click at [1150, 706] on button "Zoom out" at bounding box center [1157, 703] width 24 height 24
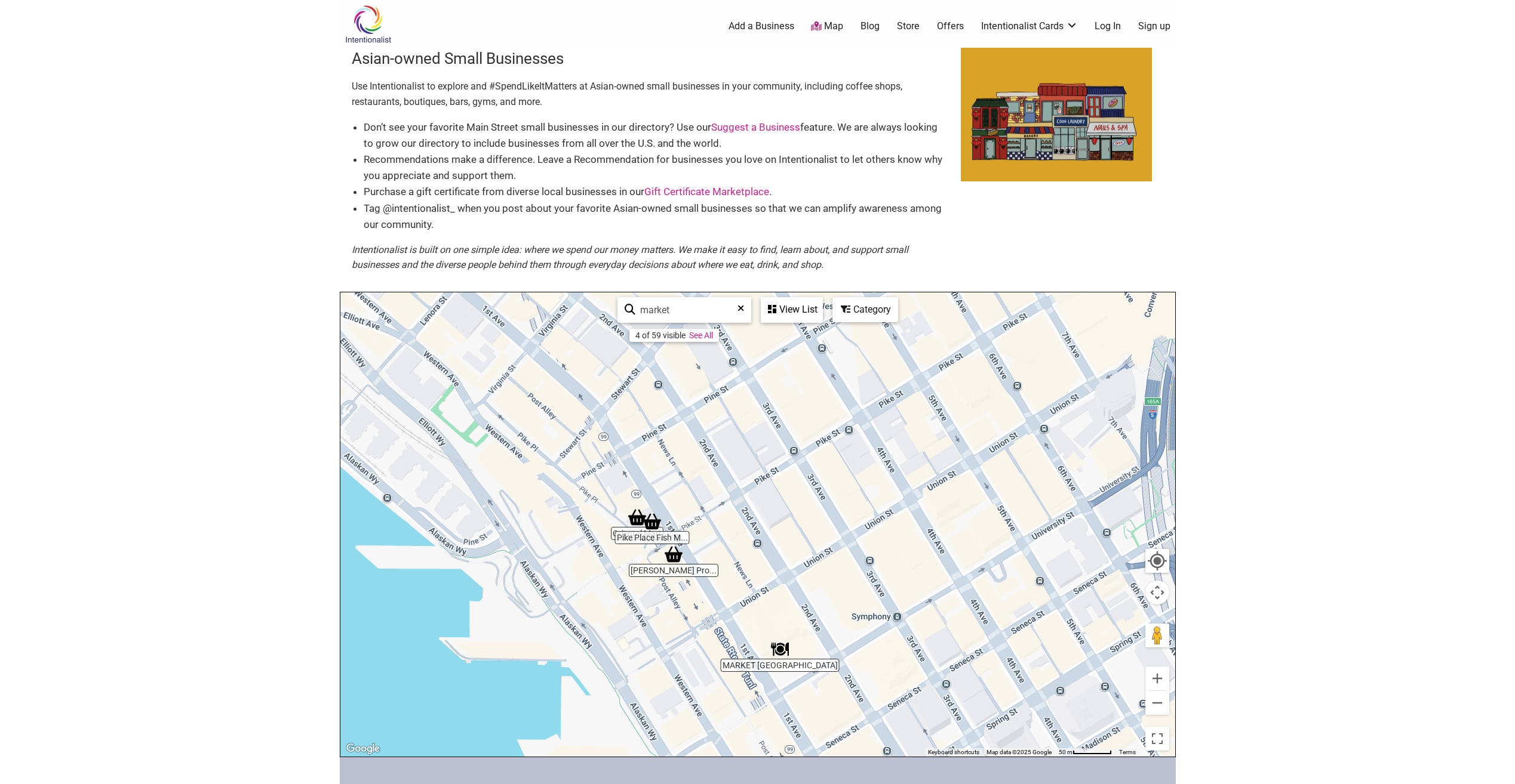
drag, startPoint x: 781, startPoint y: 431, endPoint x: 680, endPoint y: 457, distance: 104.3
click at [672, 439] on div "To navigate, press the arrow keys." at bounding box center [757, 524] width 835 height 464
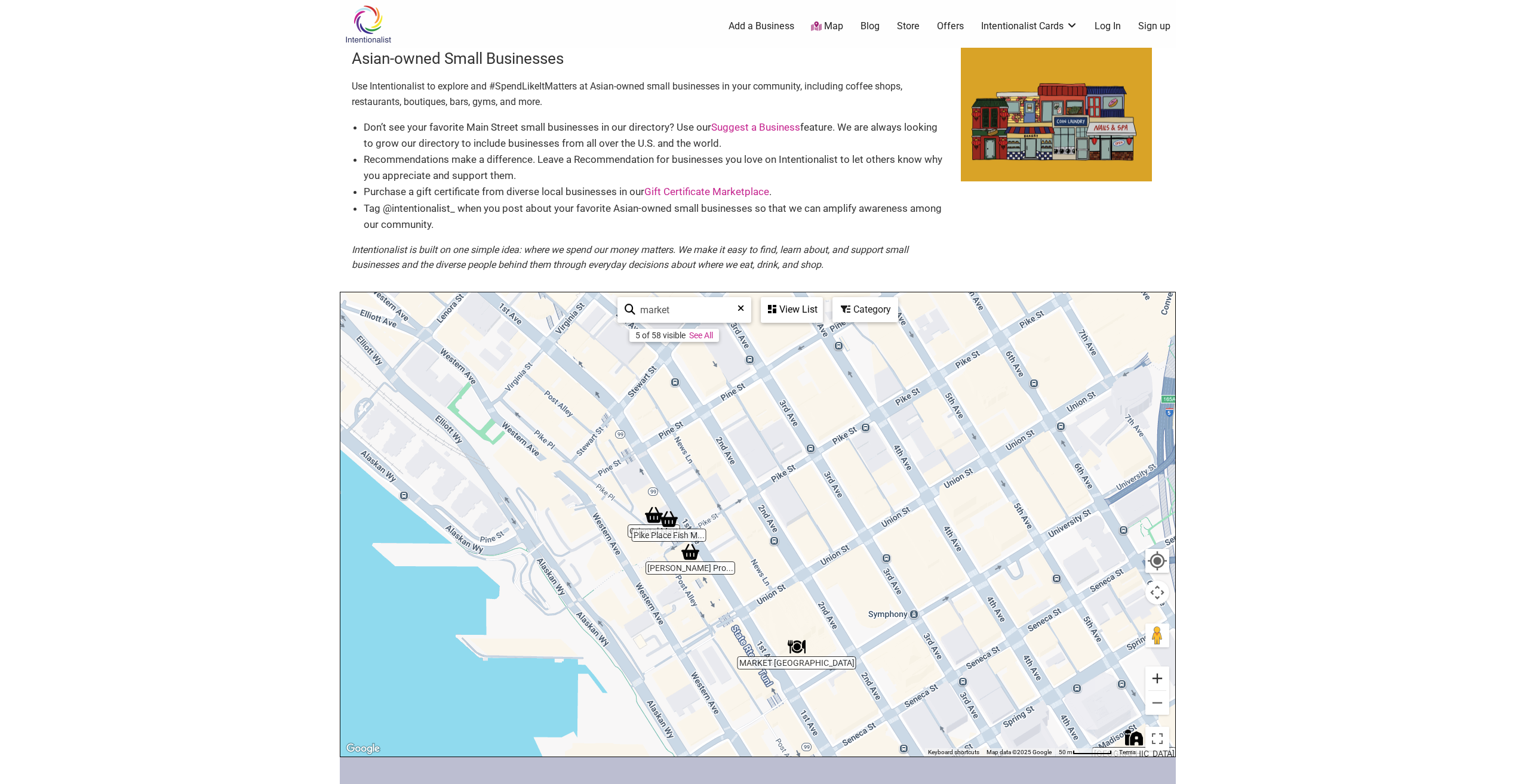
click at [1156, 675] on button "Zoom in" at bounding box center [1157, 679] width 24 height 24
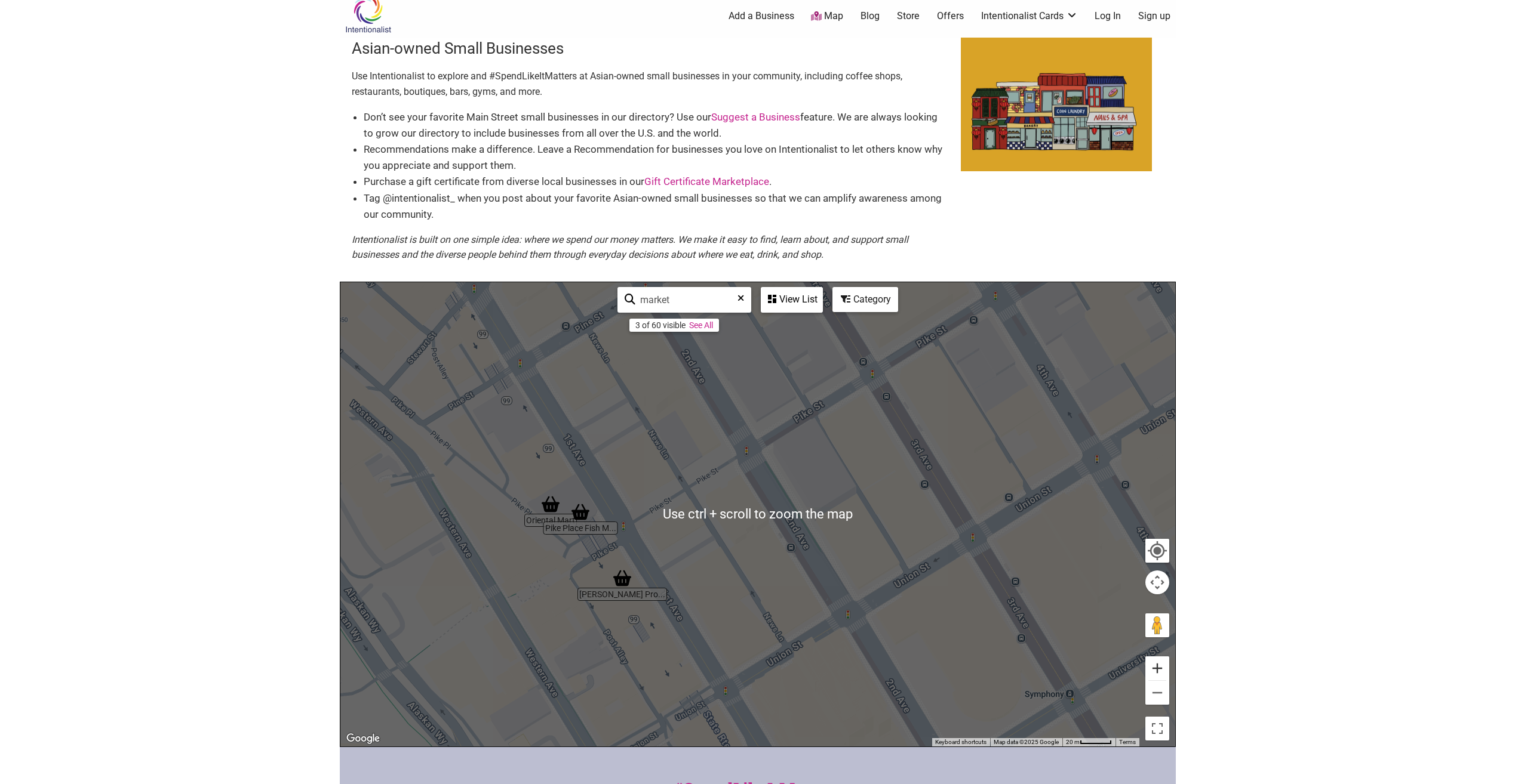
scroll to position [60, 0]
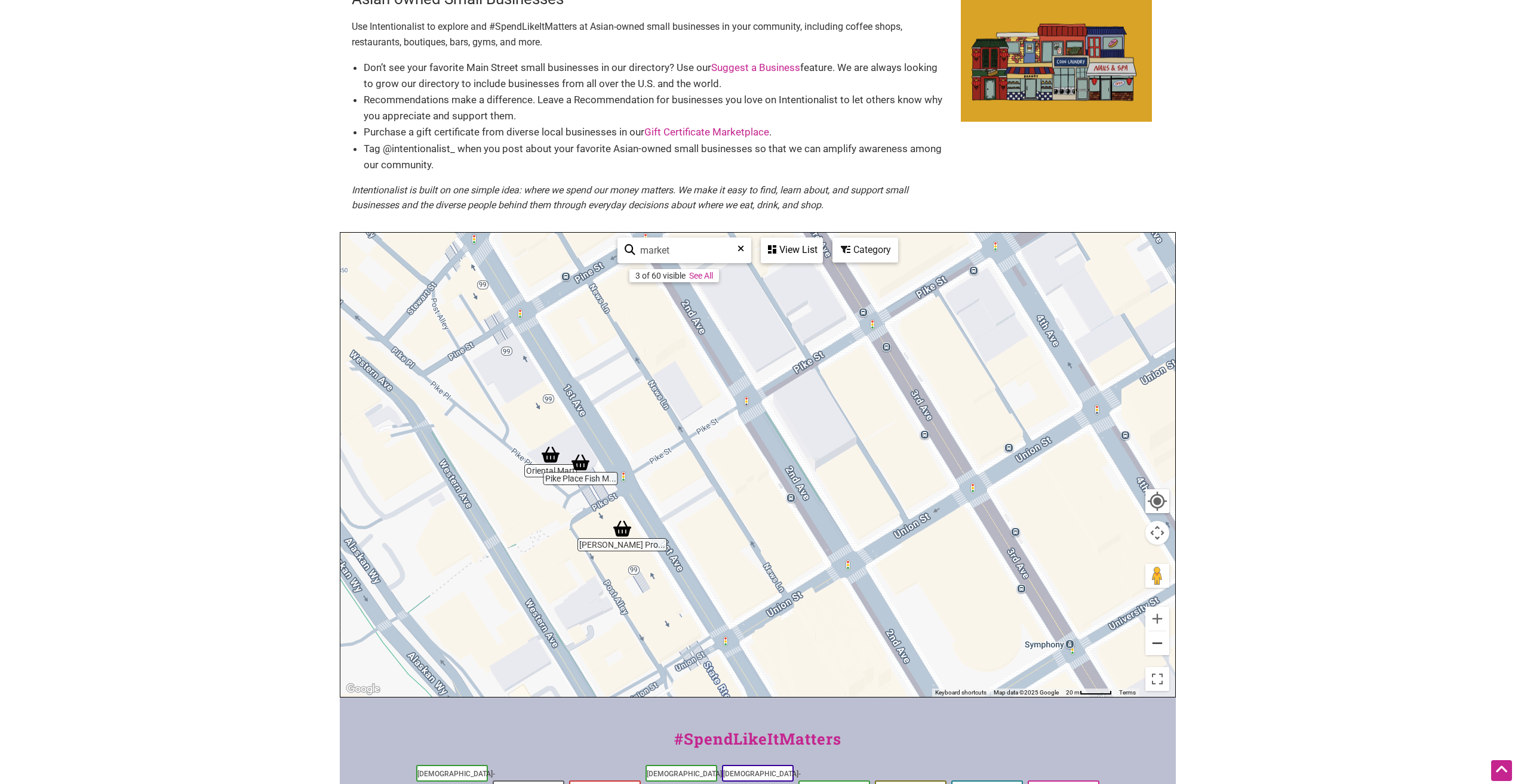
click at [1165, 641] on button "Zoom out" at bounding box center [1157, 643] width 24 height 24
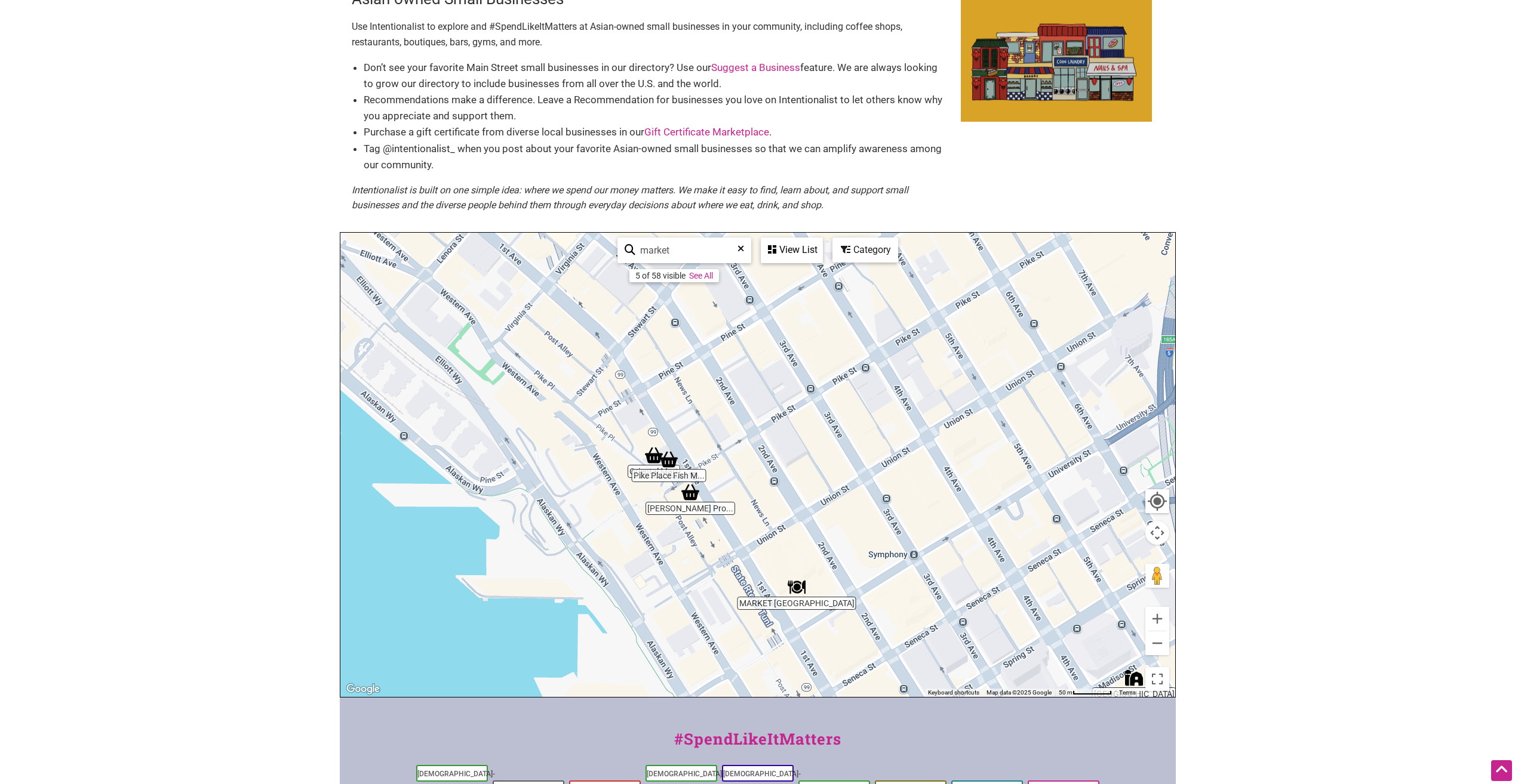
drag, startPoint x: 1154, startPoint y: 535, endPoint x: 940, endPoint y: 522, distance: 214.4
click at [940, 523] on div "Oriental Mart Kamayan Farm MARKET Seattle Constantino's Pro... Pike Place Fish …" at bounding box center [757, 464] width 835 height 464
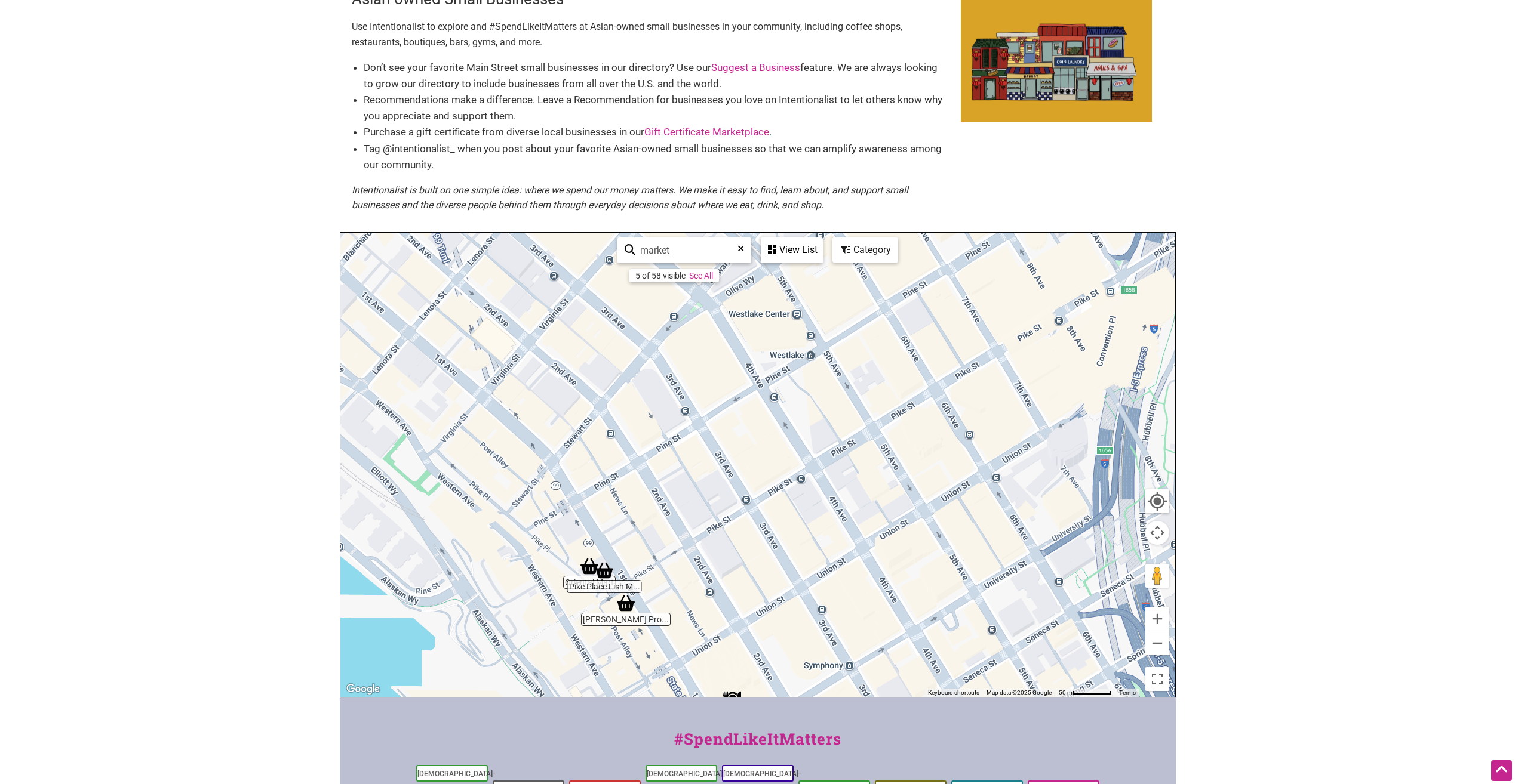
drag, startPoint x: 879, startPoint y: 517, endPoint x: 812, endPoint y: 628, distance: 129.7
click at [812, 628] on div "To navigate, press the arrow keys." at bounding box center [757, 464] width 835 height 464
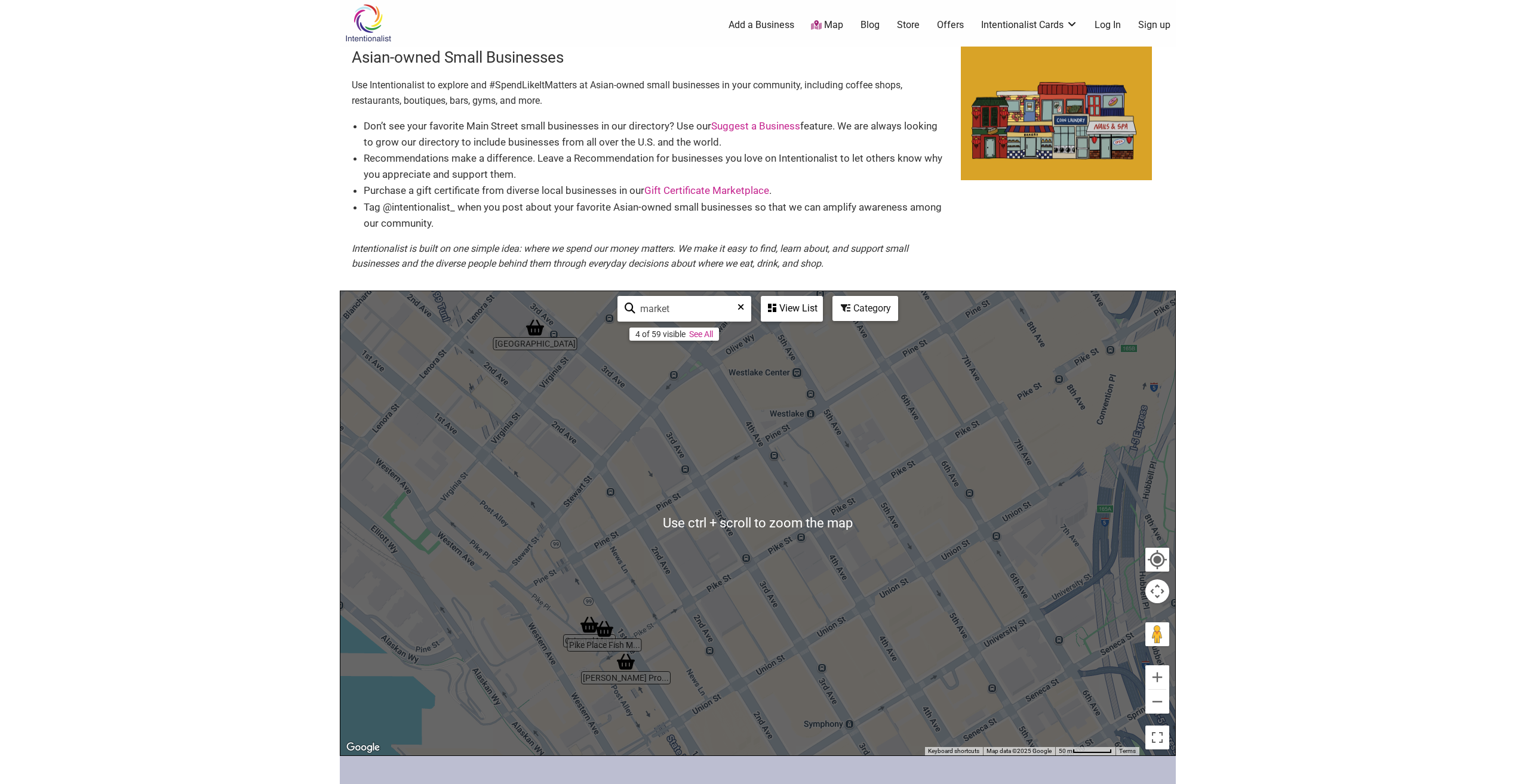
scroll to position [0, 0]
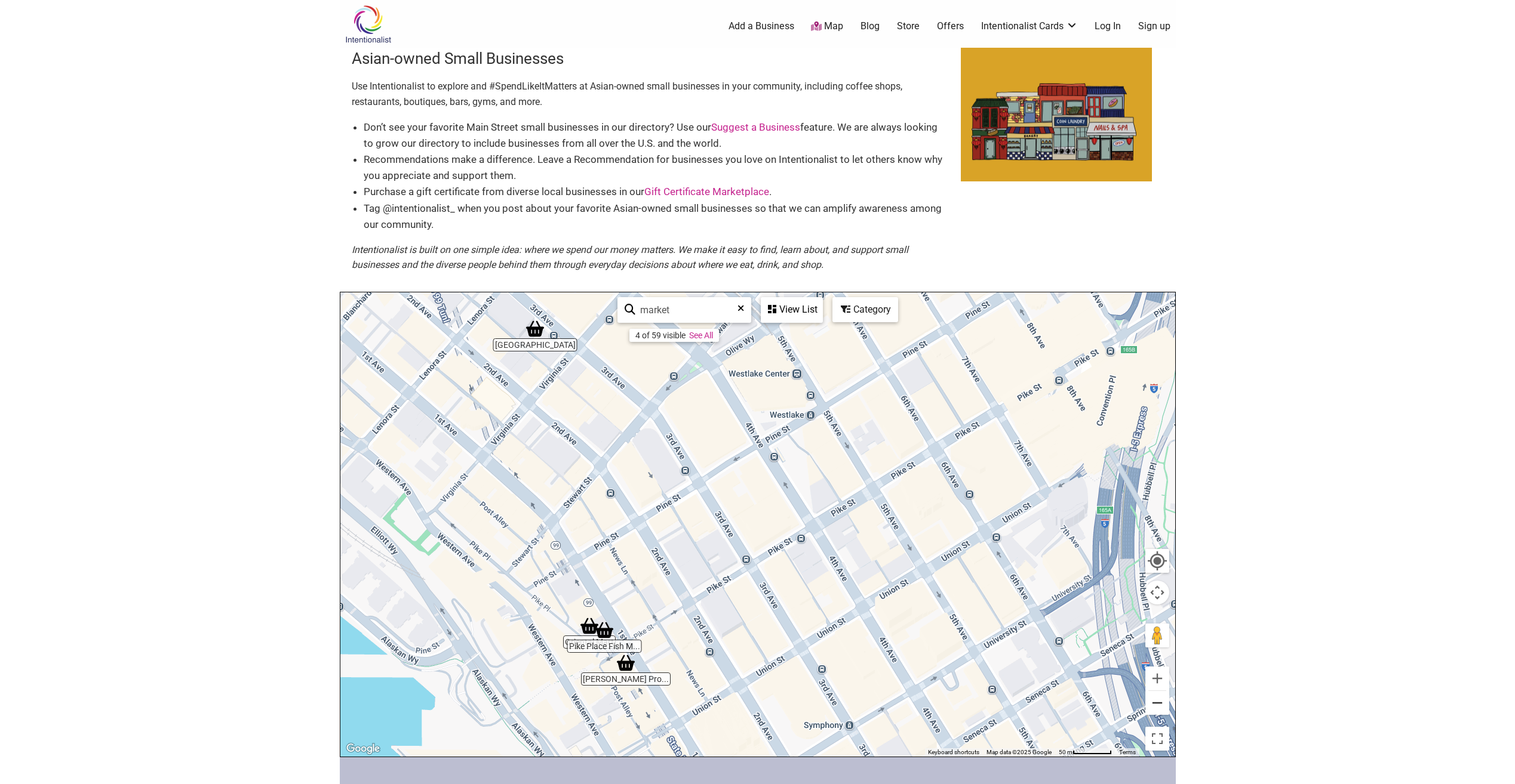
click at [1162, 701] on button "Zoom out" at bounding box center [1157, 703] width 24 height 24
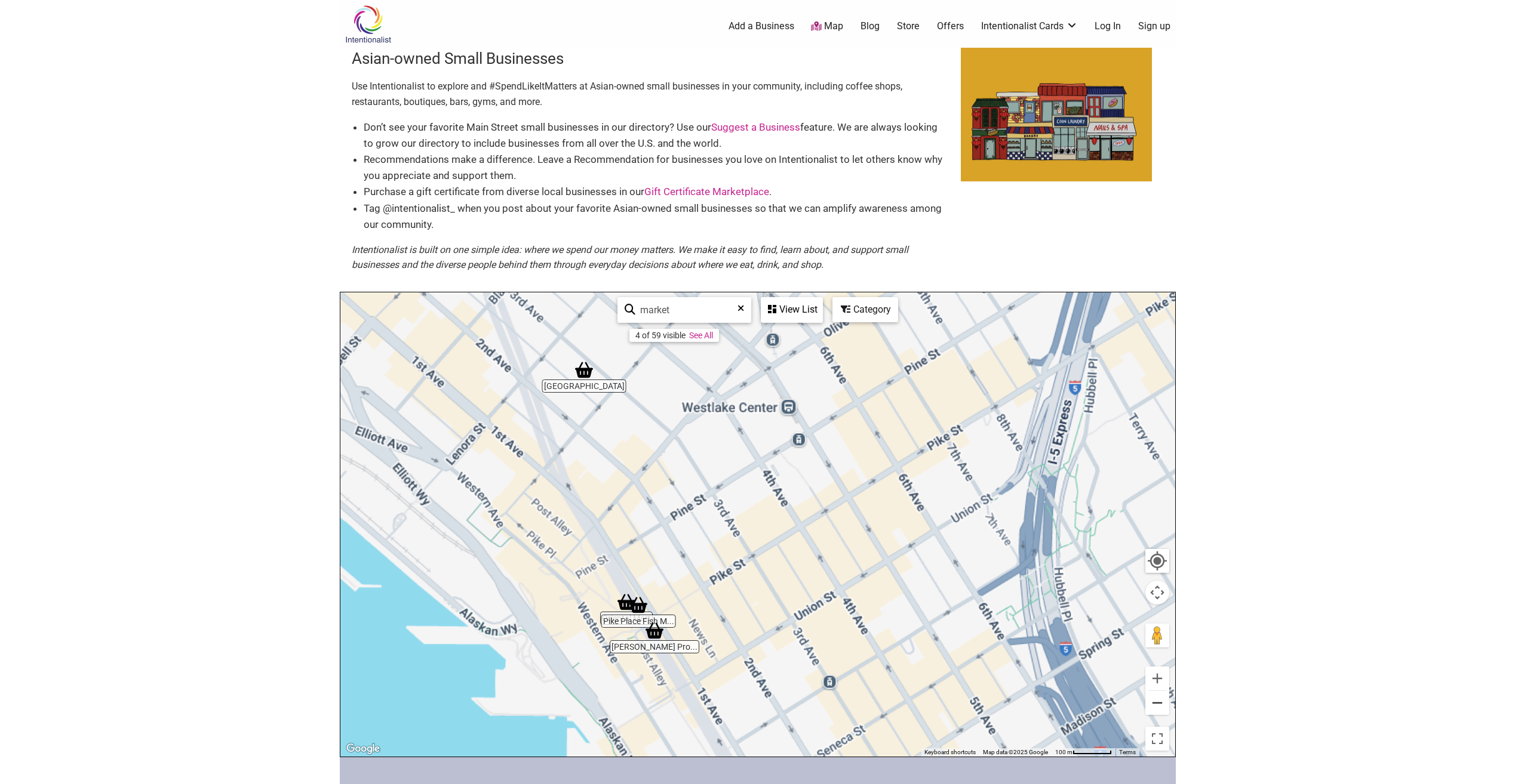
click at [1161, 701] on button "Zoom out" at bounding box center [1157, 703] width 24 height 24
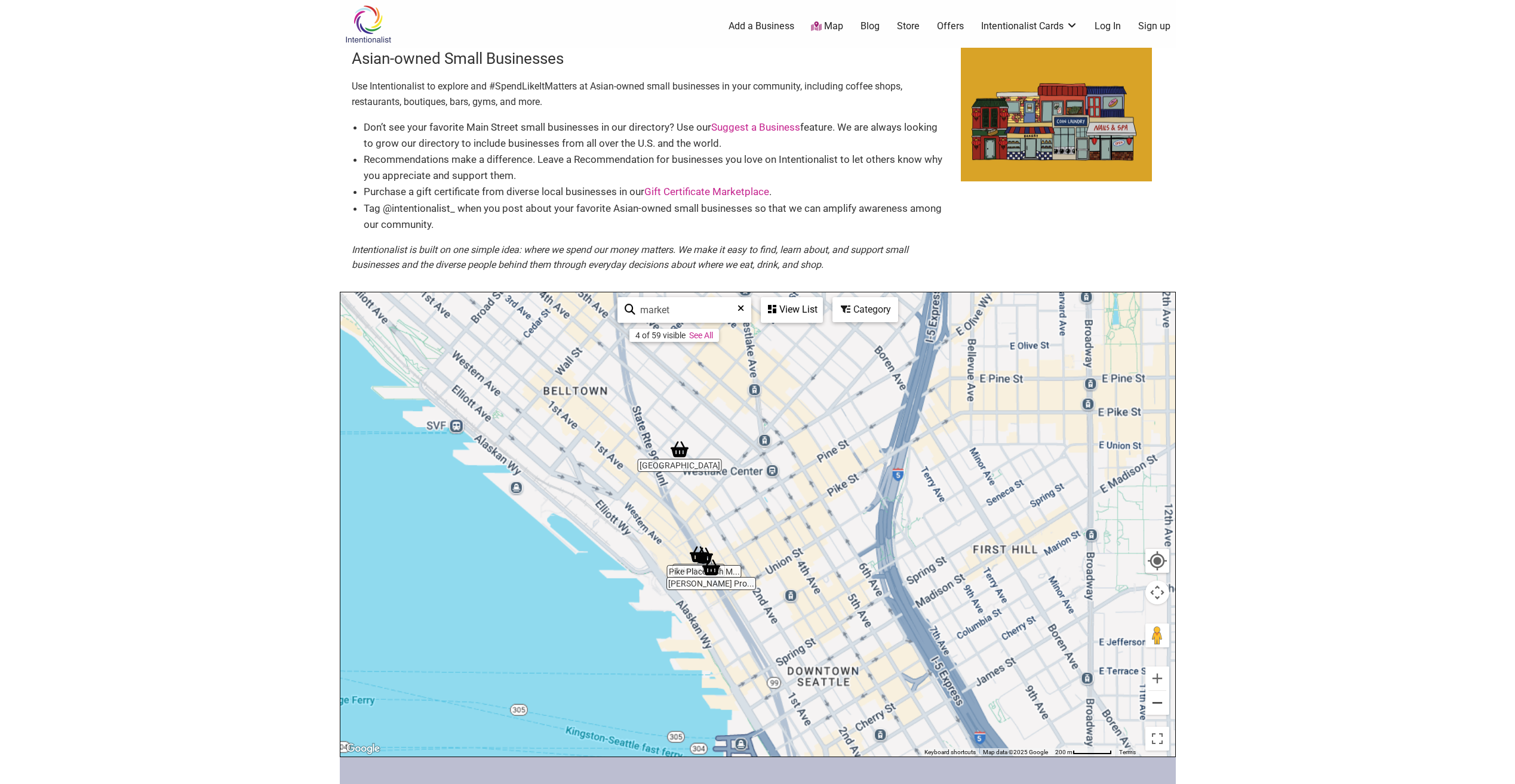
click at [1161, 701] on button "Zoom out" at bounding box center [1157, 703] width 24 height 24
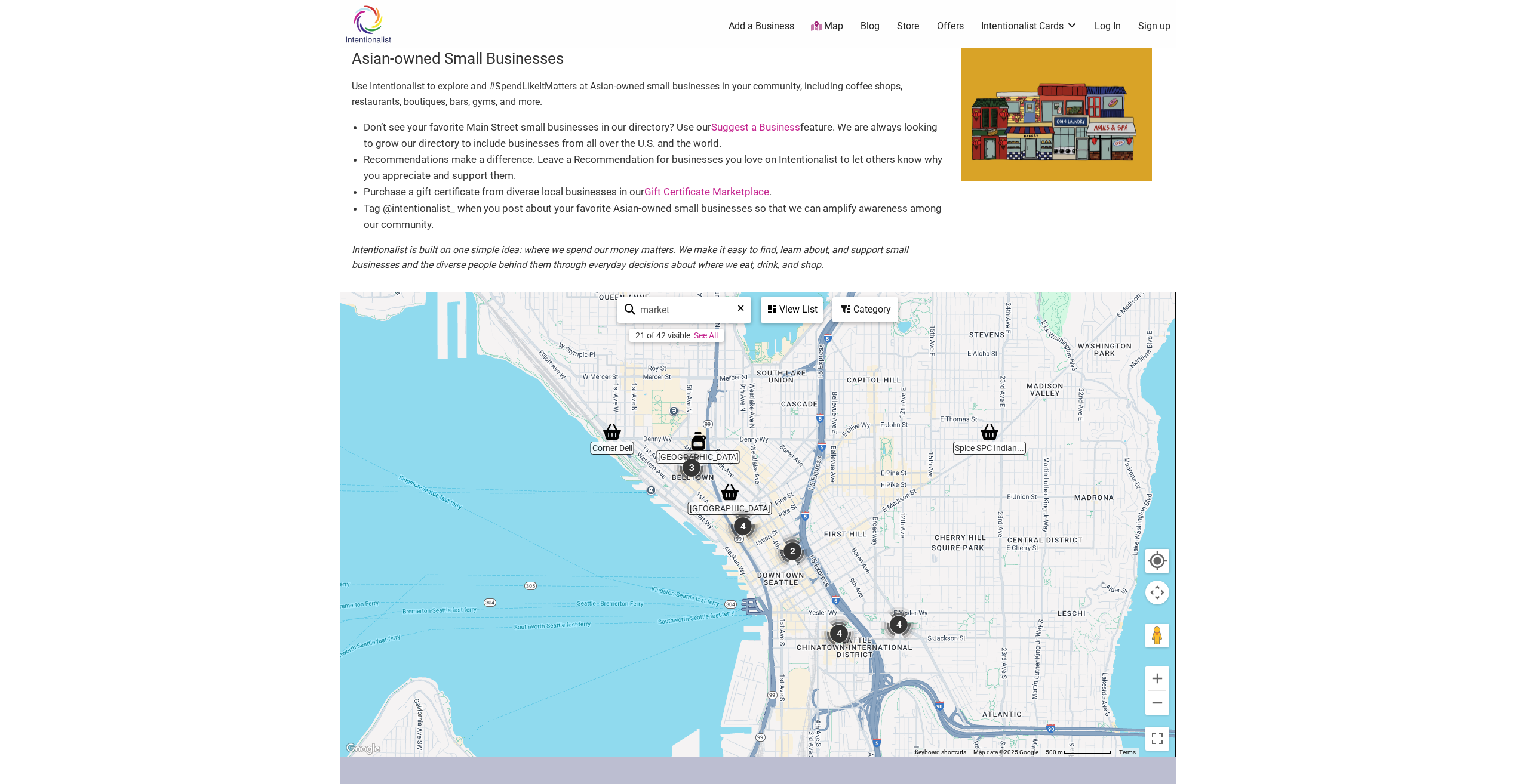
click at [693, 464] on img "3" at bounding box center [691, 468] width 45 height 45
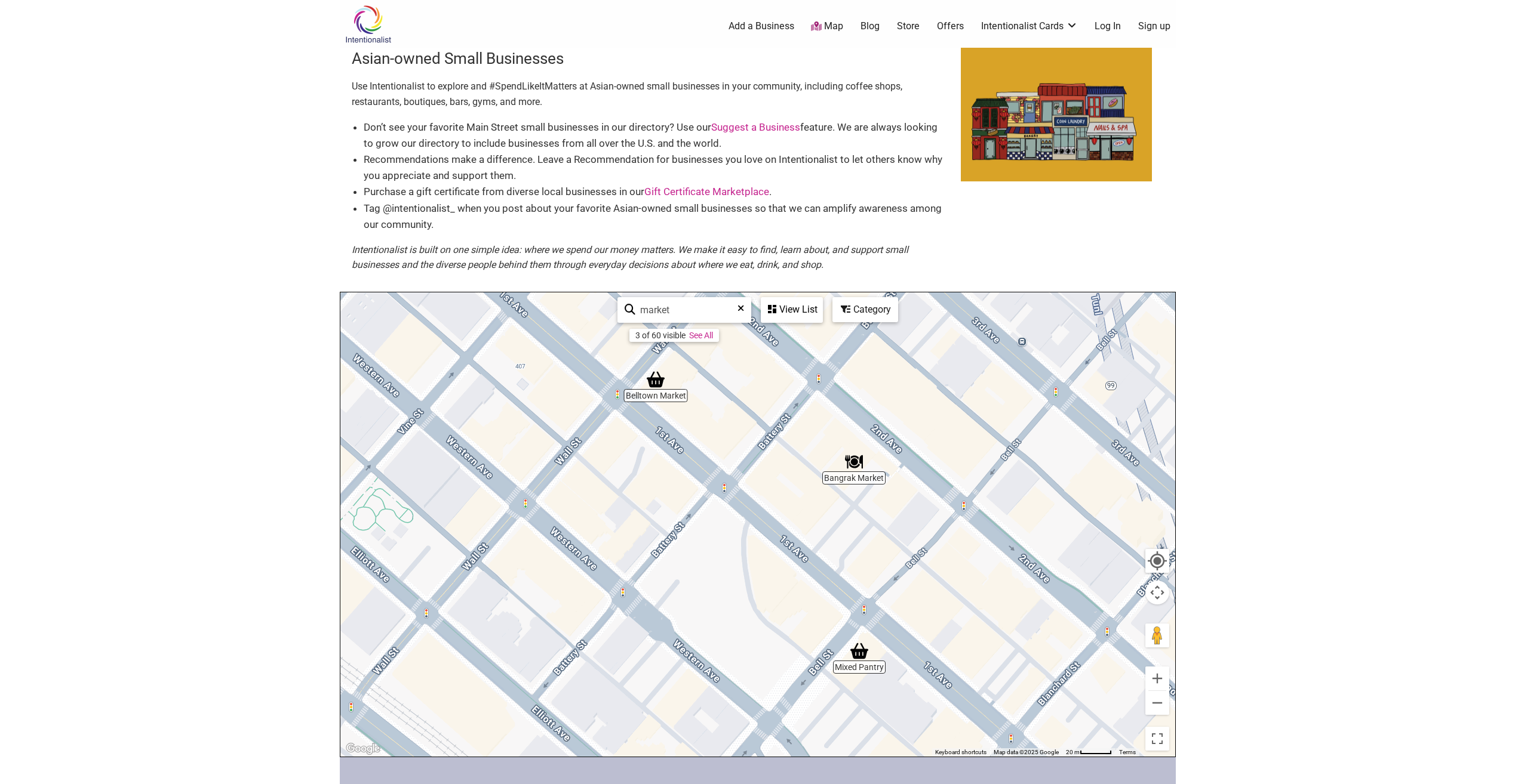
click at [865, 655] on img "Mixed Pantry" at bounding box center [859, 651] width 27 height 27
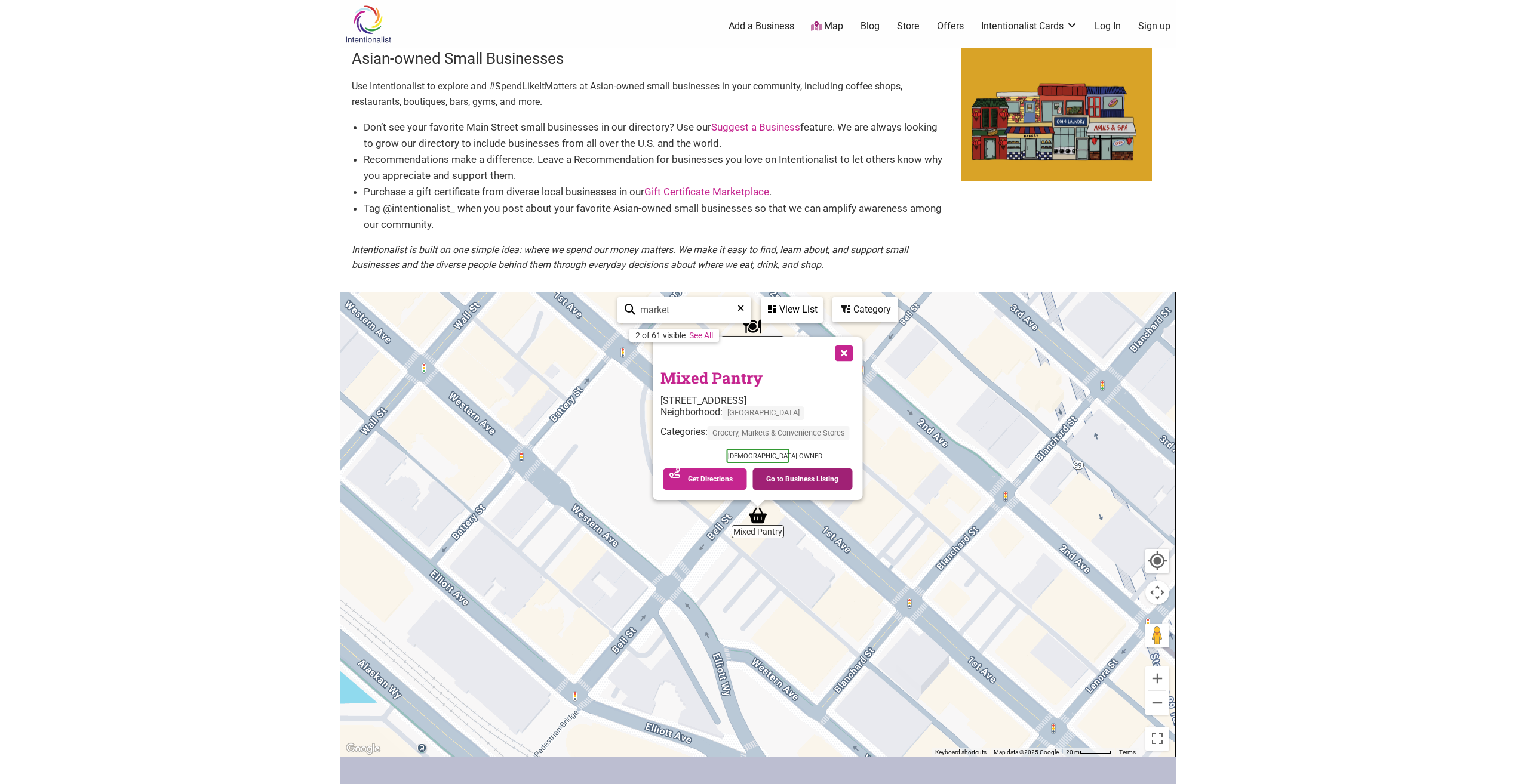
click at [789, 480] on link "Go to Business Listing" at bounding box center [803, 480] width 100 height 22
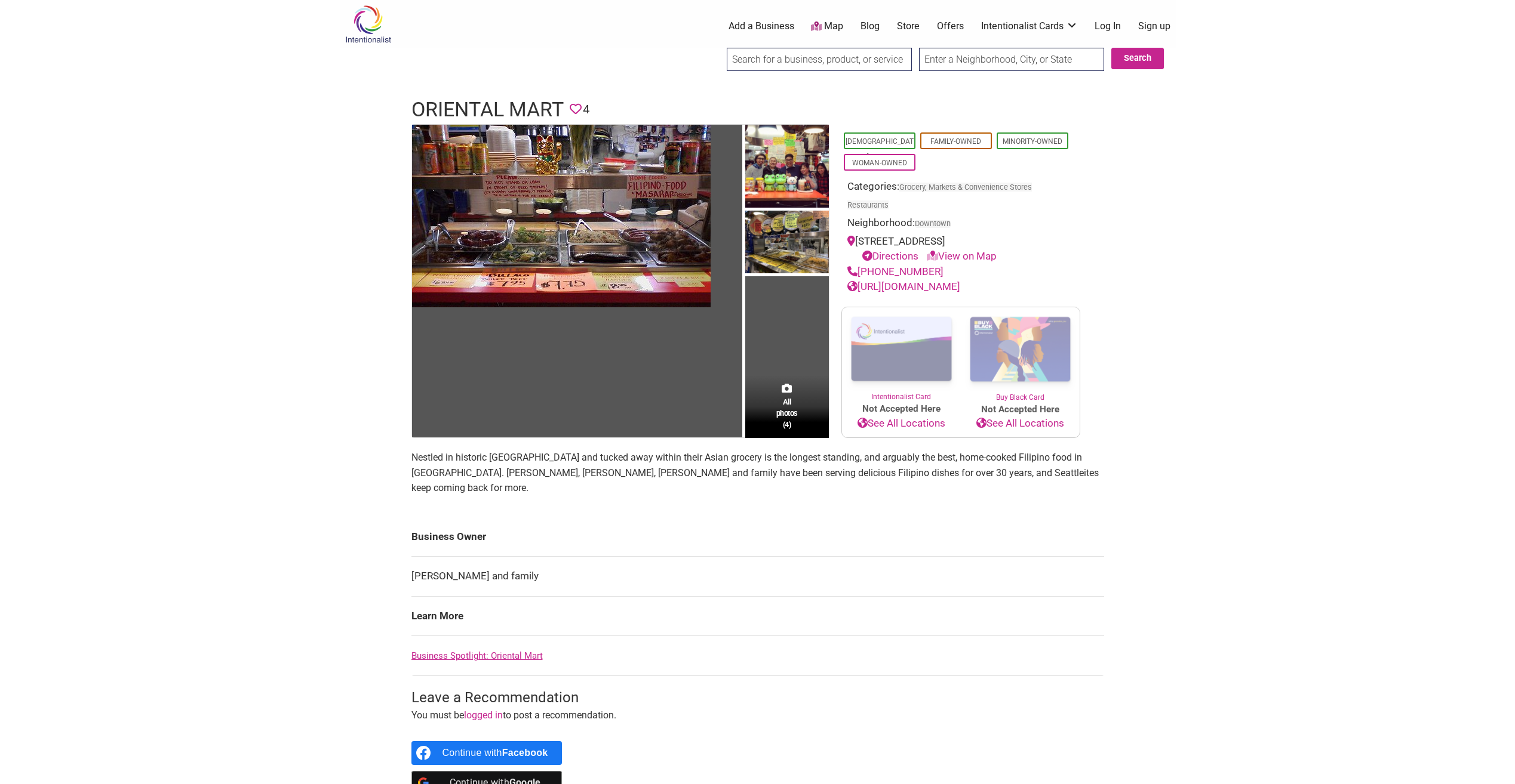
click at [794, 391] on div "All photos (4)" at bounding box center [787, 407] width 83 height 63
click at [770, 172] on img at bounding box center [787, 168] width 83 height 86
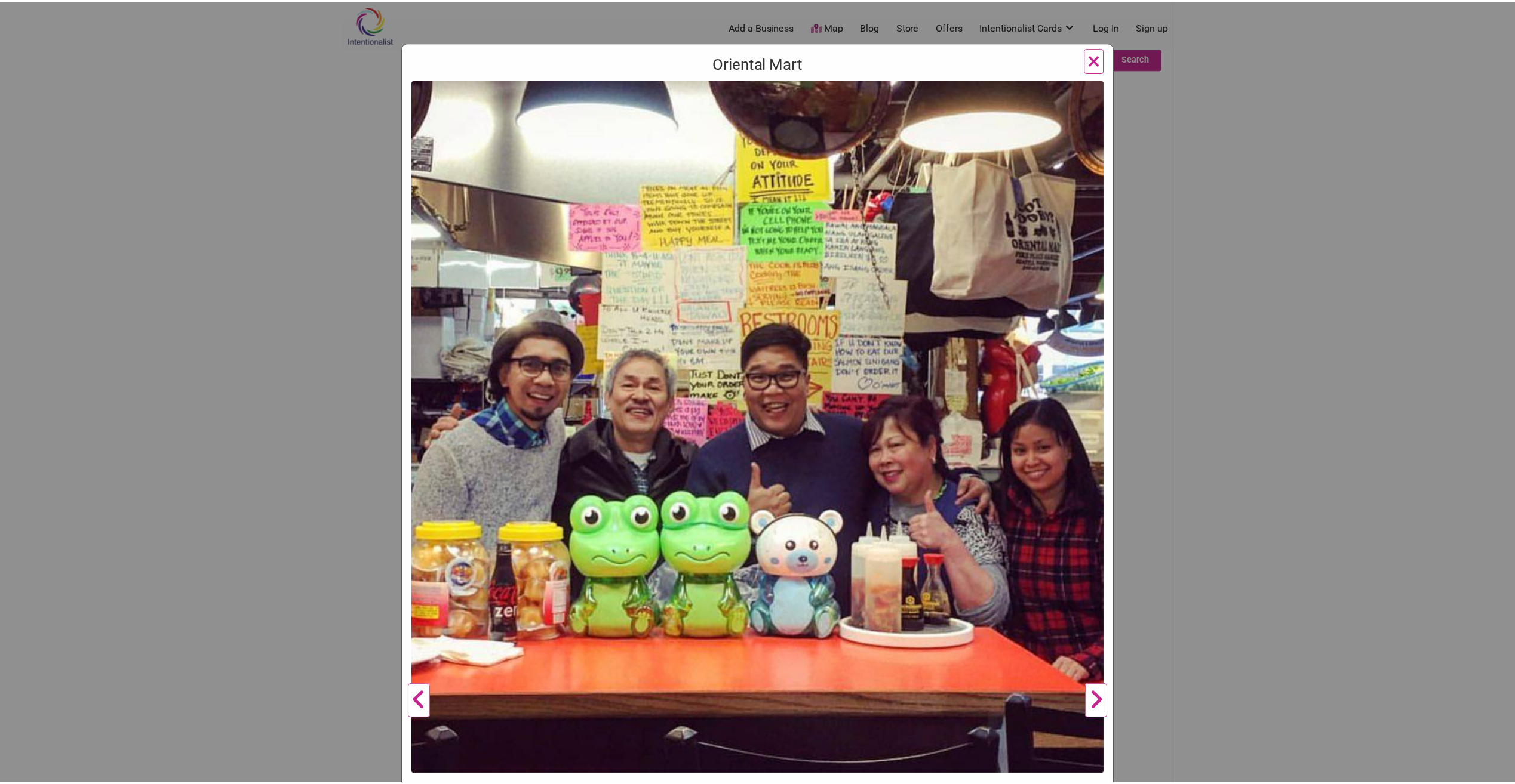
scroll to position [179, 0]
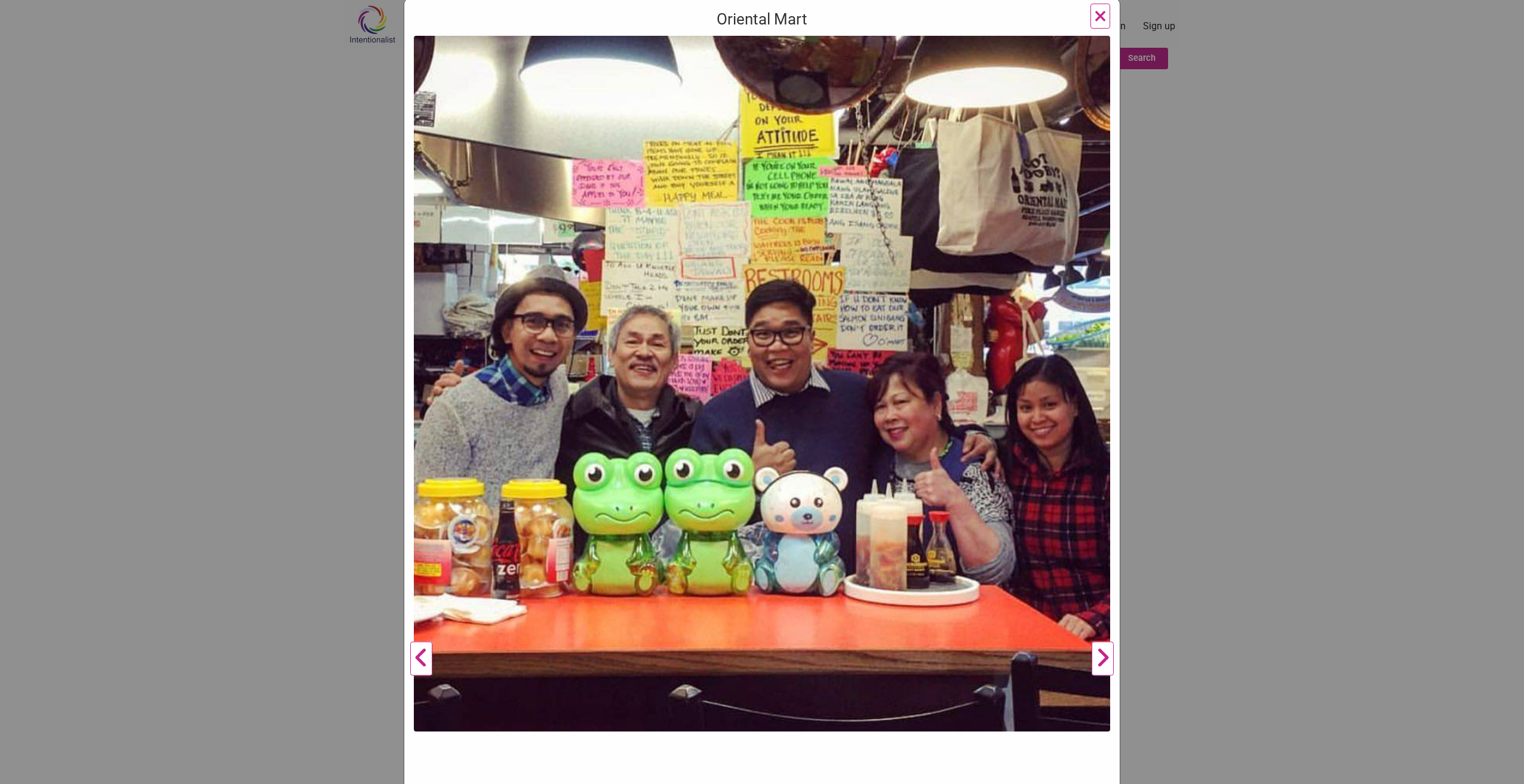
click at [1102, 654] on button "Next" at bounding box center [1102, 659] width 33 height 1247
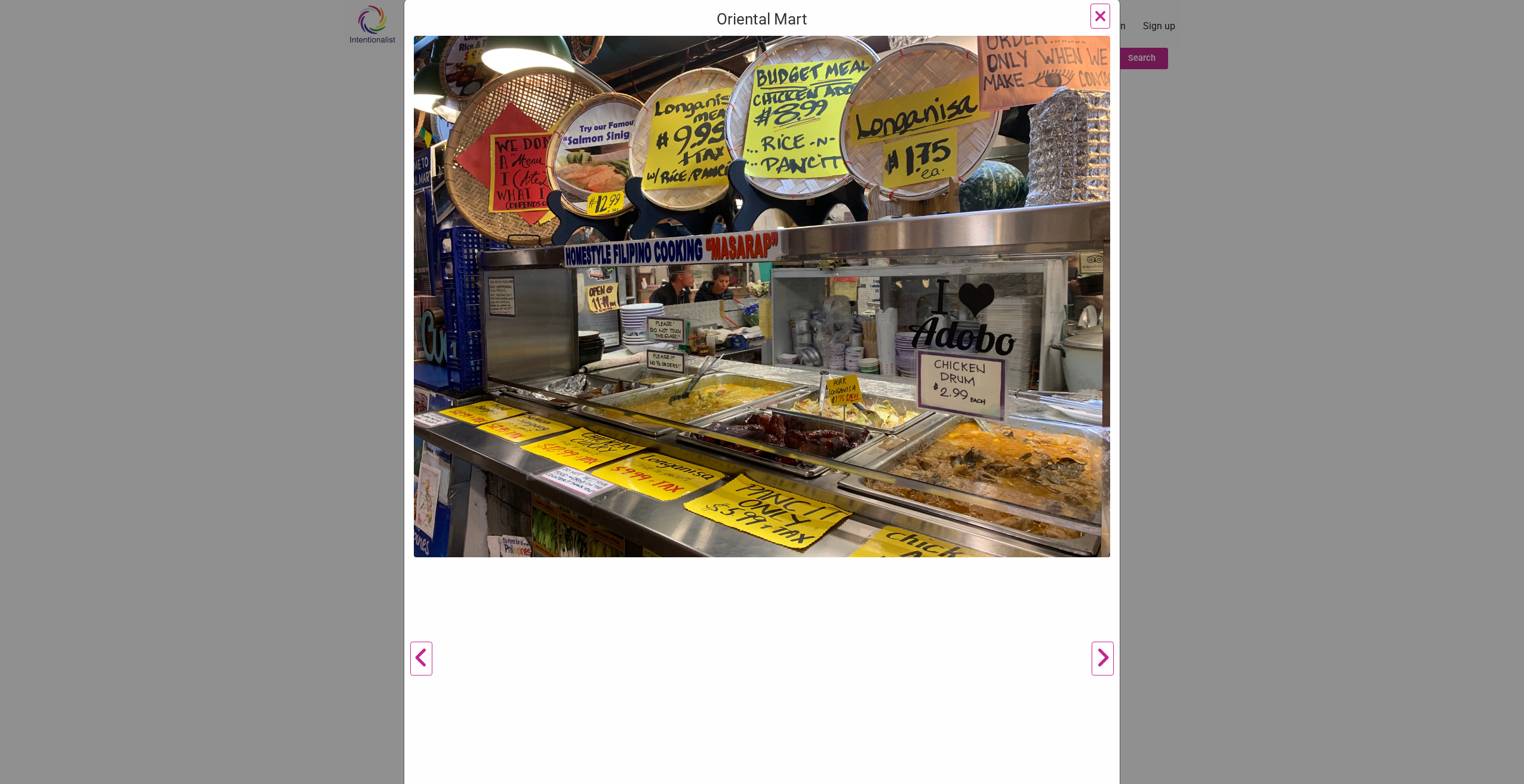
click at [1102, 654] on button "Next" at bounding box center [1102, 659] width 33 height 1247
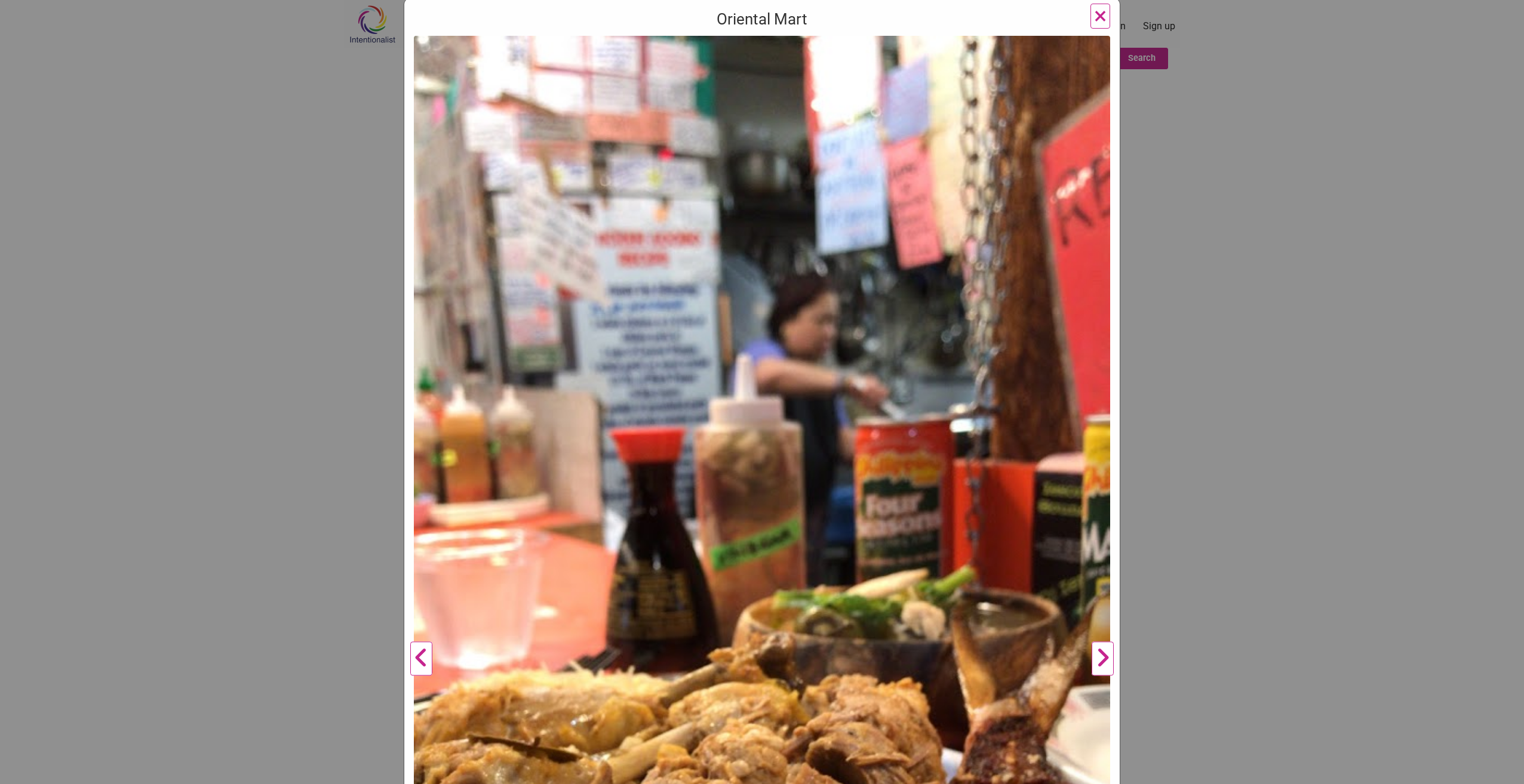
click at [1176, 461] on div "Oriental Mart Previous Next 1 2 3 4 ×" at bounding box center [762, 392] width 1524 height 784
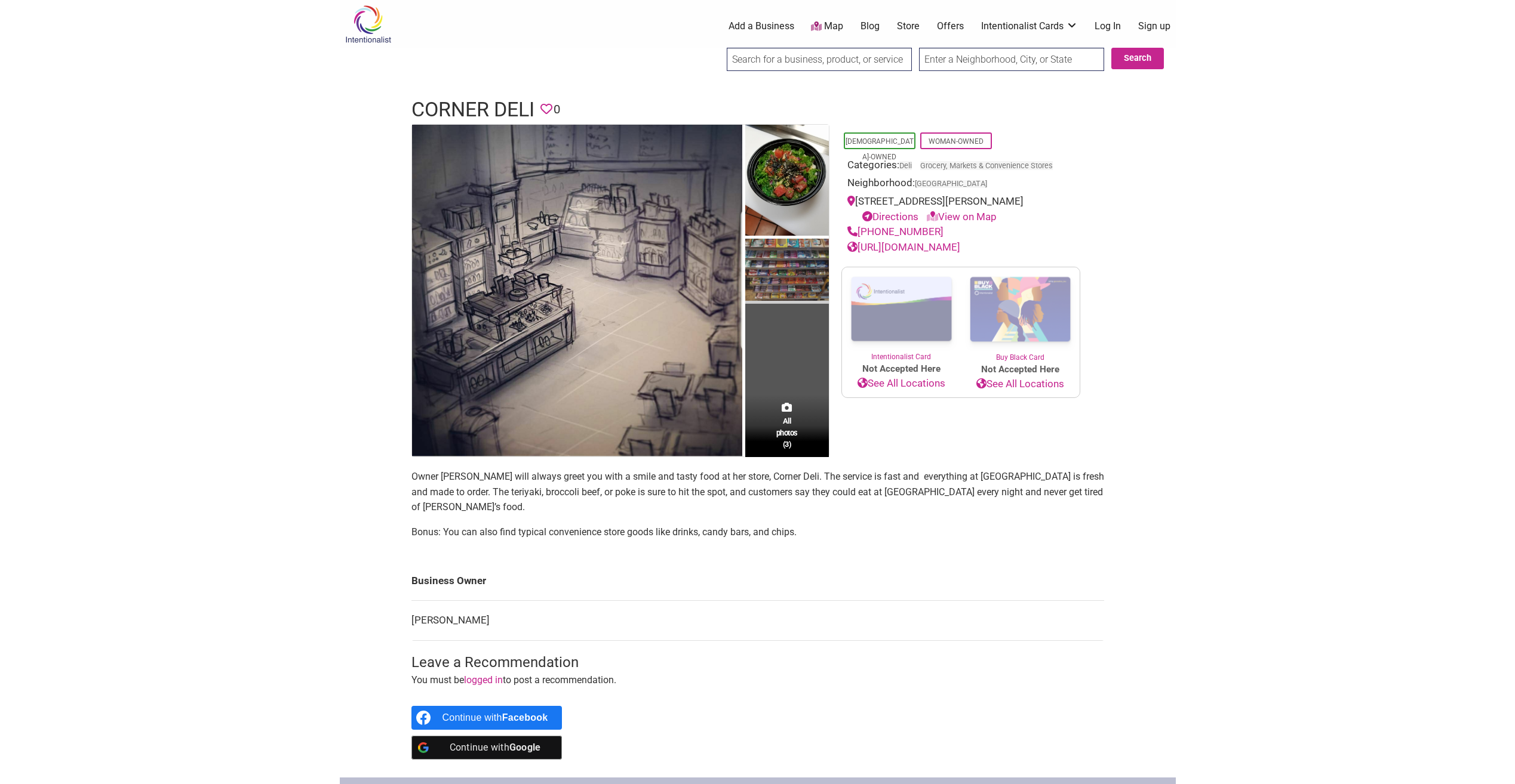
click at [801, 263] on img at bounding box center [787, 271] width 83 height 66
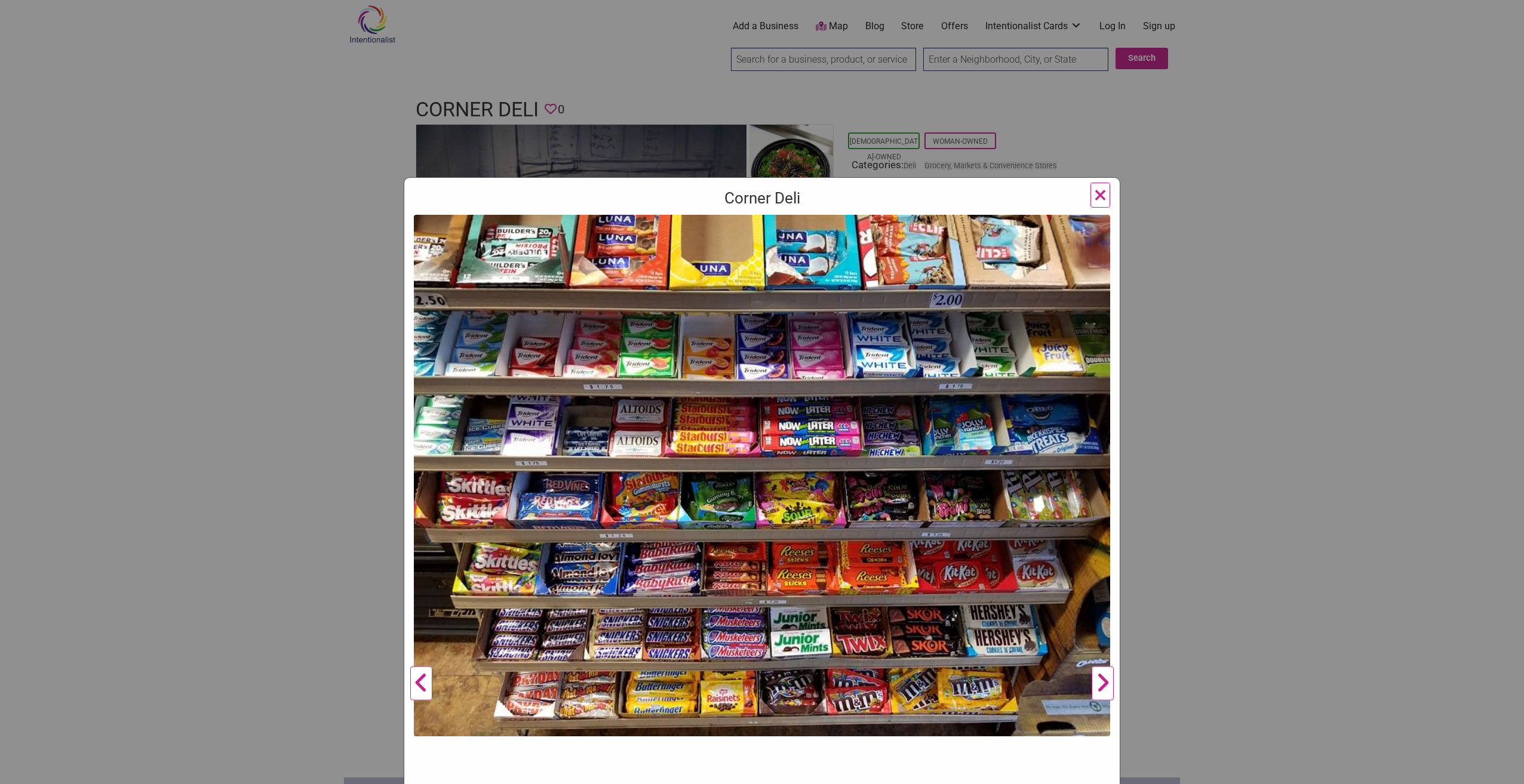
click at [1102, 684] on button "Next" at bounding box center [1102, 684] width 33 height 937
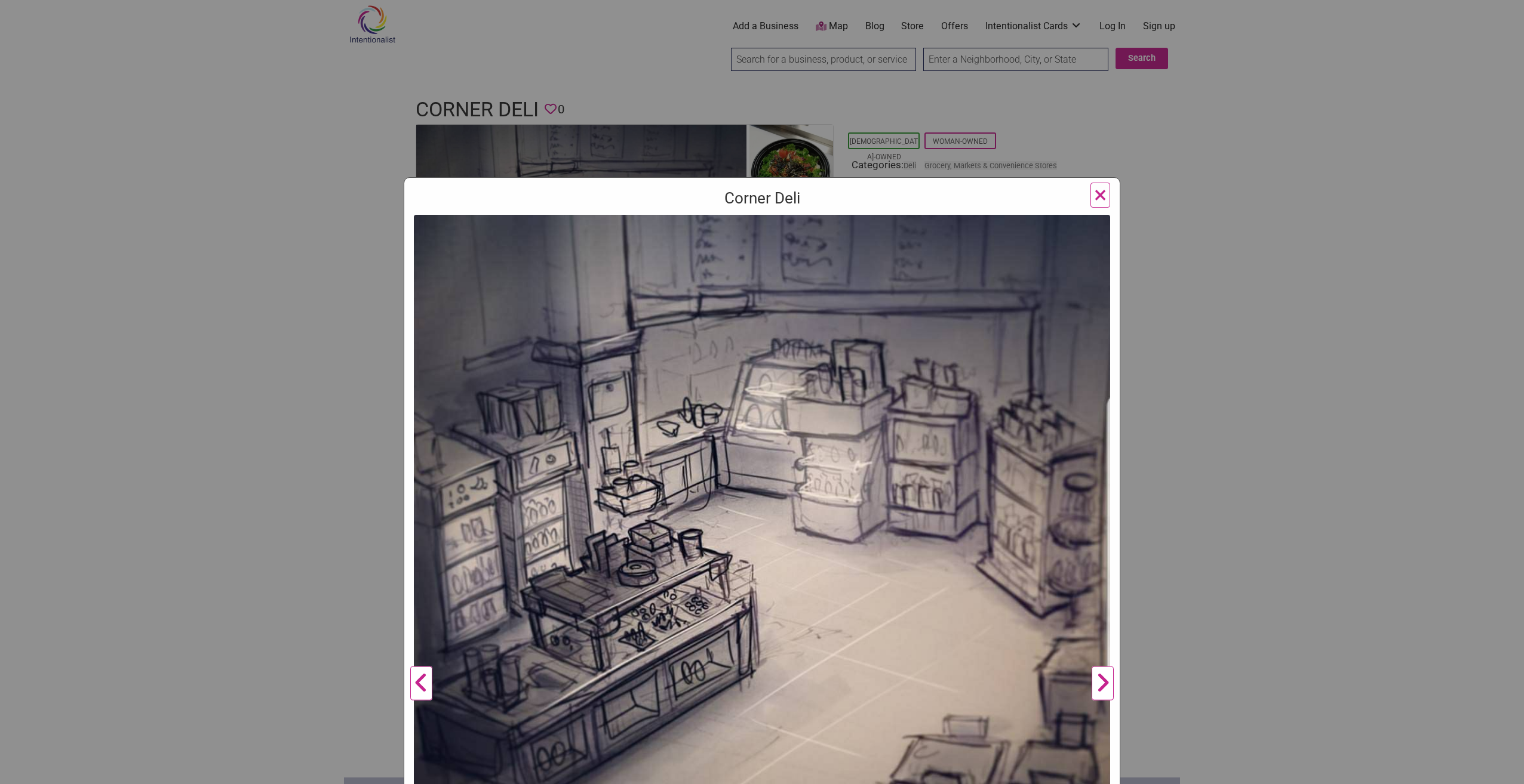
click at [1102, 684] on button "Next" at bounding box center [1102, 684] width 33 height 937
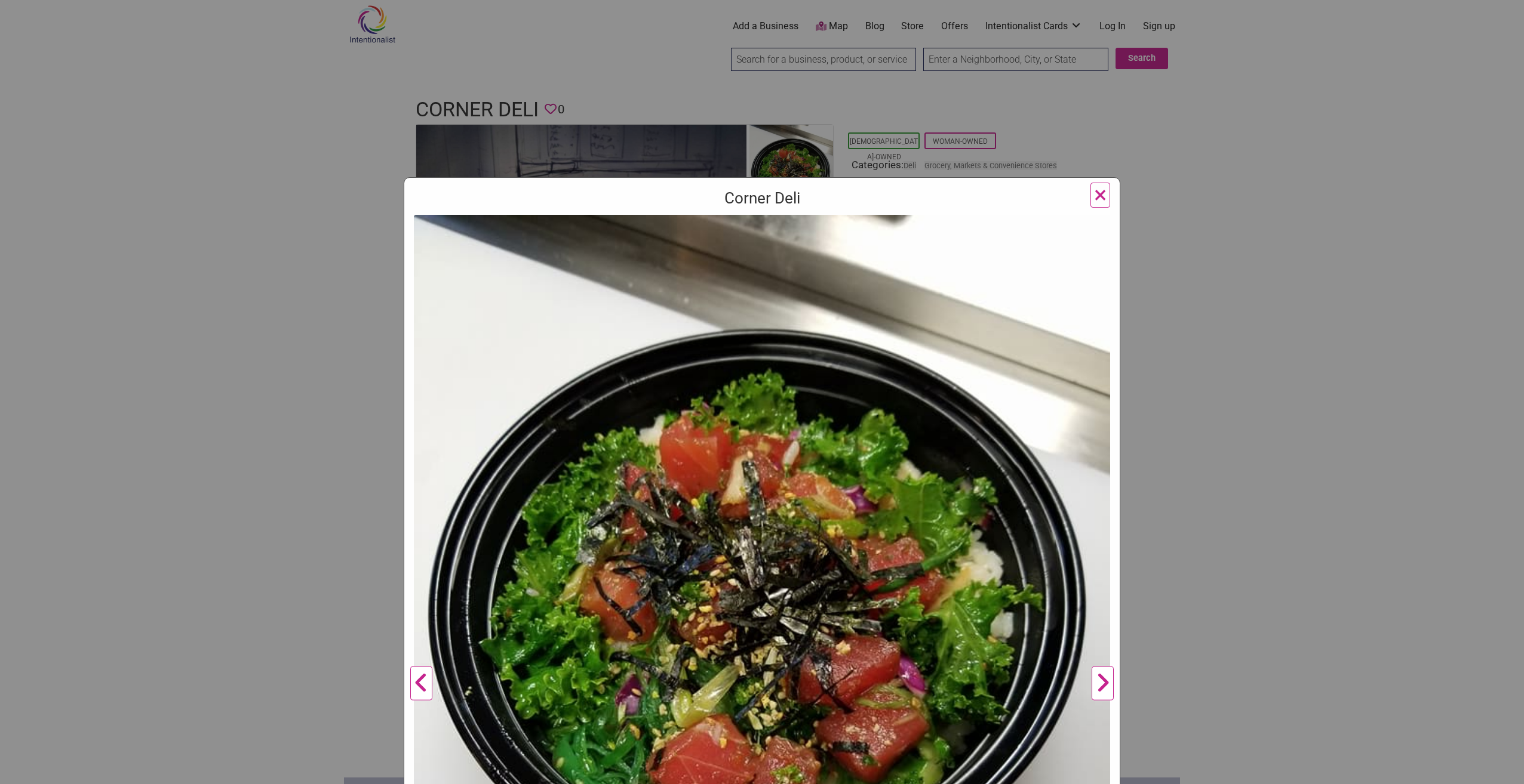
click at [1102, 684] on button "Next" at bounding box center [1102, 684] width 33 height 937
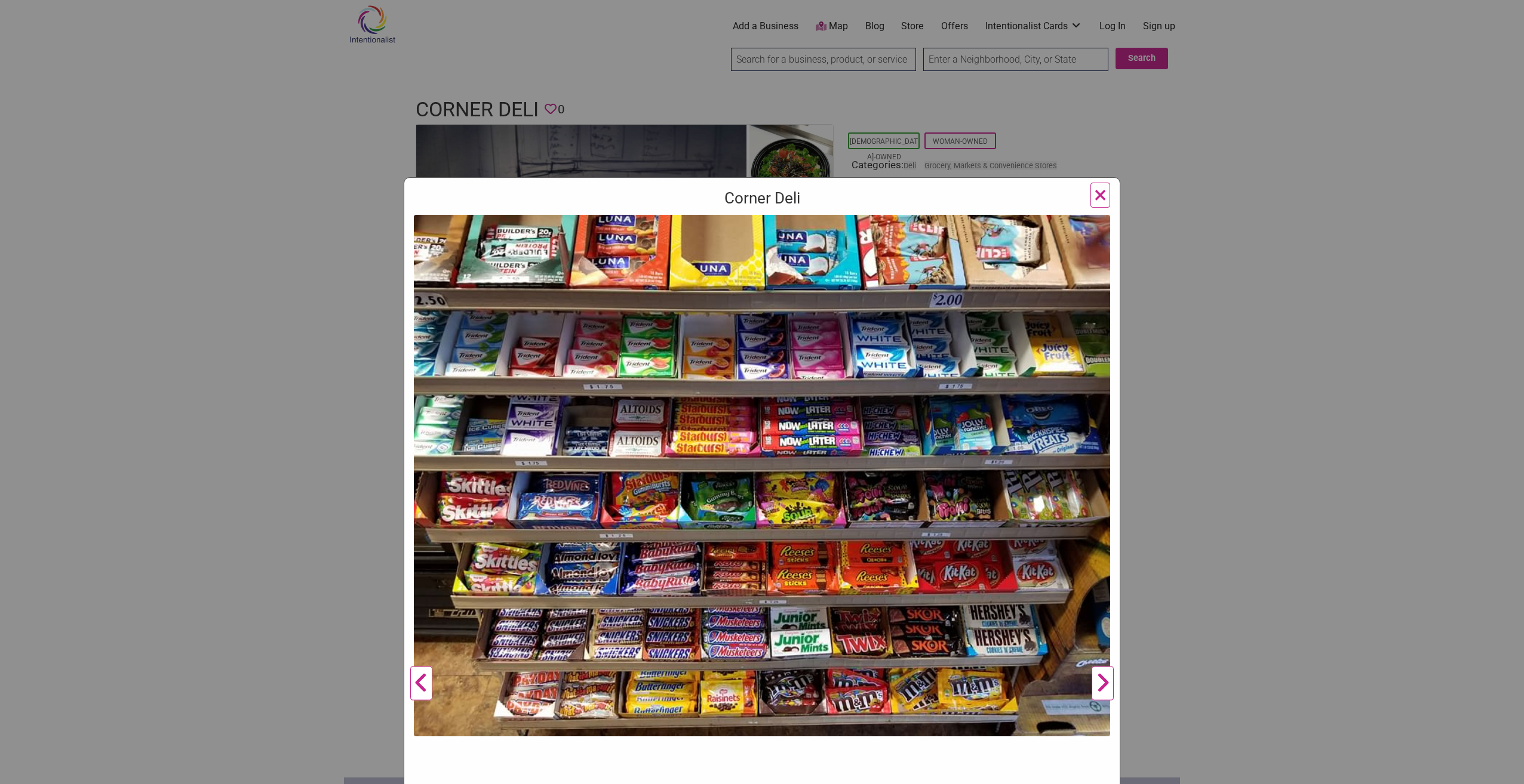
click at [1102, 684] on button "Next" at bounding box center [1102, 684] width 33 height 937
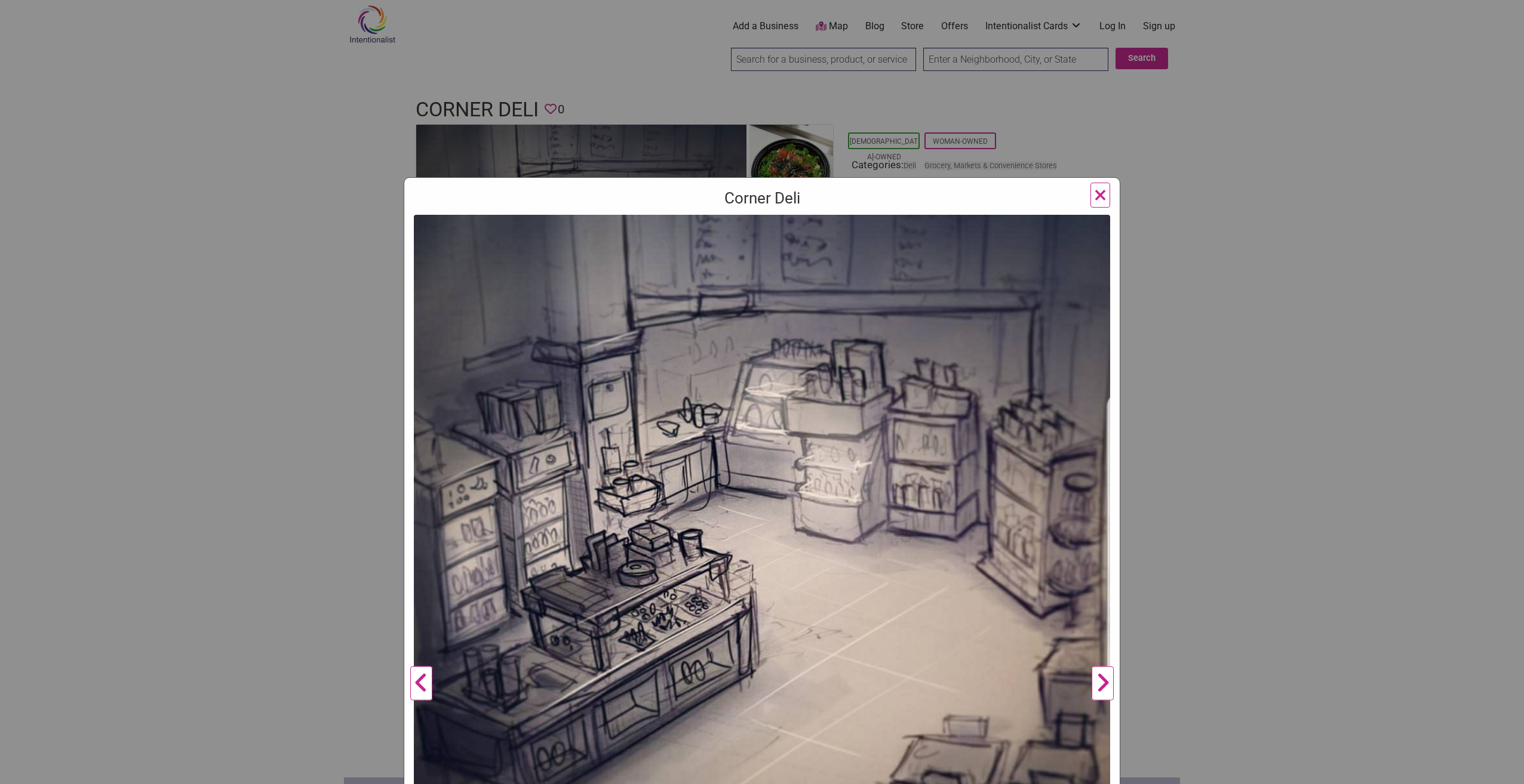
click at [1090, 194] on button "×" at bounding box center [1100, 195] width 20 height 25
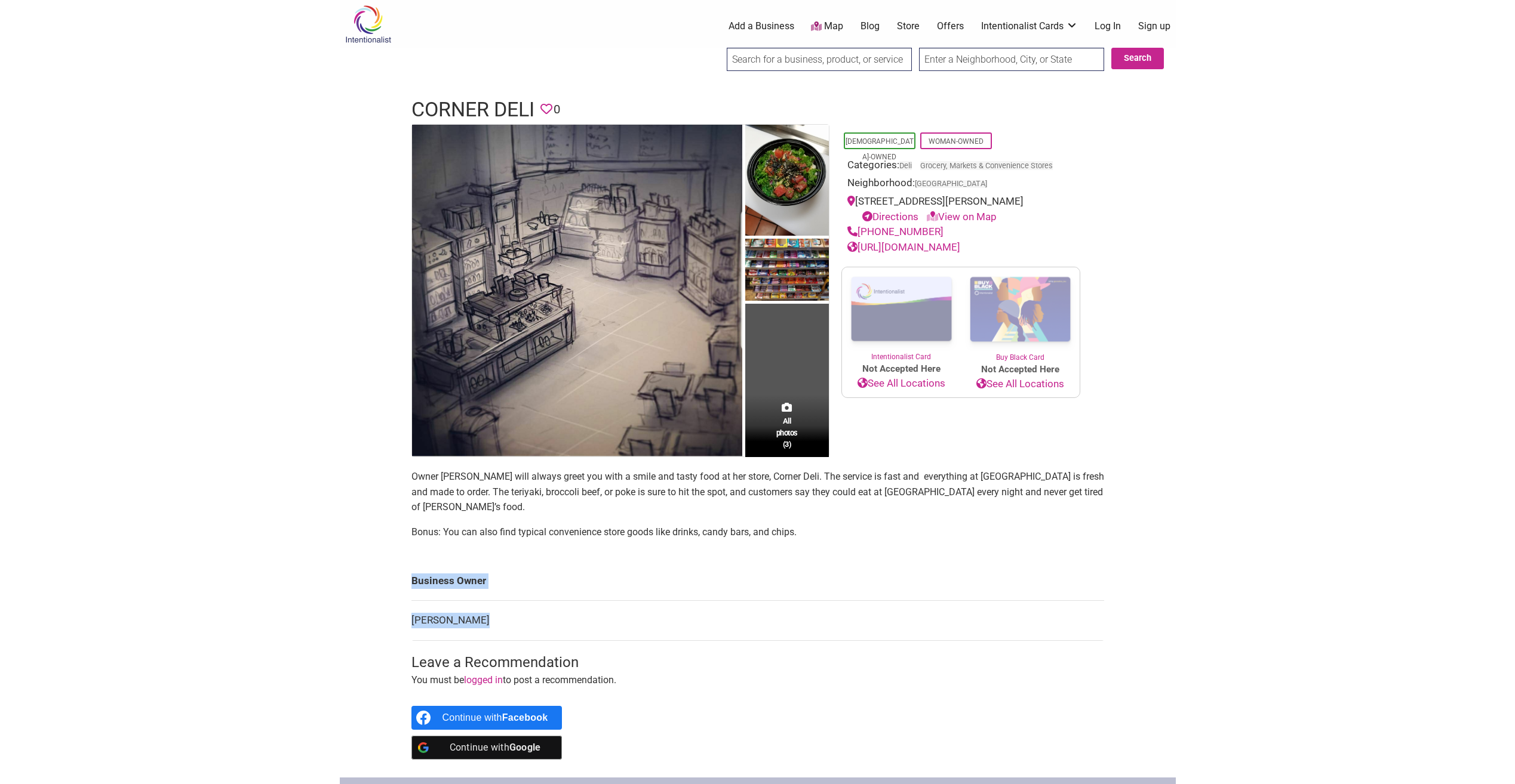
drag, startPoint x: 407, startPoint y: 602, endPoint x: 488, endPoint y: 602, distance: 81.0
click at [488, 602] on div "All photos (3) [DEMOGRAPHIC_DATA]-Owned Woman-Owned Categories: Deli Grocery, M…" at bounding box center [758, 451] width 717 height 654
click at [488, 602] on td "[PERSON_NAME]" at bounding box center [758, 621] width 693 height 40
drag, startPoint x: 486, startPoint y: 602, endPoint x: 413, endPoint y: 603, distance: 73.0
click at [413, 603] on td "[PERSON_NAME]" at bounding box center [758, 621] width 693 height 40
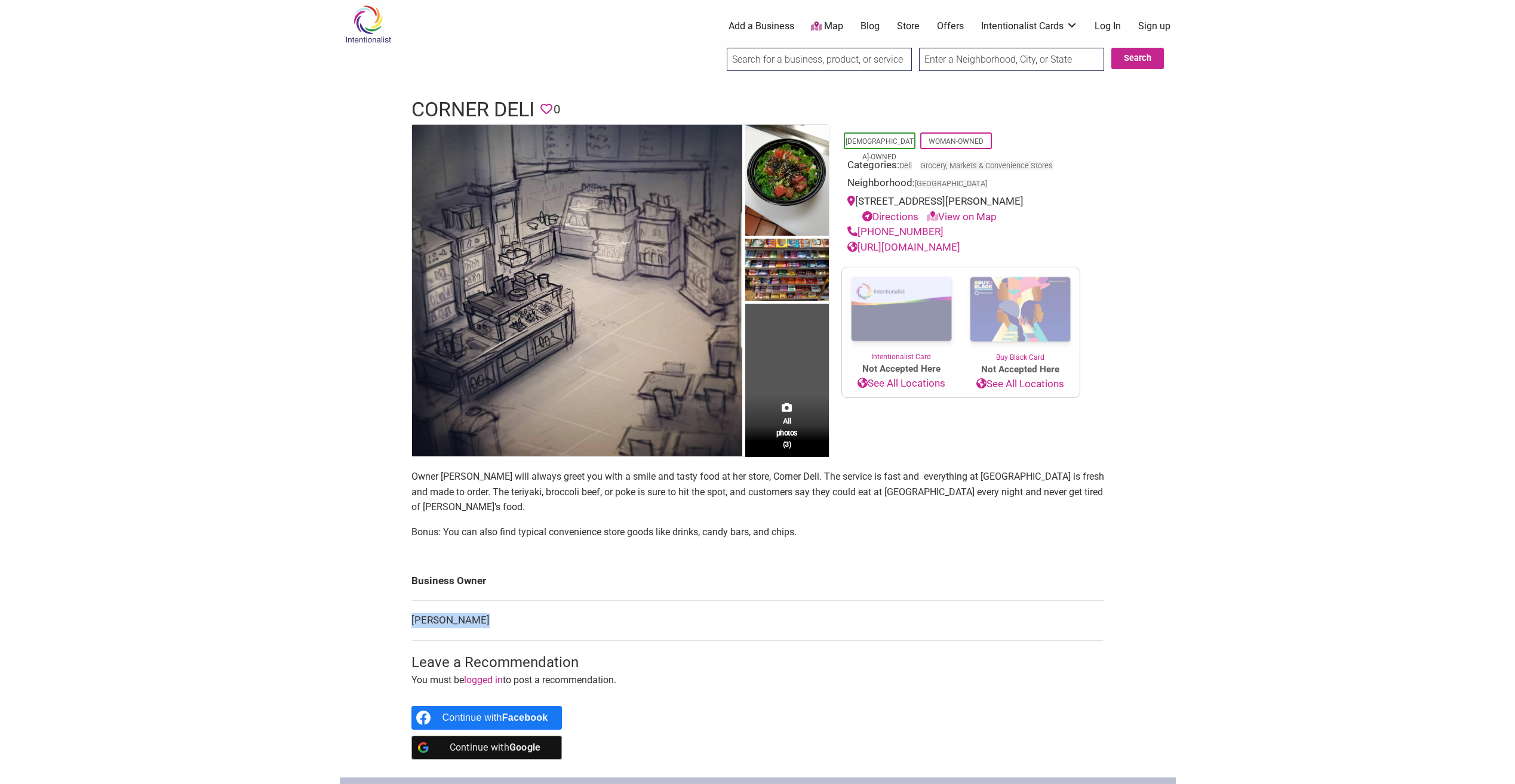
drag, startPoint x: 413, startPoint y: 603, endPoint x: 427, endPoint y: 600, distance: 14.3
copy td "[PERSON_NAME]"
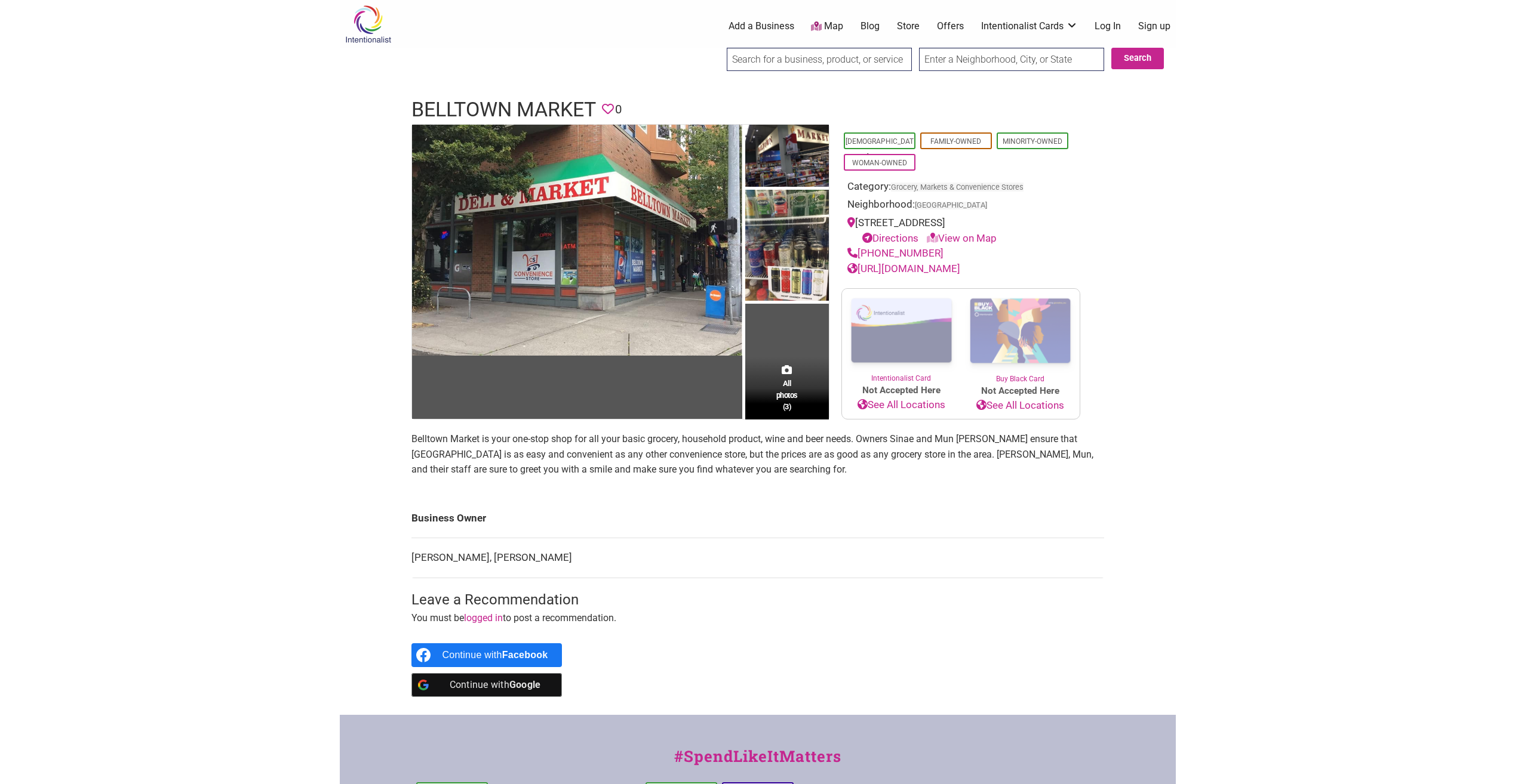
click at [782, 359] on td "All photos (3)" at bounding box center [787, 272] width 83 height 295
click at [783, 356] on td "All photos (3)" at bounding box center [787, 272] width 83 height 295
click at [797, 280] on img at bounding box center [787, 246] width 83 height 114
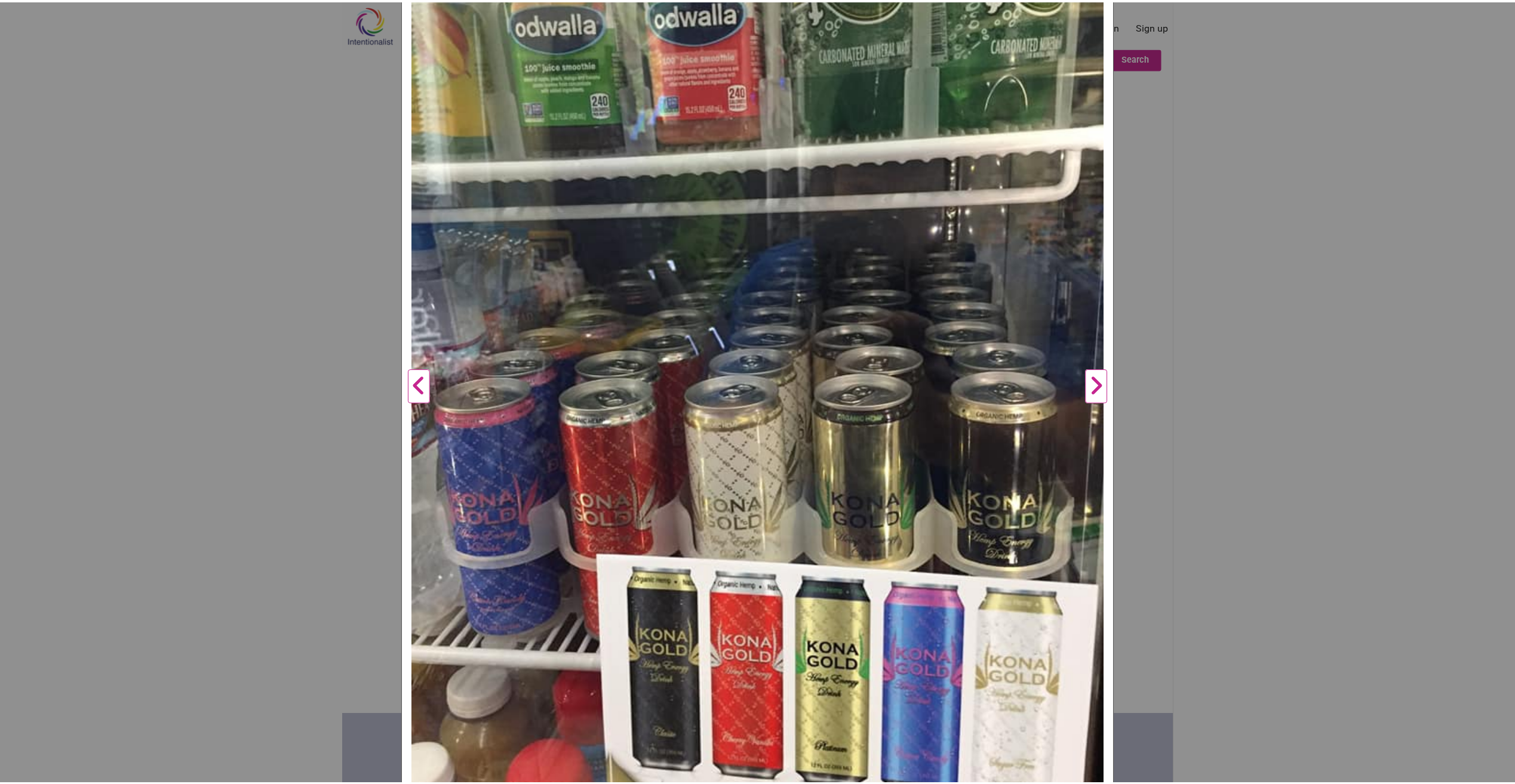
scroll to position [298, 0]
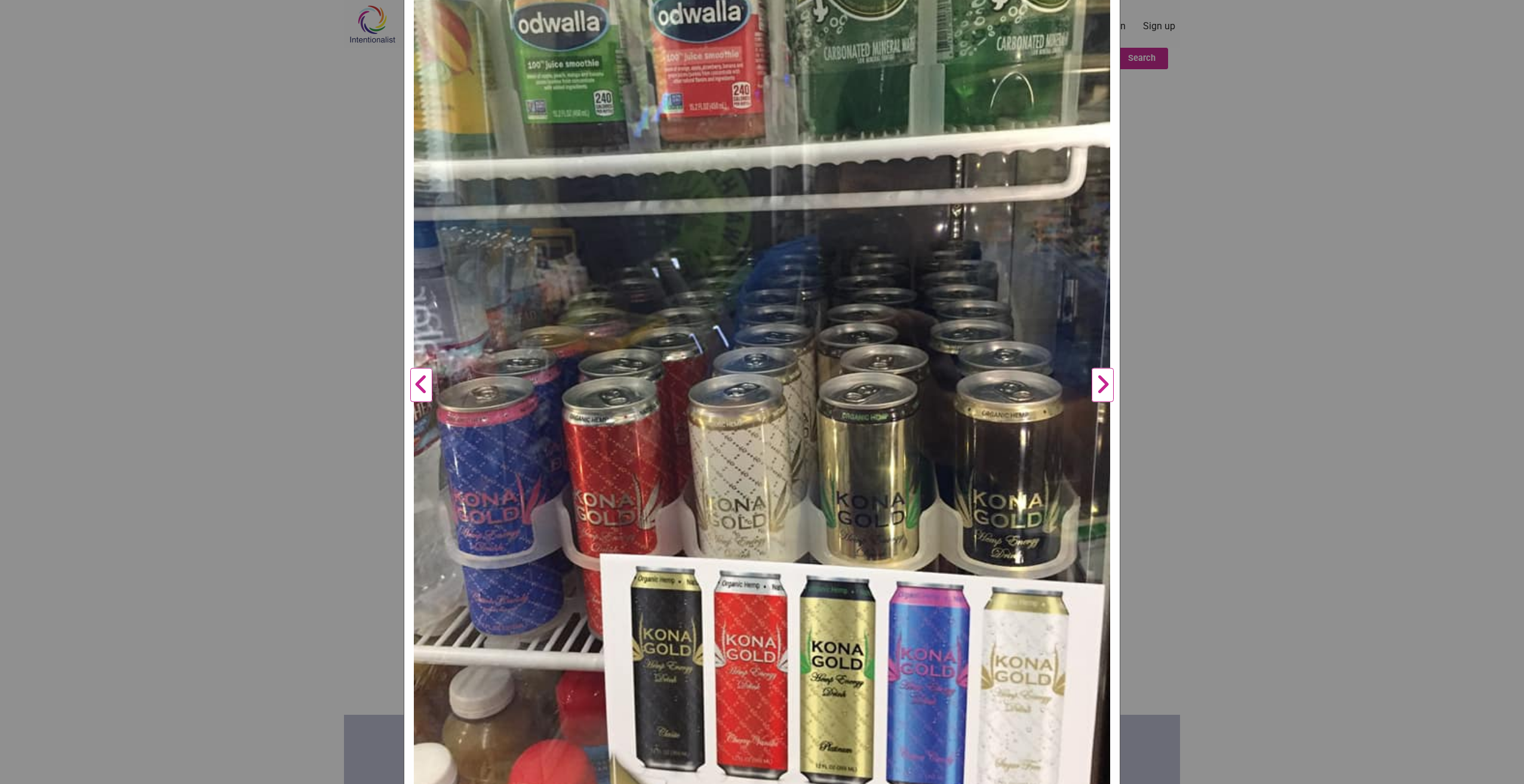
click at [1097, 386] on button "Next" at bounding box center [1102, 385] width 33 height 937
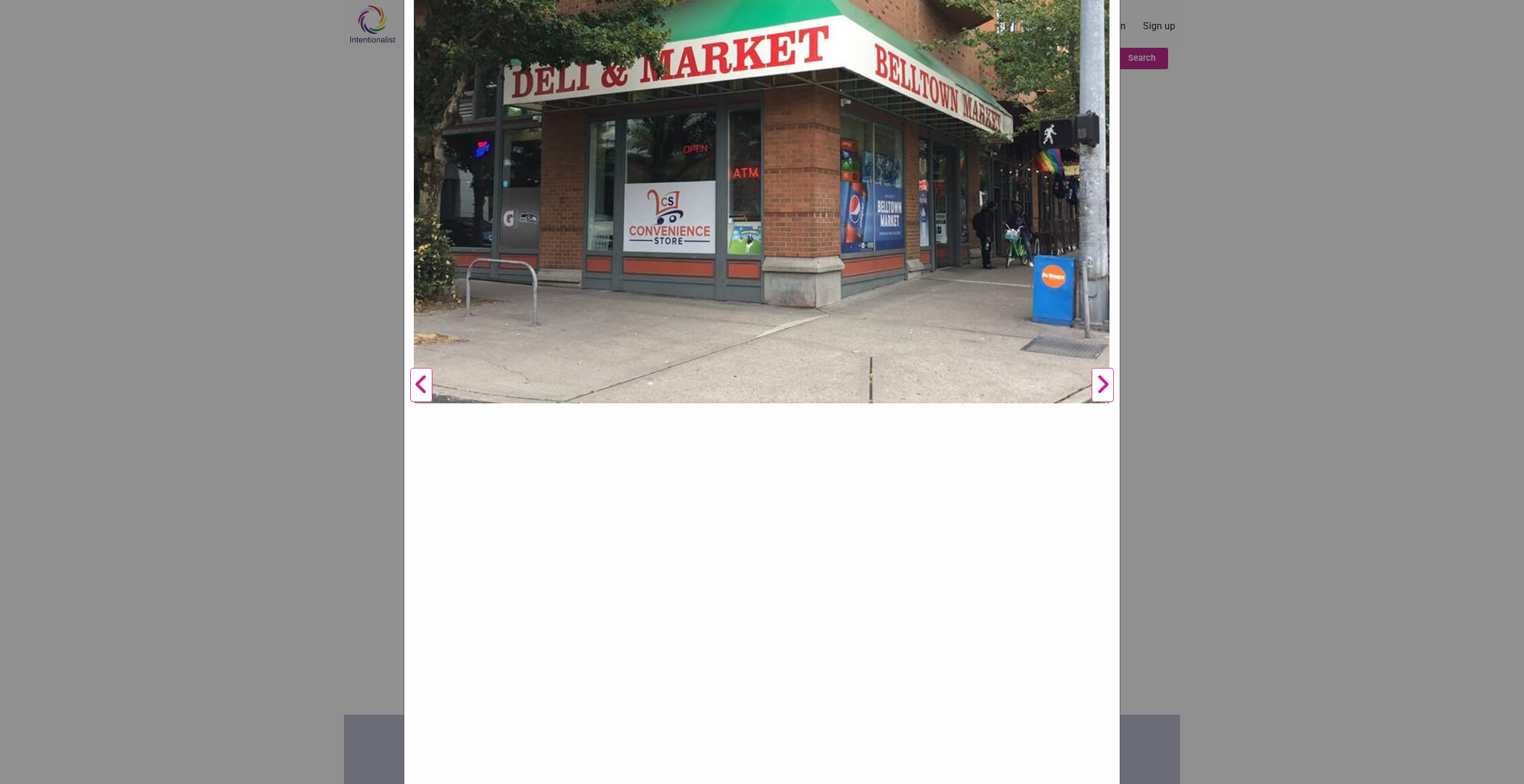
click at [1097, 386] on button "Next" at bounding box center [1102, 385] width 33 height 937
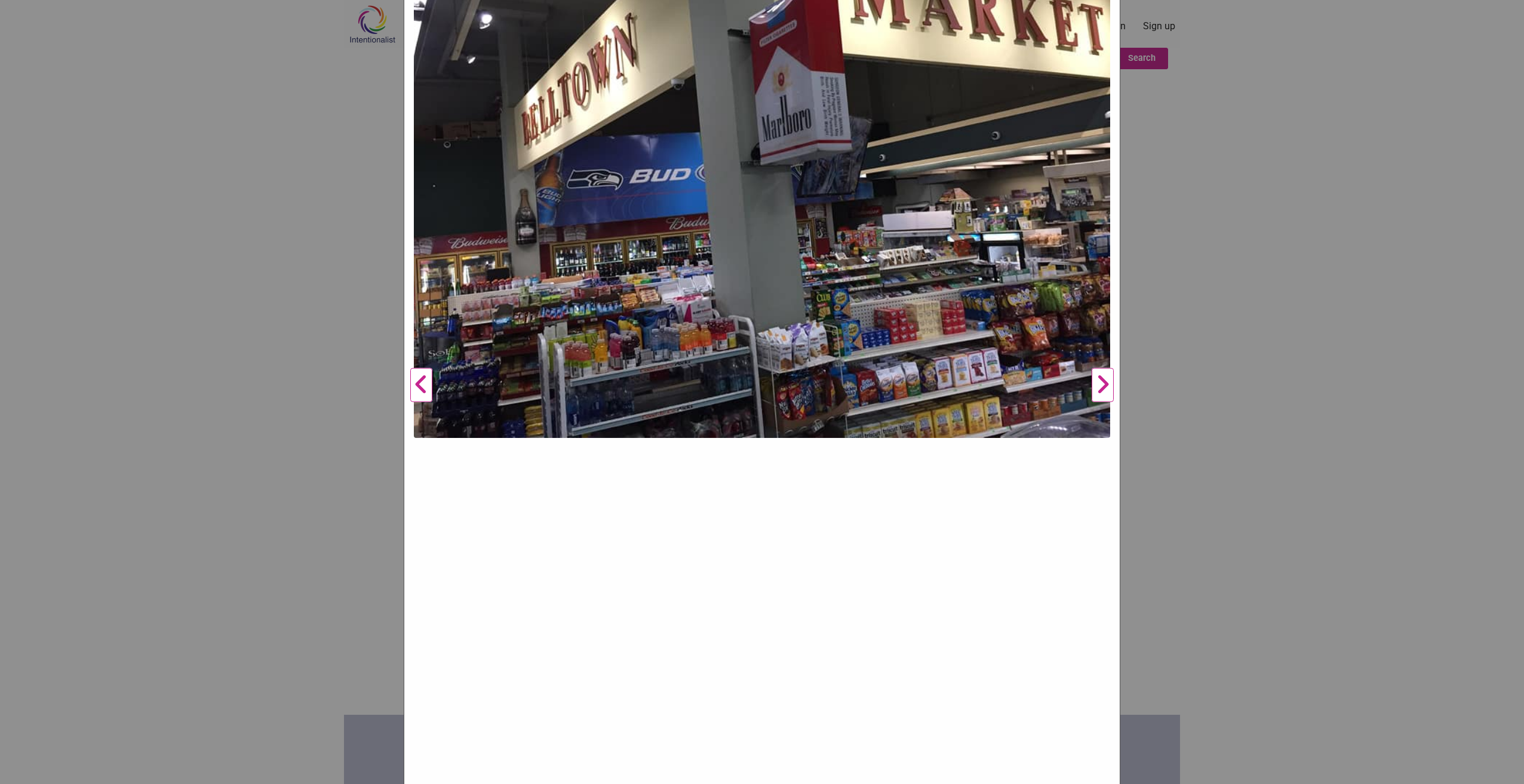
click at [1097, 386] on button "Next" at bounding box center [1102, 385] width 33 height 937
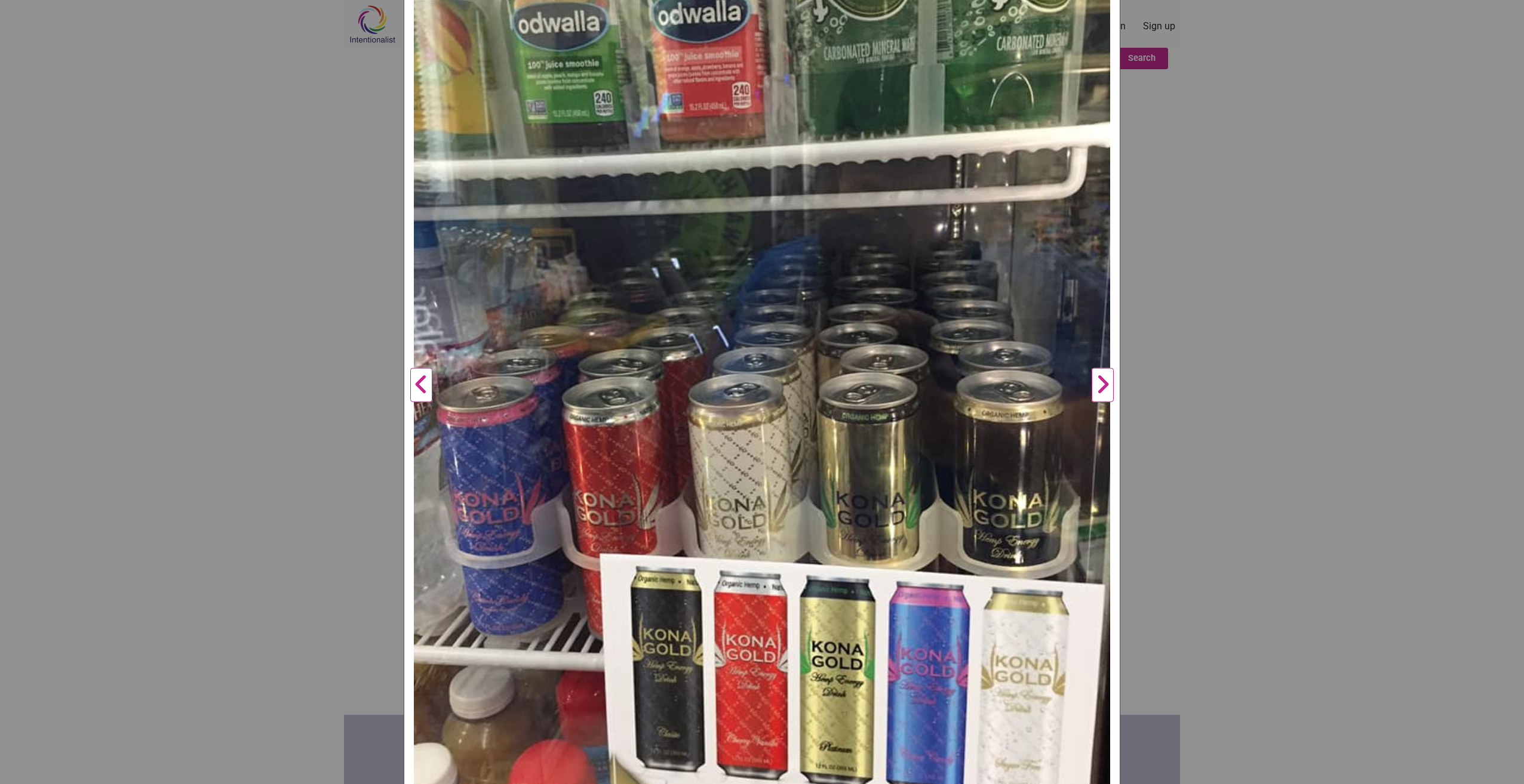
click at [1097, 386] on button "Next" at bounding box center [1102, 385] width 33 height 937
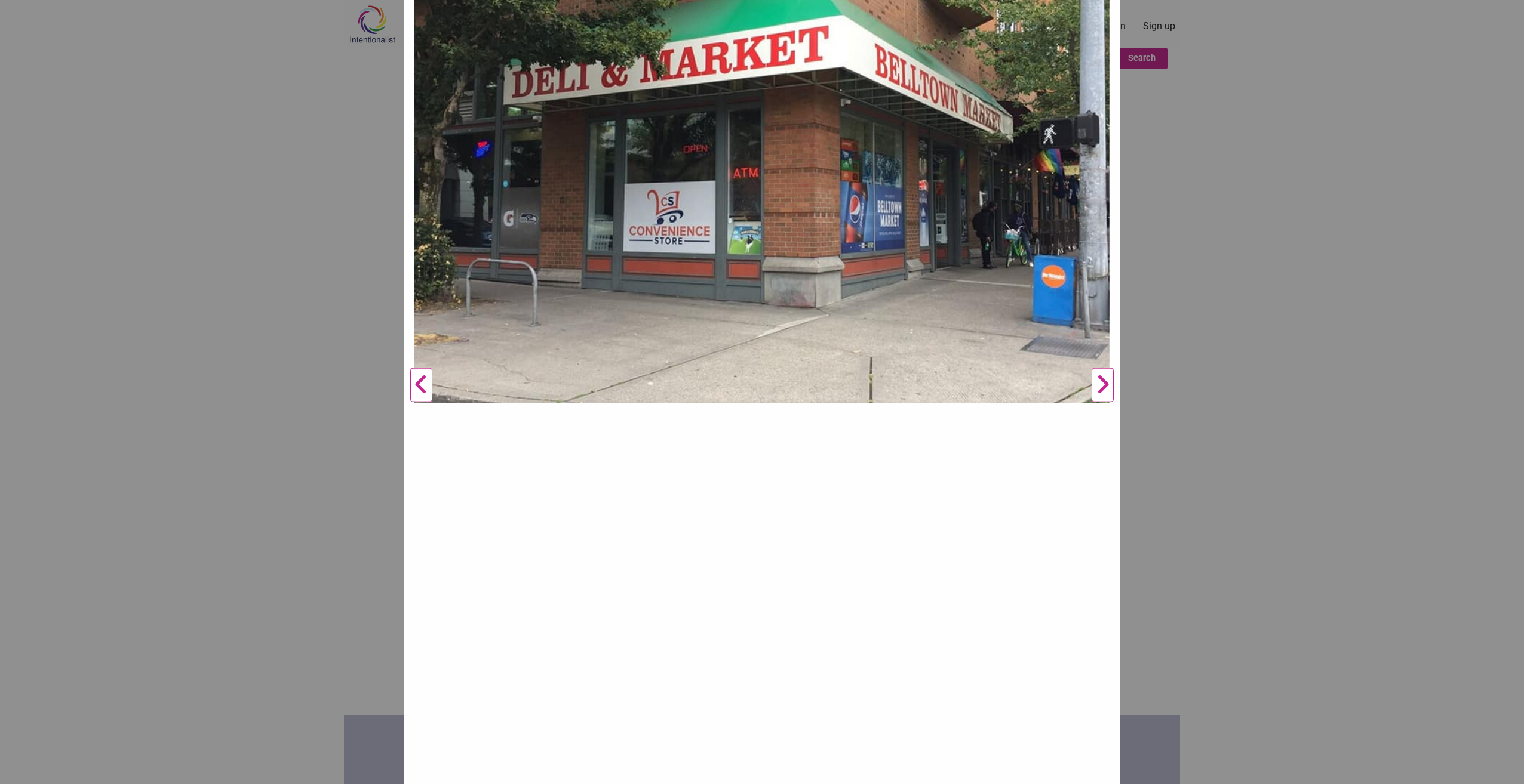
click at [1349, 373] on div "Belltown Market Previous Next 1 2 3 ×" at bounding box center [762, 392] width 1524 height 784
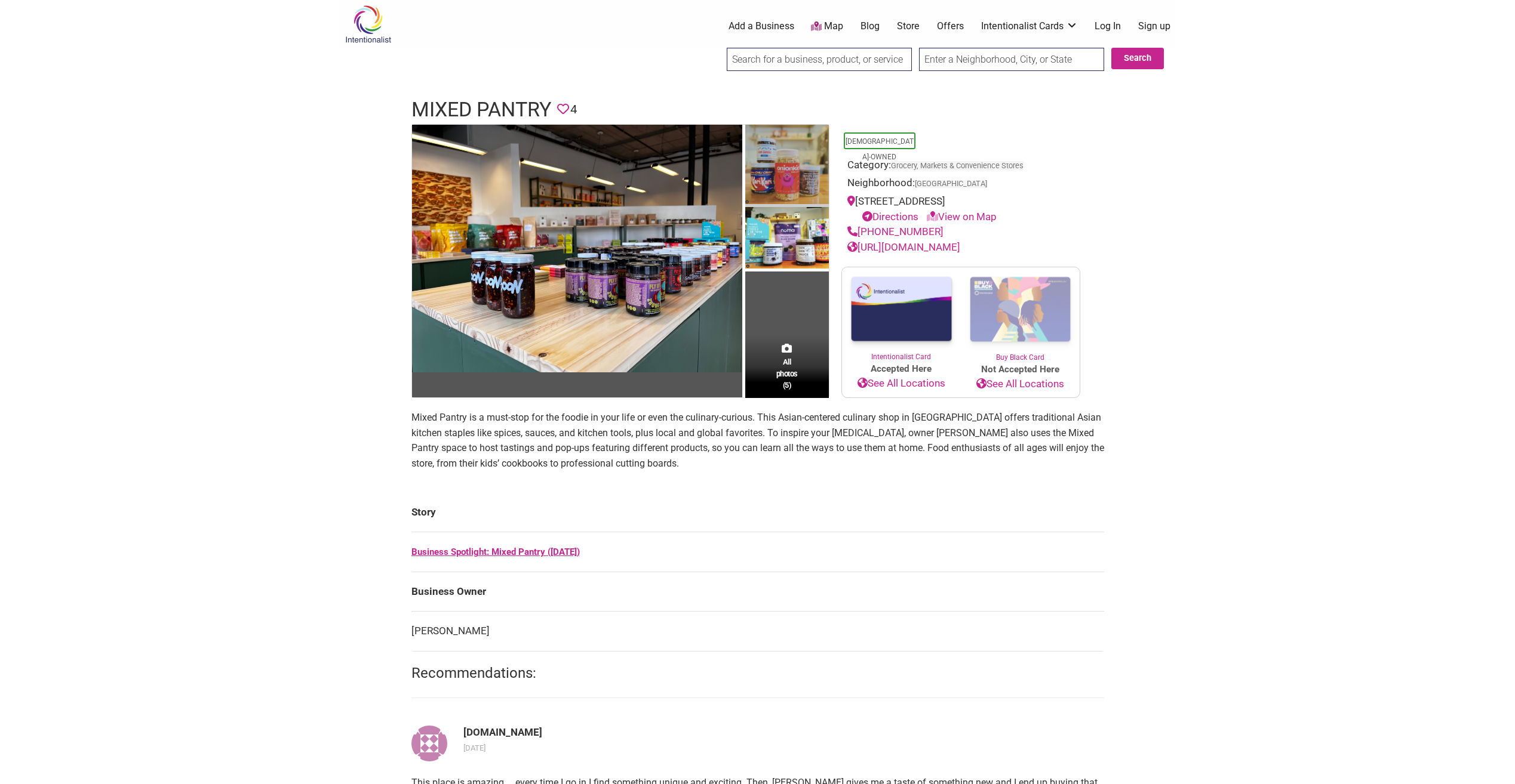
click at [812, 164] on img at bounding box center [787, 166] width 83 height 82
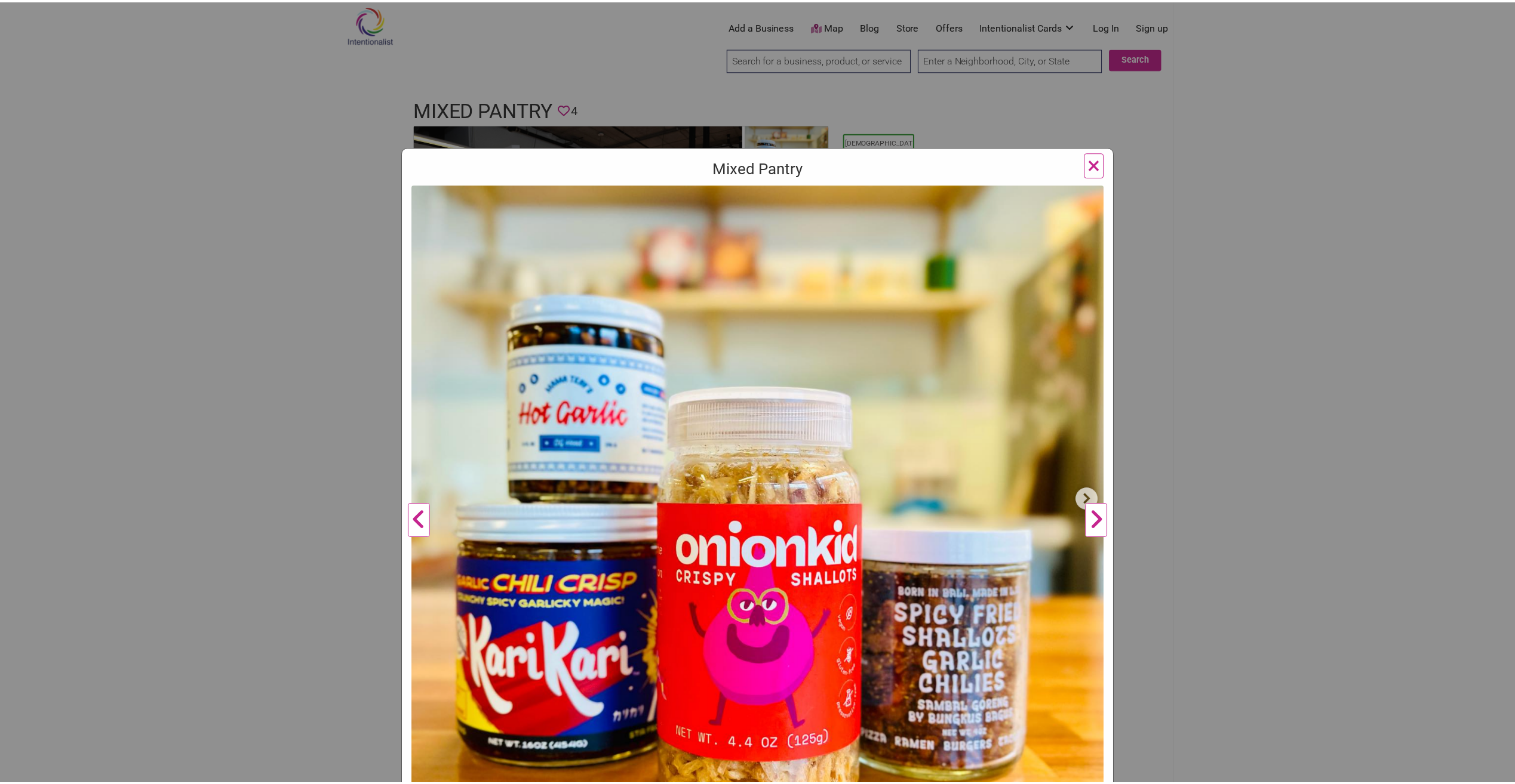
scroll to position [60, 0]
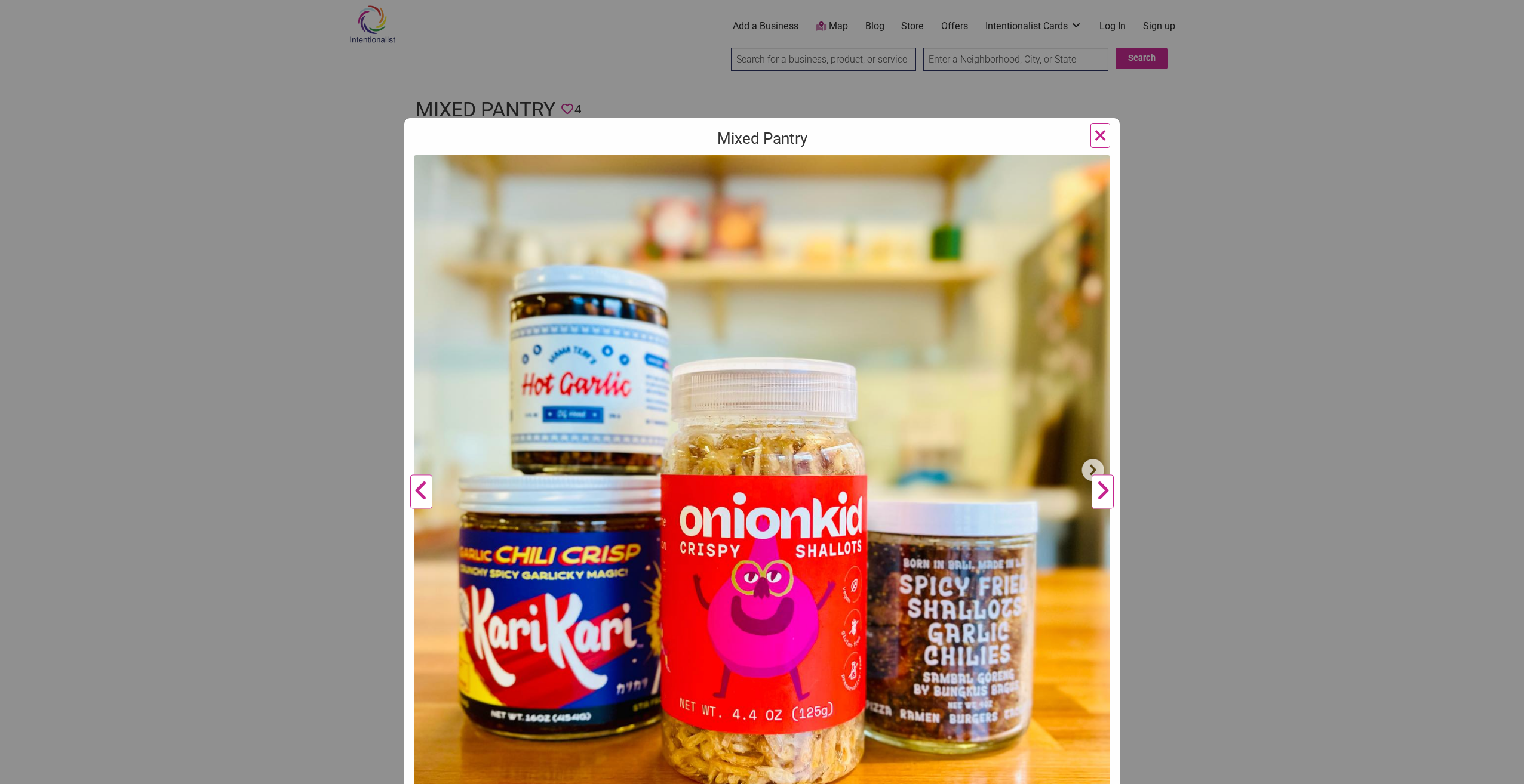
click at [1098, 491] on button "Next" at bounding box center [1102, 492] width 33 height 674
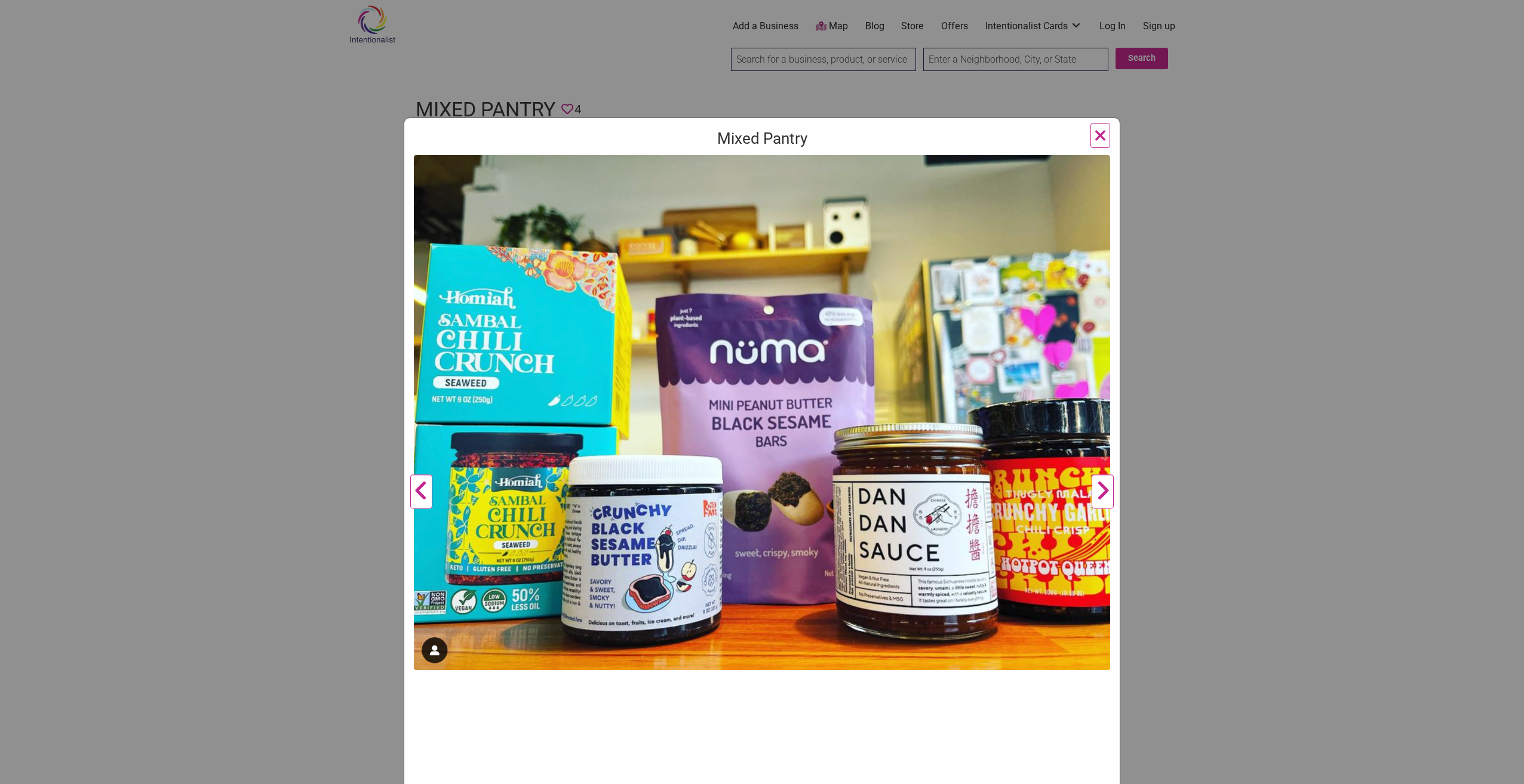
click at [1094, 489] on button "Next" at bounding box center [1102, 492] width 33 height 674
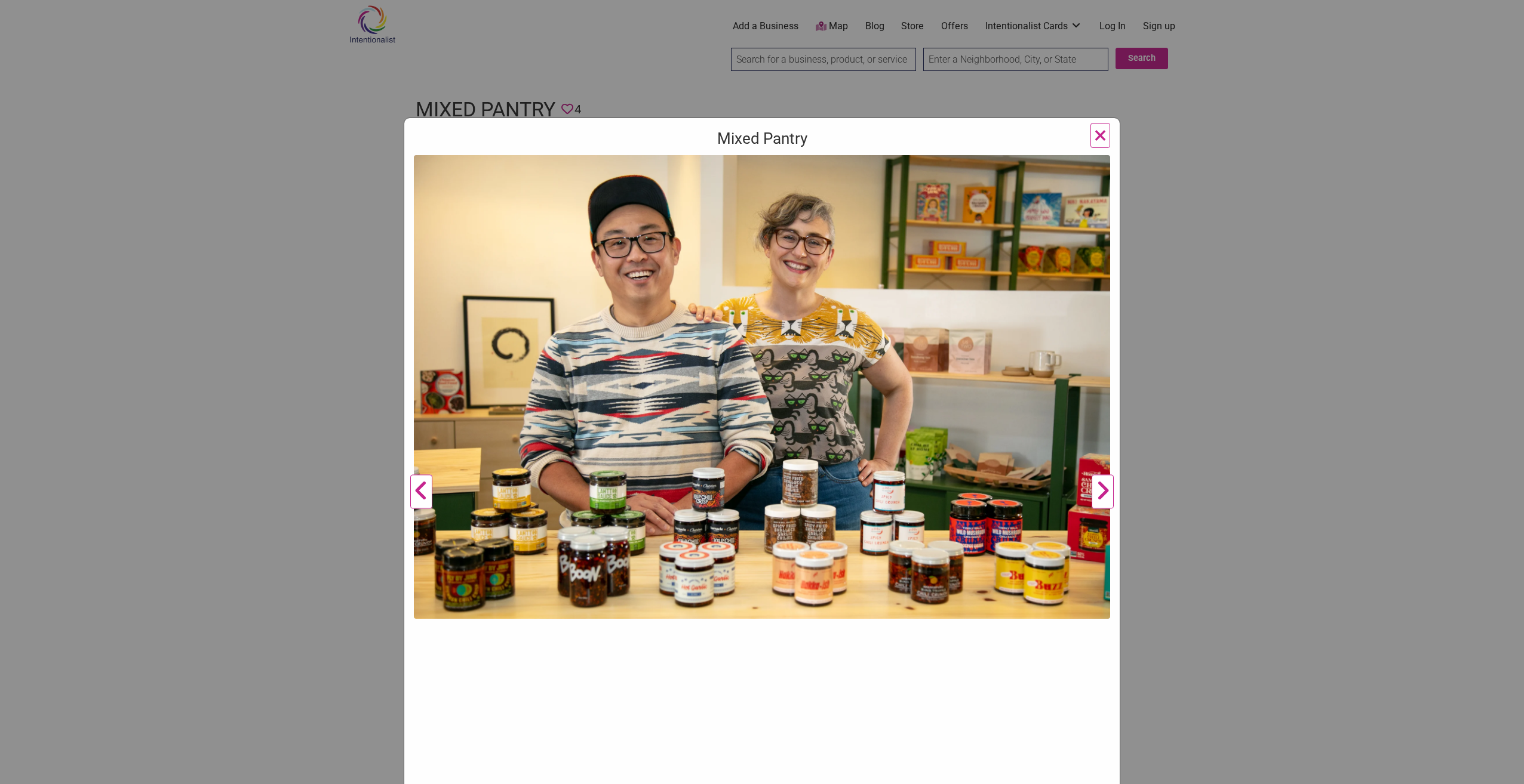
click at [1096, 130] on span "×" at bounding box center [1100, 135] width 13 height 28
